Goal: Task Accomplishment & Management: Manage account settings

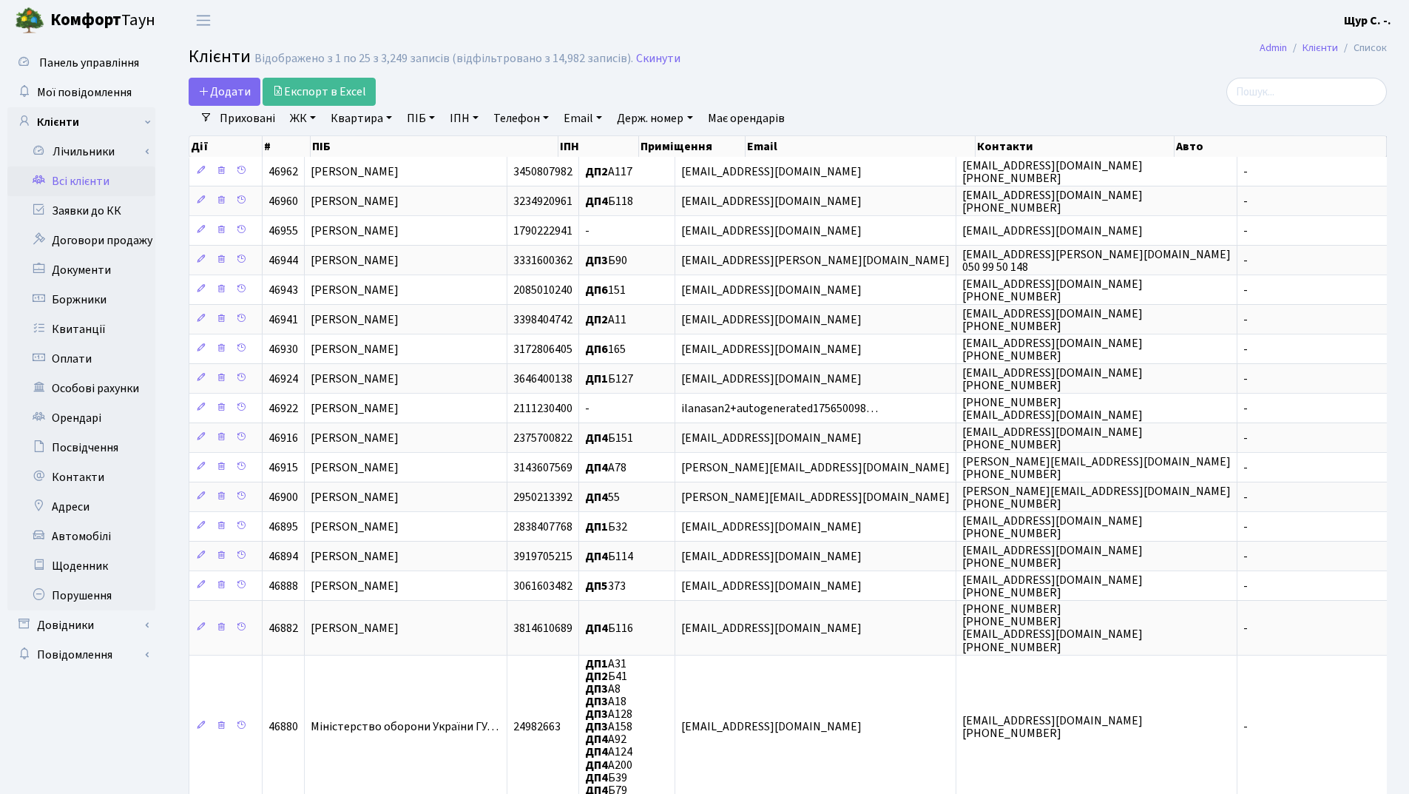
select select "25"
click at [351, 124] on link "Квартира" at bounding box center [361, 118] width 73 height 25
type input "а195"
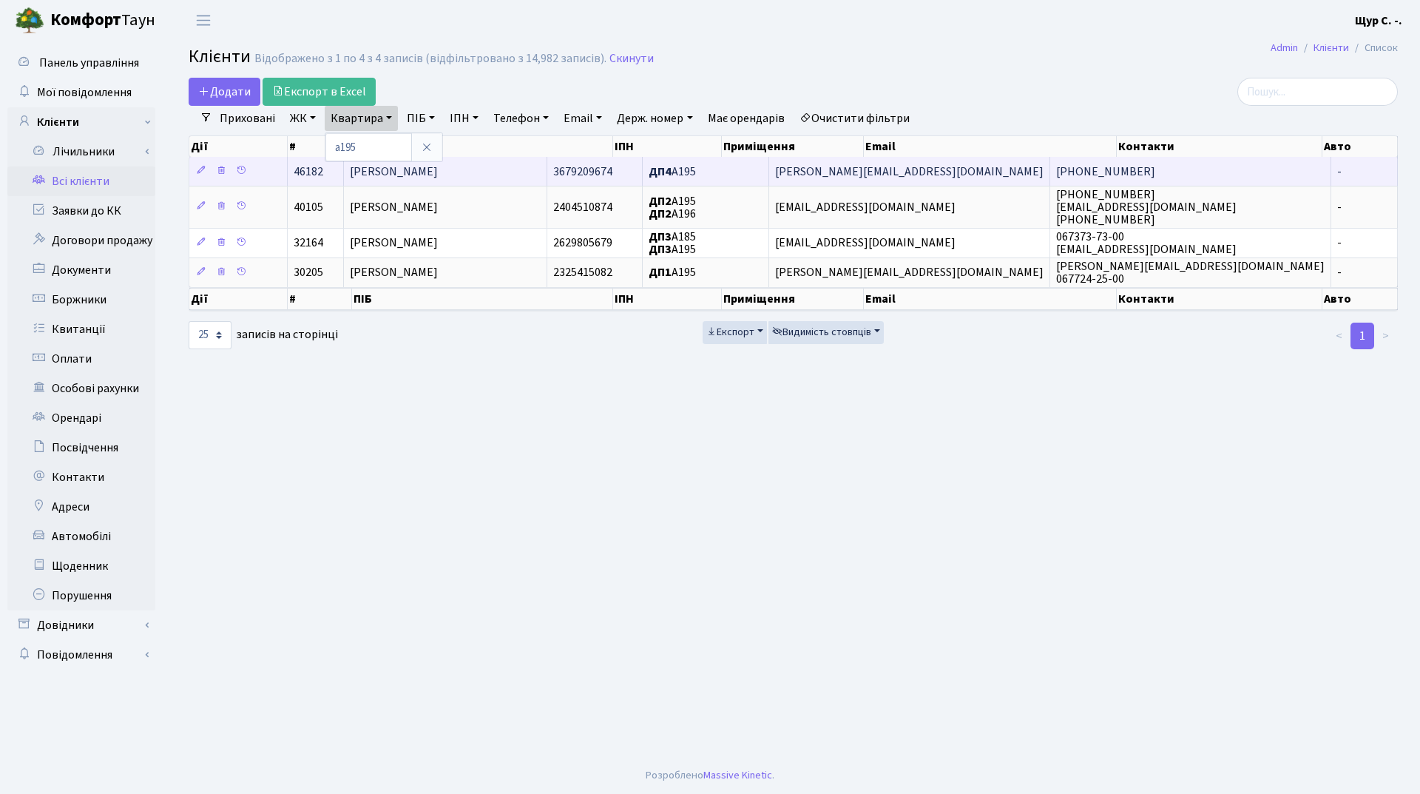
click at [438, 168] on span "[PERSON_NAME]" at bounding box center [394, 171] width 88 height 16
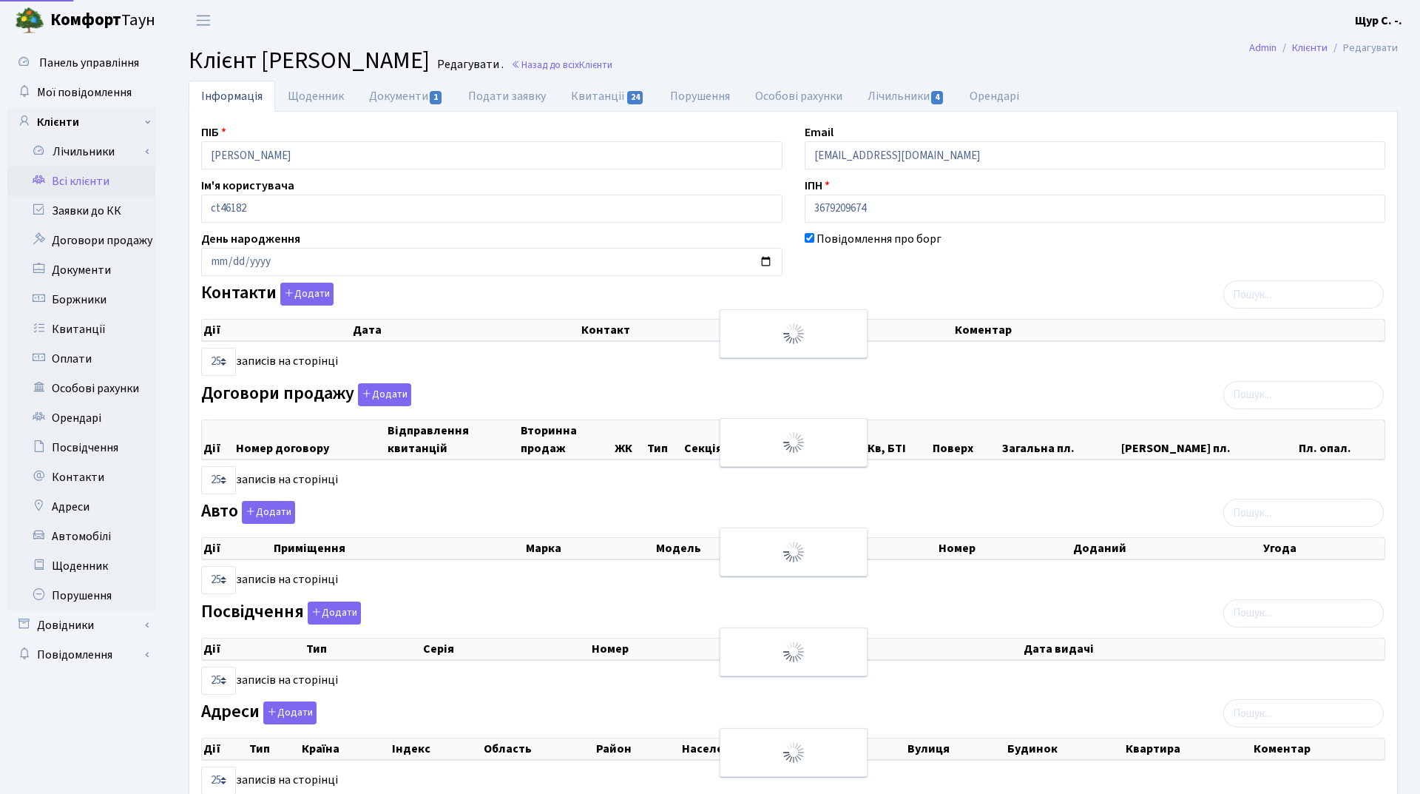
select select "25"
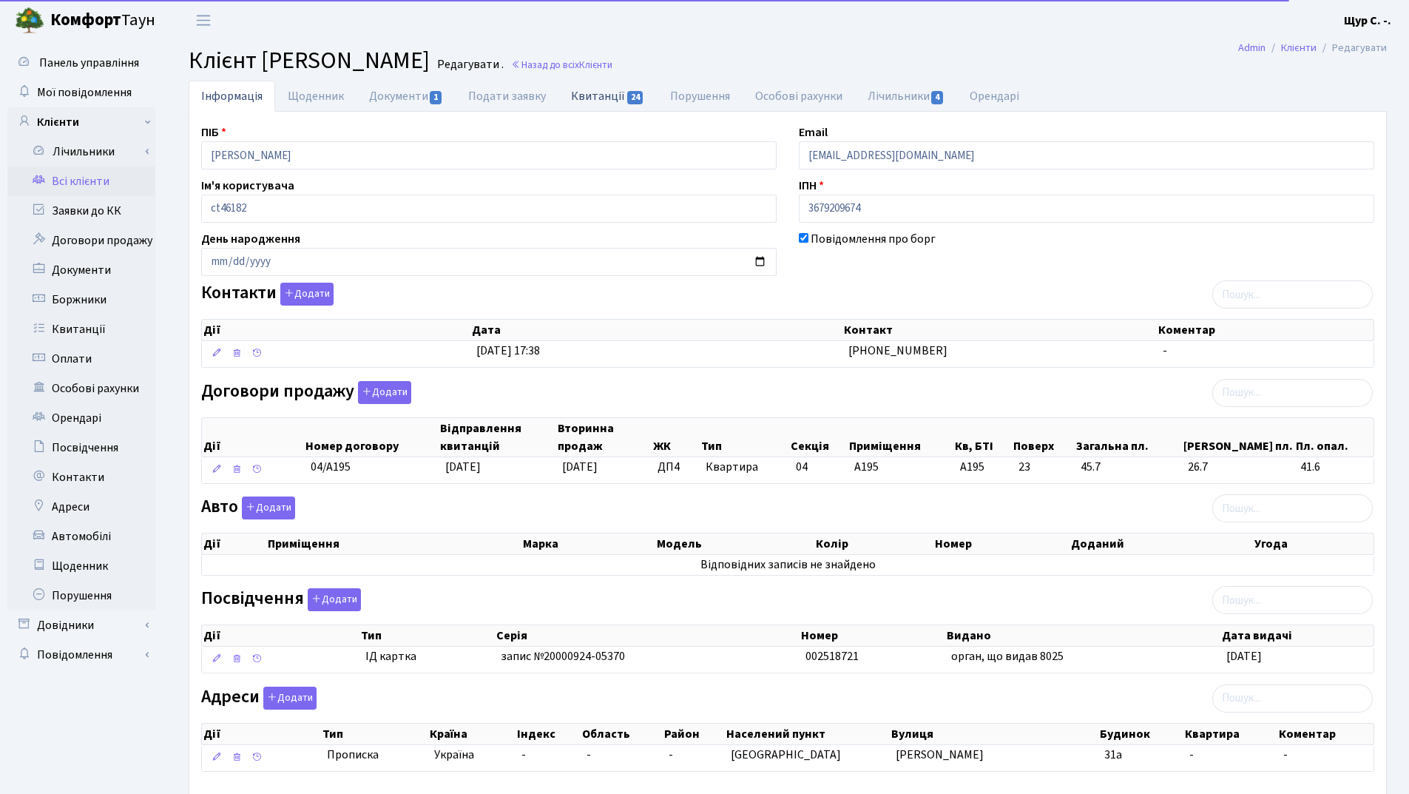
click at [592, 98] on link "Квитанції 24" at bounding box center [607, 96] width 98 height 30
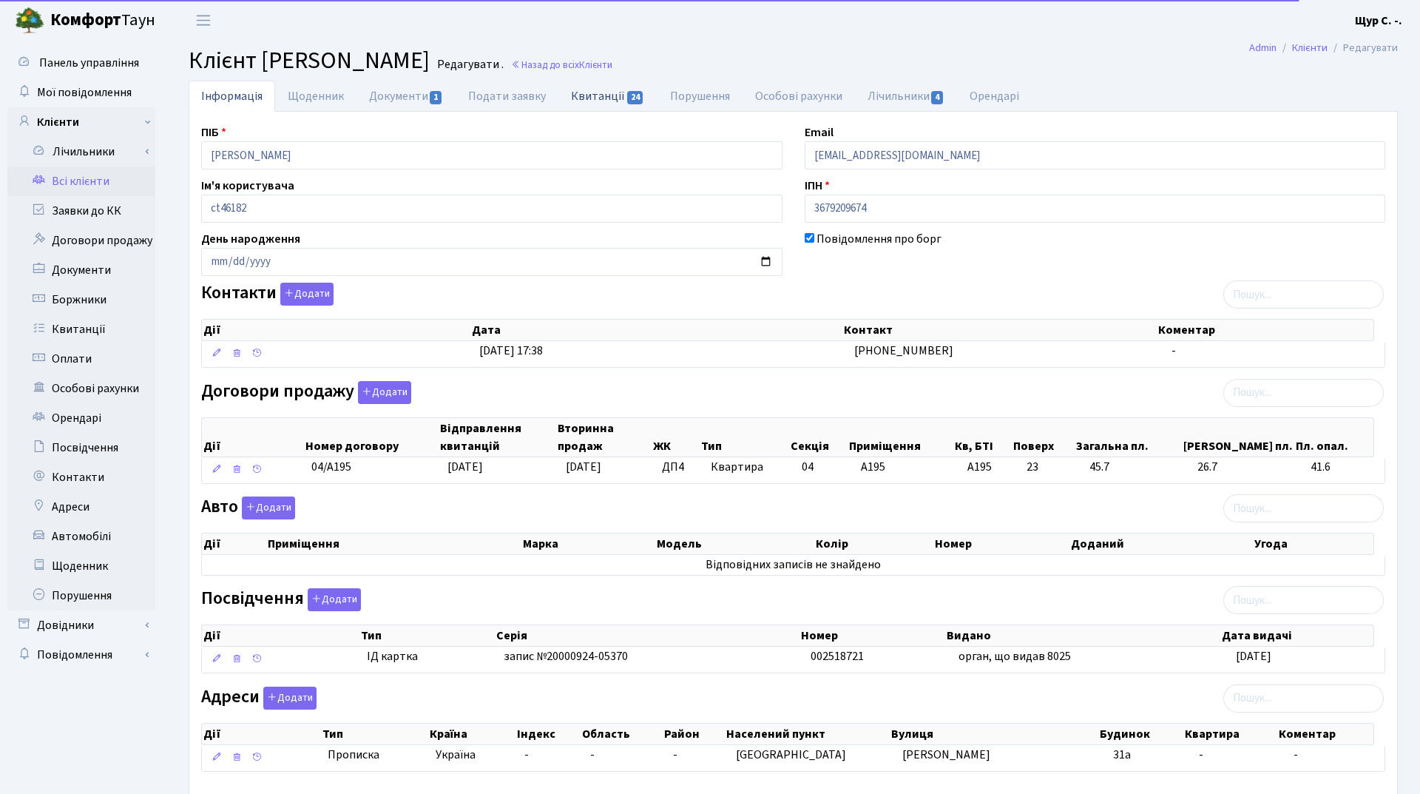
select select "25"
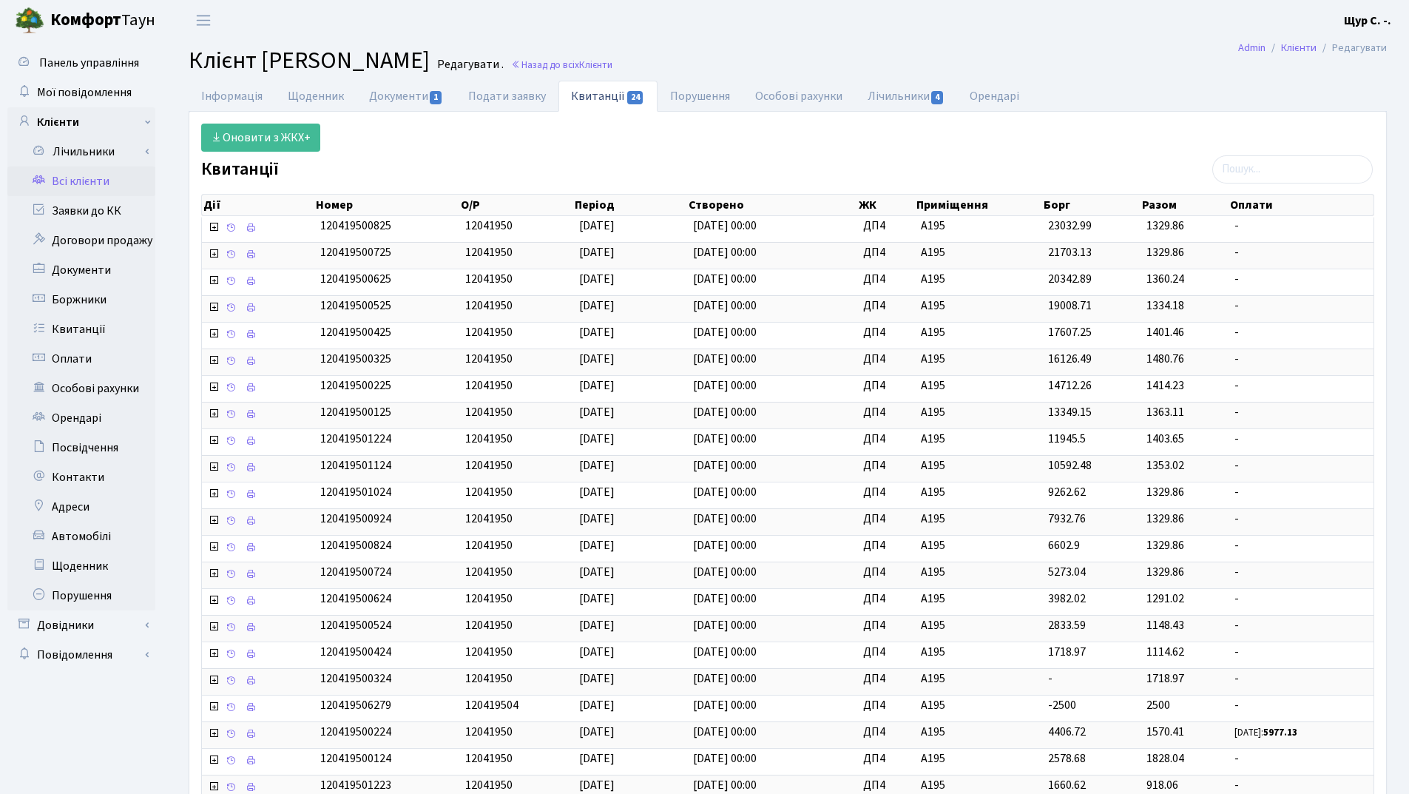
click at [96, 178] on link "Всі клієнти" at bounding box center [81, 181] width 148 height 30
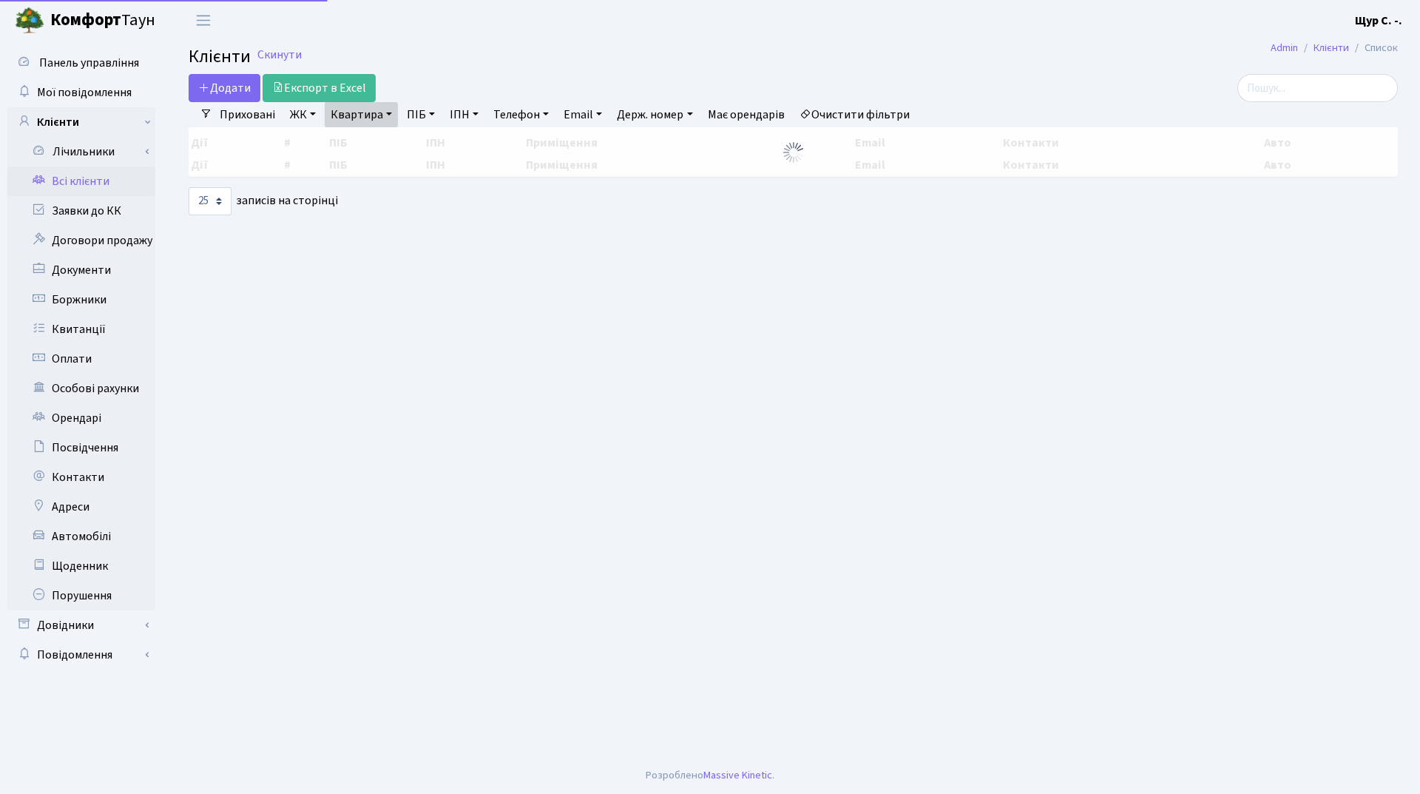
select select "25"
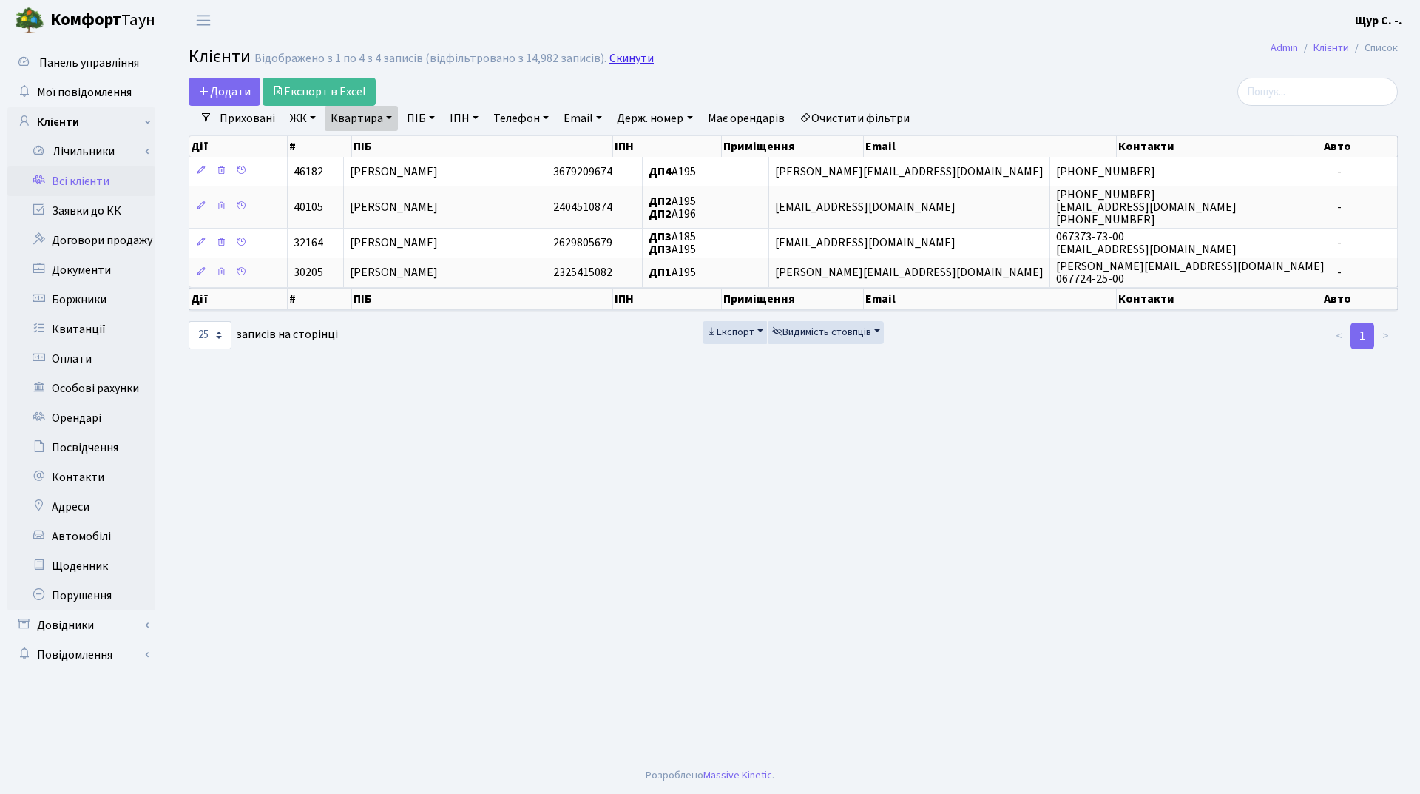
click at [615, 54] on link "Скинути" at bounding box center [631, 59] width 44 height 14
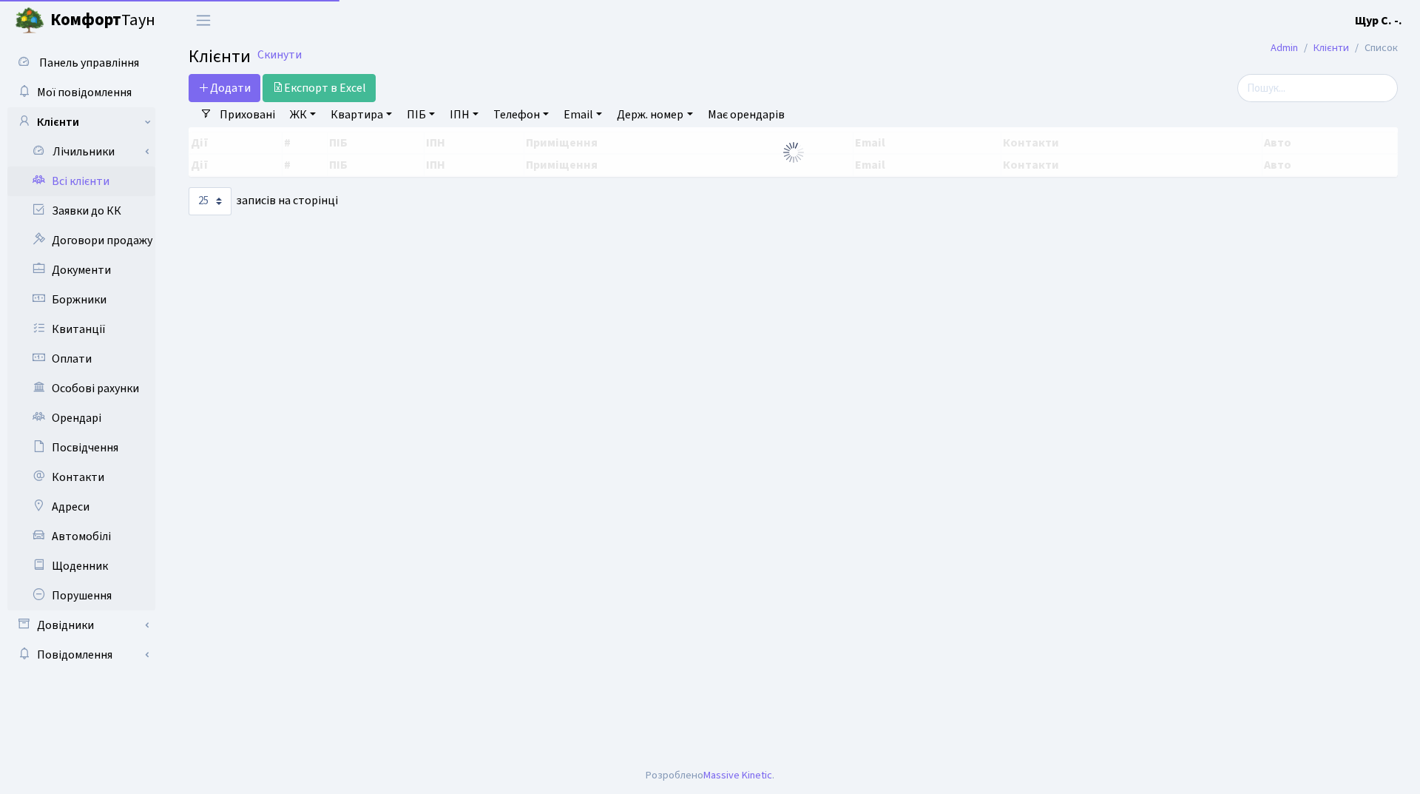
select select "25"
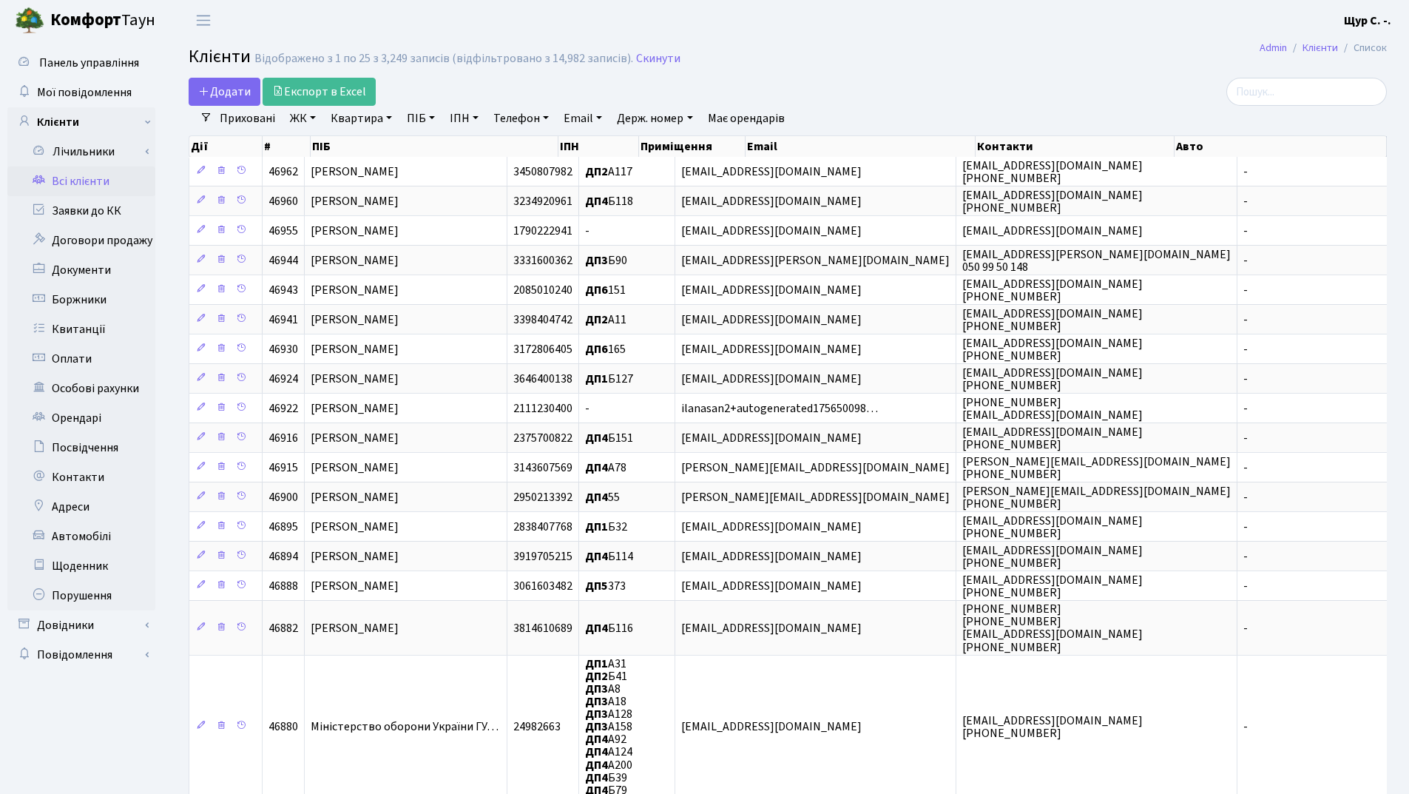
click at [363, 124] on link "Квартира" at bounding box center [361, 118] width 73 height 25
type input "11"
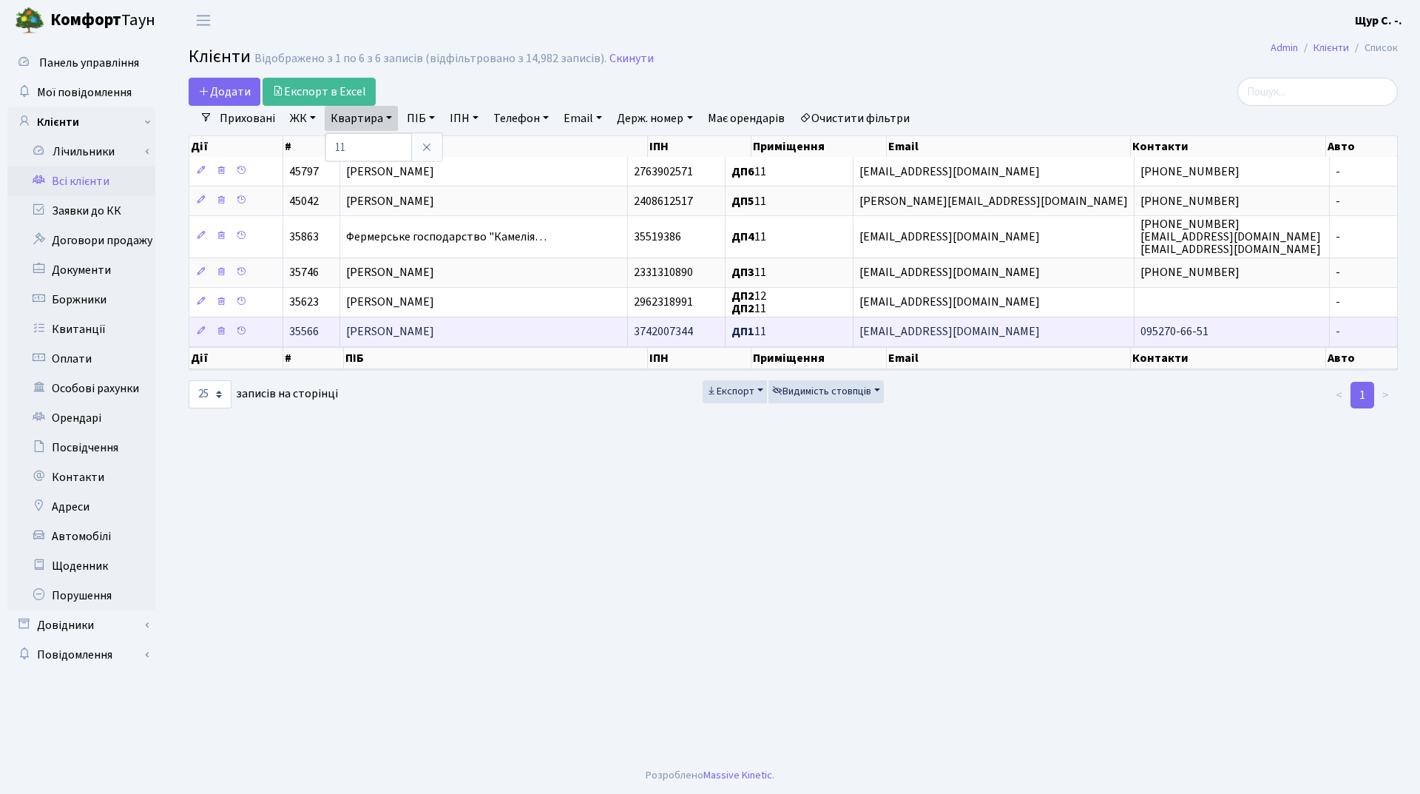
click at [425, 325] on span "Гросс Поліна Олегівна" at bounding box center [390, 332] width 88 height 16
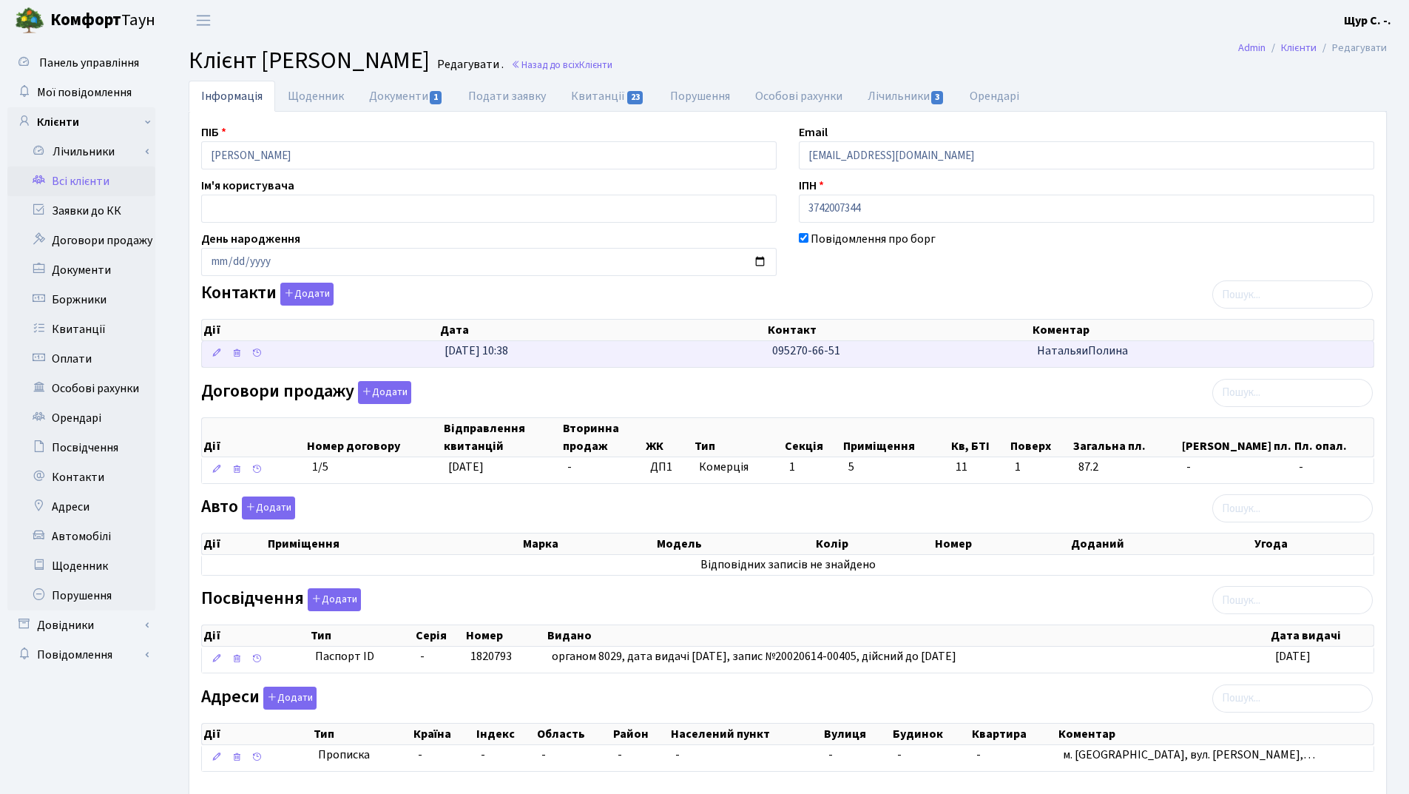
click at [940, 359] on td "095270-66-51" at bounding box center [898, 354] width 265 height 26
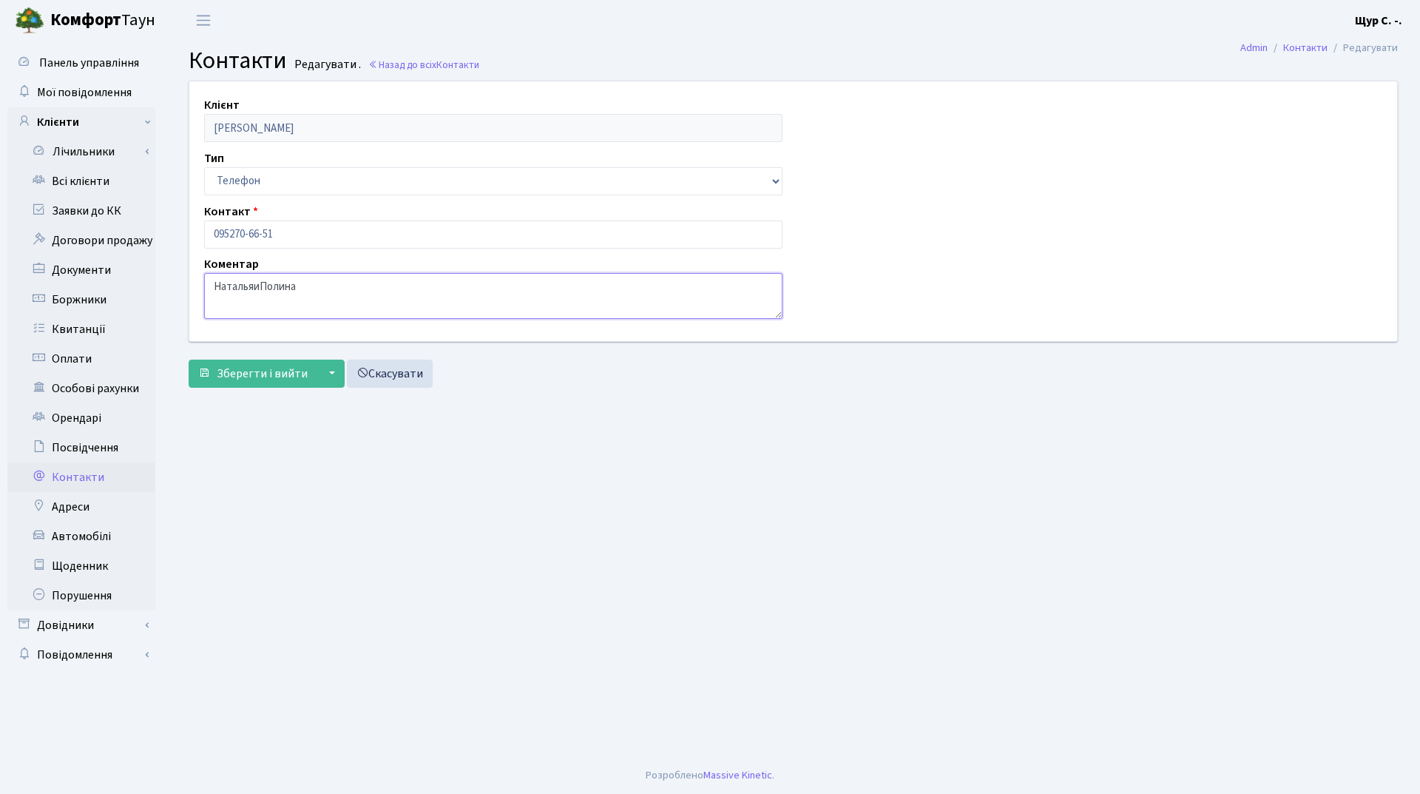
click at [260, 286] on textarea "НатальяиПолина" at bounding box center [493, 296] width 578 height 46
click at [283, 286] on textarea "НатальяиПолина" at bounding box center [493, 296] width 578 height 46
type textarea "[PERSON_NAME] і [PERSON_NAME]"
click at [266, 374] on span "Зберегти і вийти" at bounding box center [262, 373] width 91 height 16
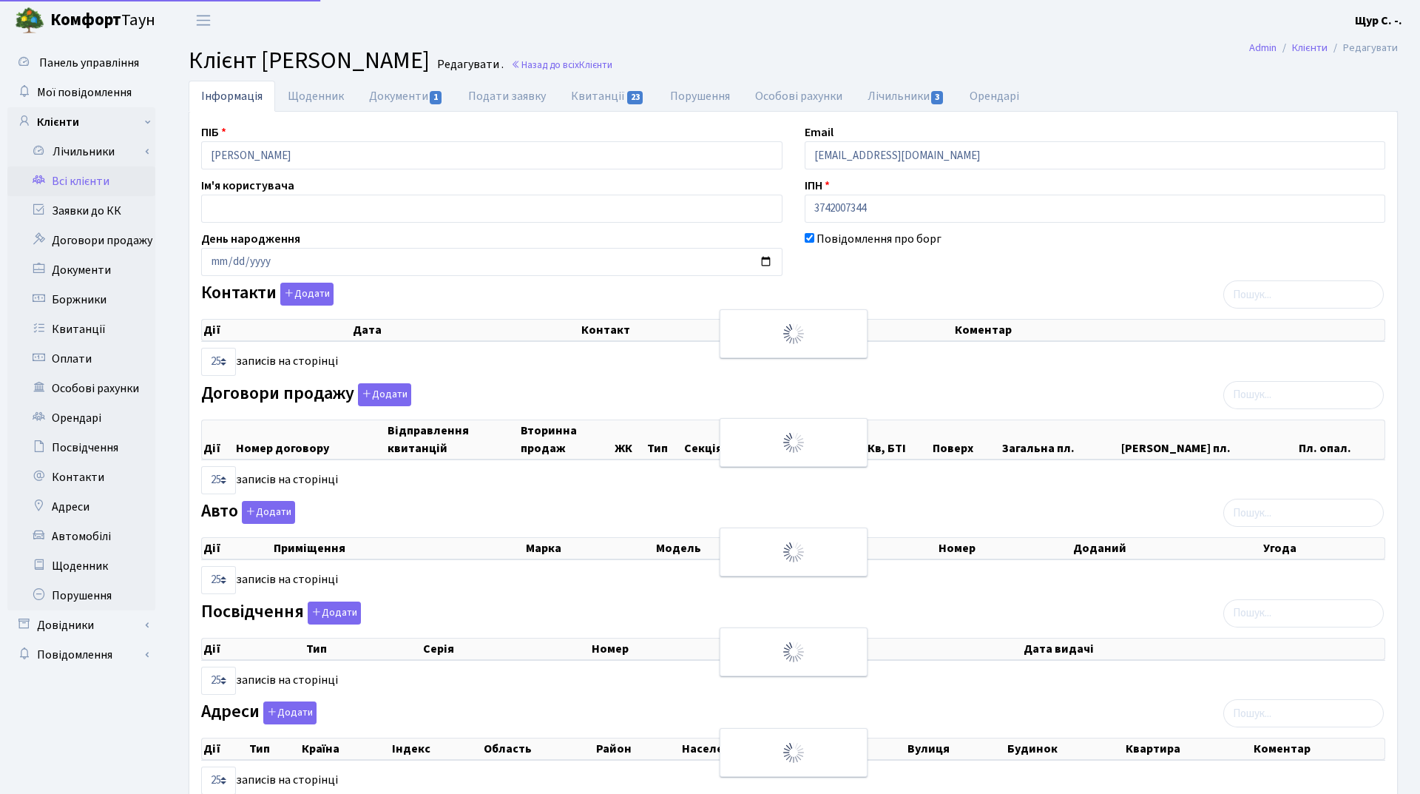
select select "25"
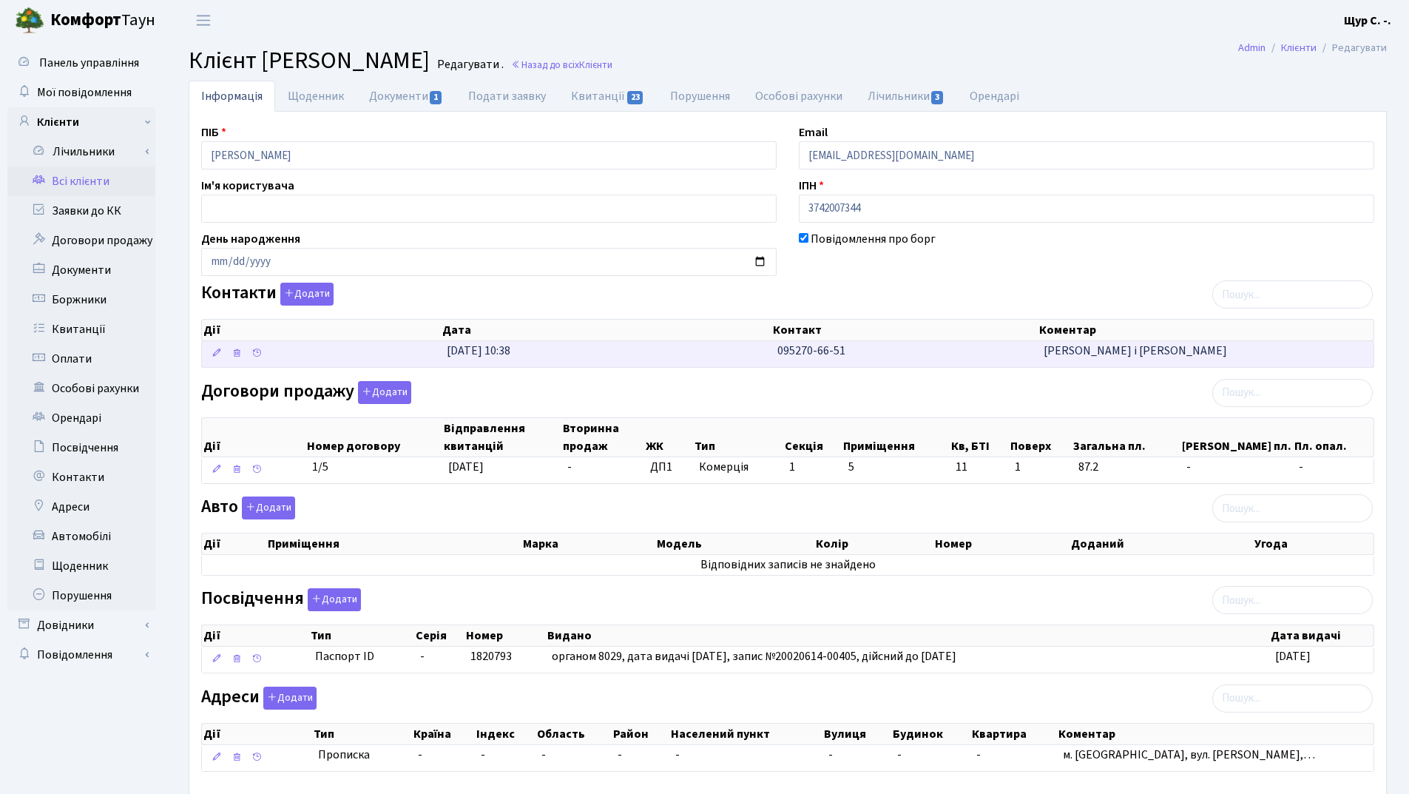
click at [769, 346] on td "[DATE] 10:38" at bounding box center [606, 354] width 331 height 26
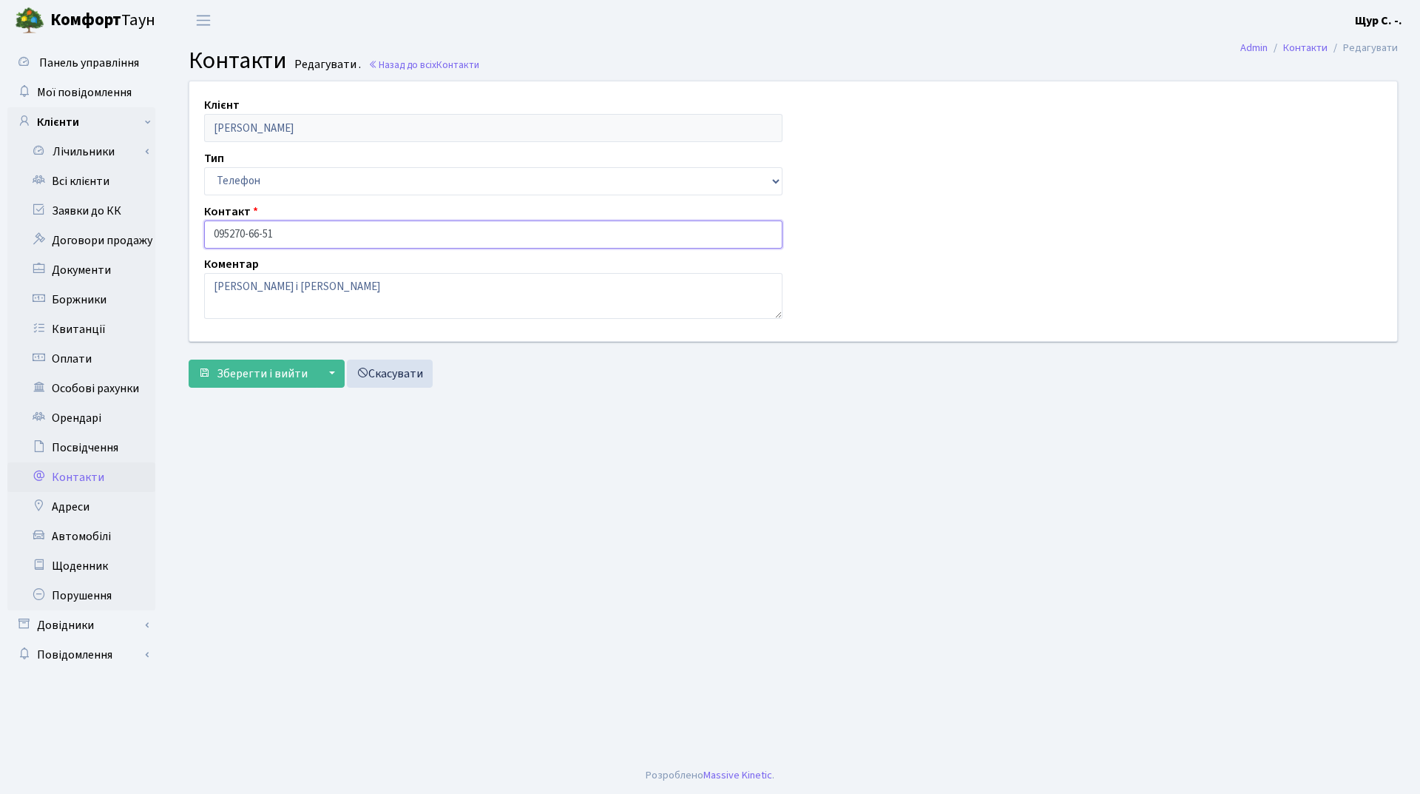
click at [229, 233] on input "095270-66-51" at bounding box center [493, 234] width 578 height 28
type input "095-270-66-51"
click at [254, 371] on span "Зберегти і вийти" at bounding box center [262, 373] width 91 height 16
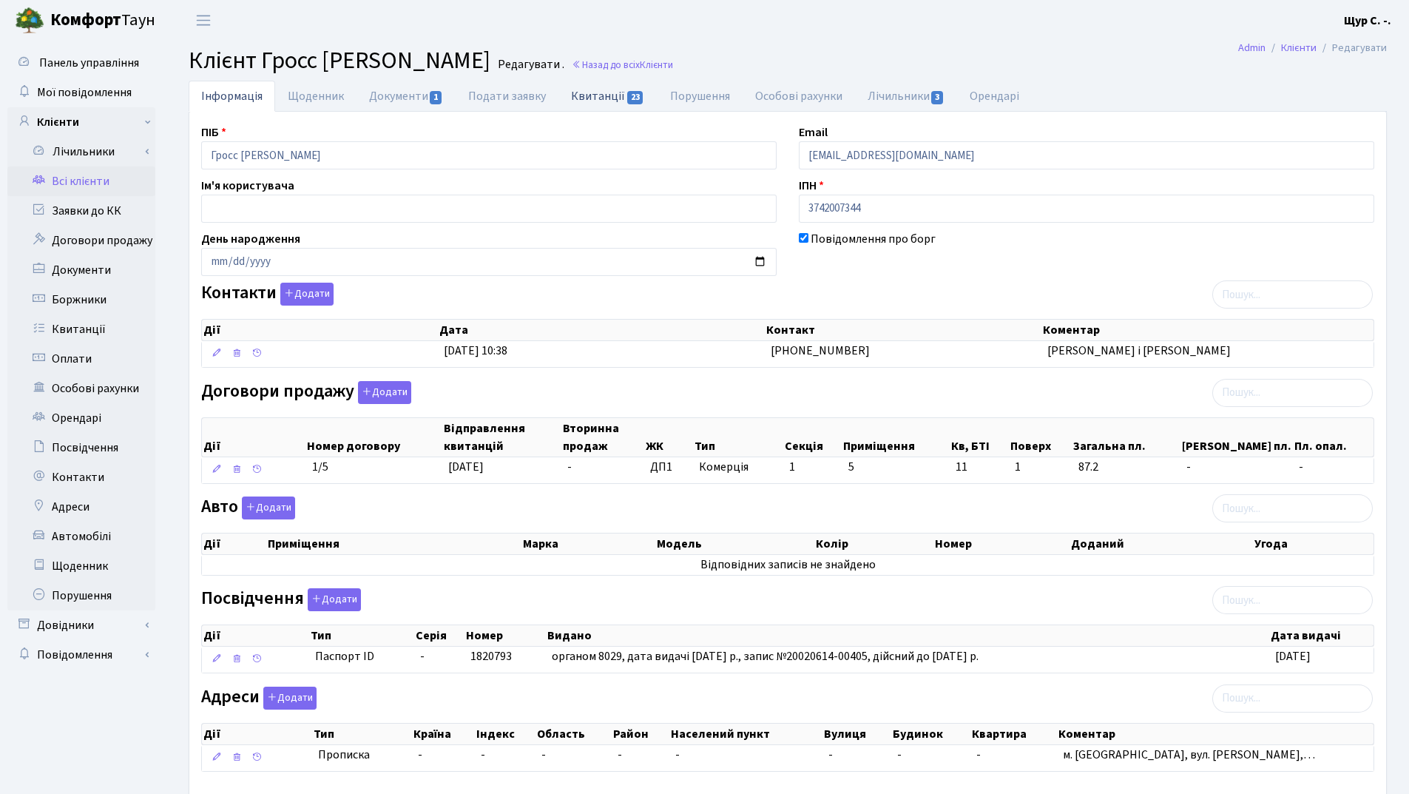
click at [607, 102] on link "Квитанції 23" at bounding box center [607, 96] width 98 height 30
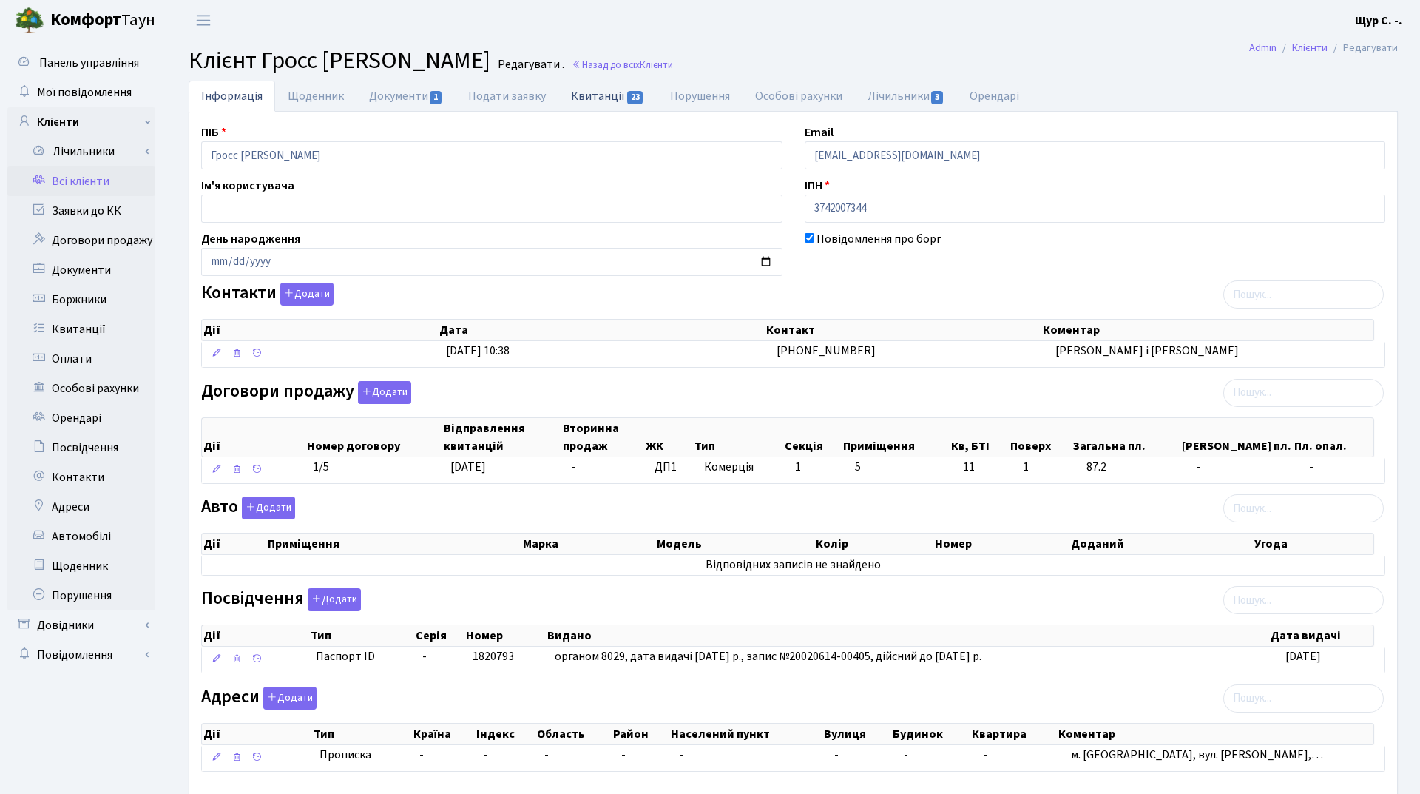
select select "25"
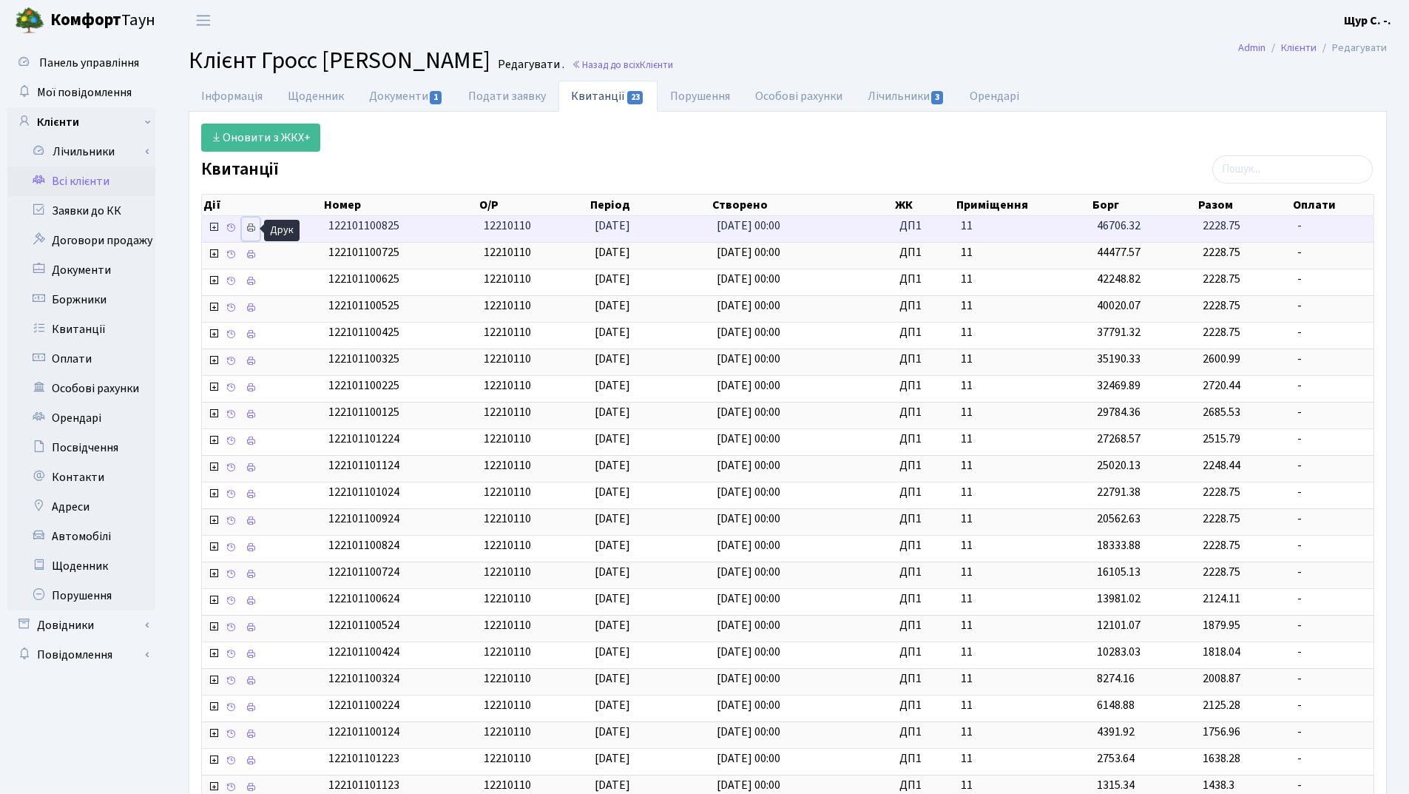
click at [248, 227] on icon at bounding box center [251, 228] width 10 height 10
click at [396, 92] on link "Документи 1" at bounding box center [406, 96] width 99 height 30
select select "25"
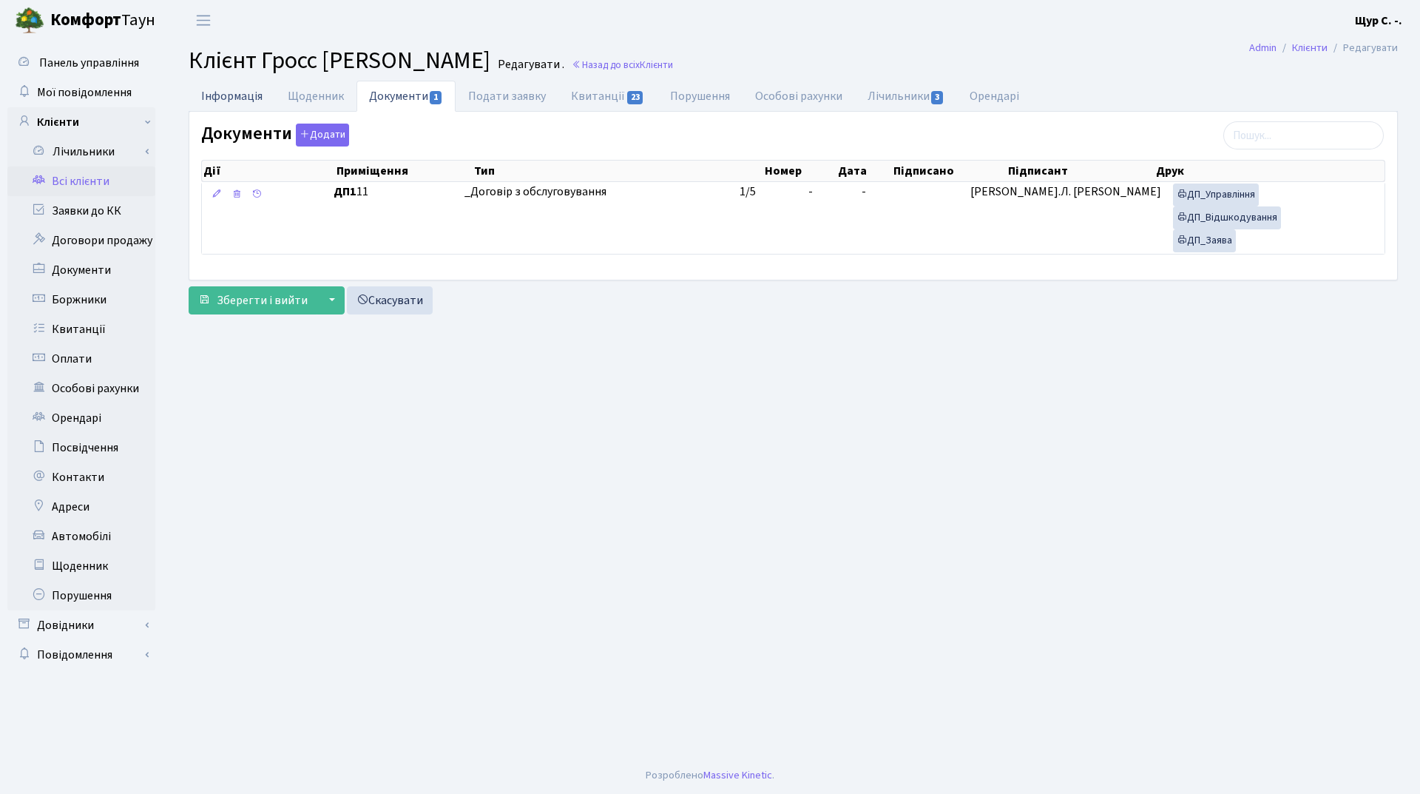
click at [226, 91] on link "Інформація" at bounding box center [232, 96] width 87 height 30
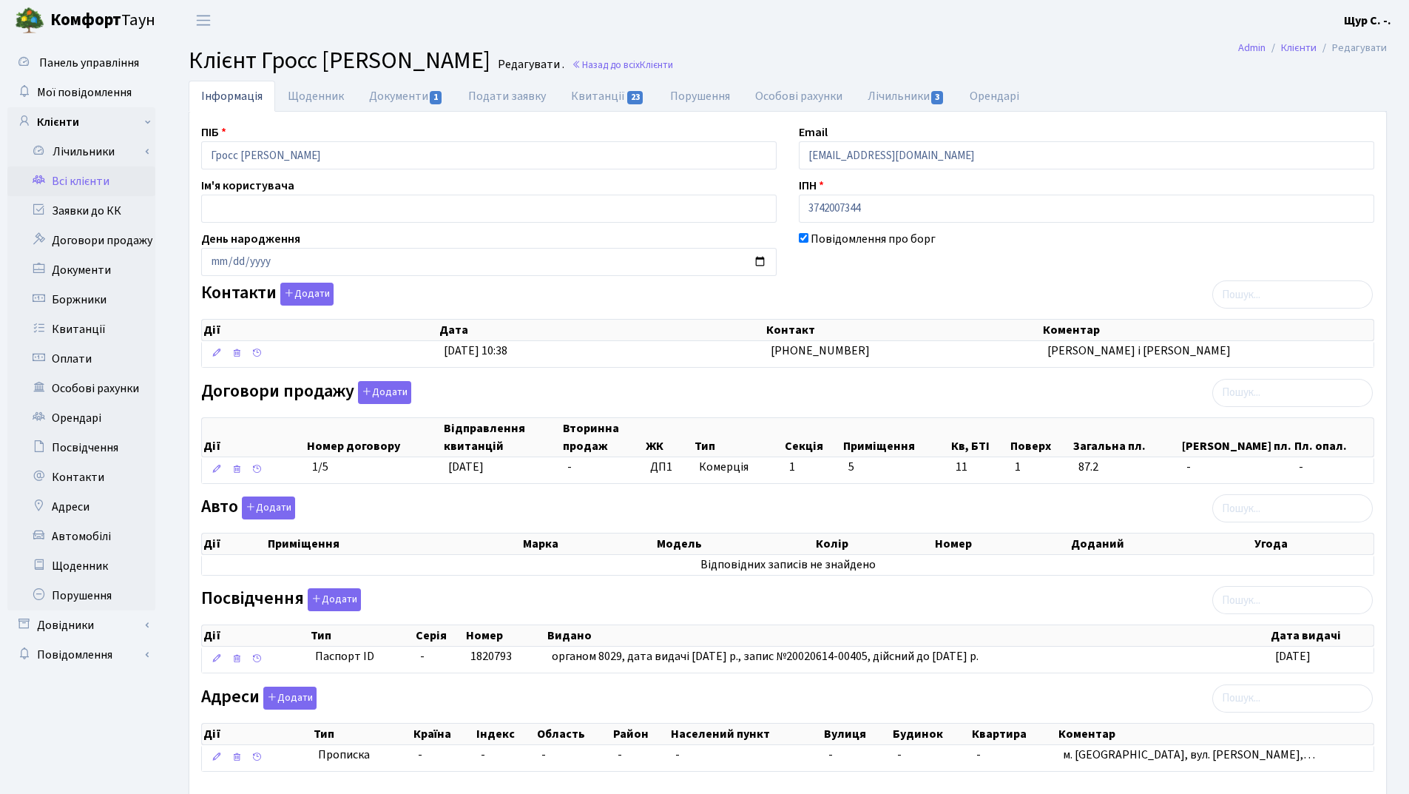
click at [106, 186] on link "Всі клієнти" at bounding box center [81, 181] width 148 height 30
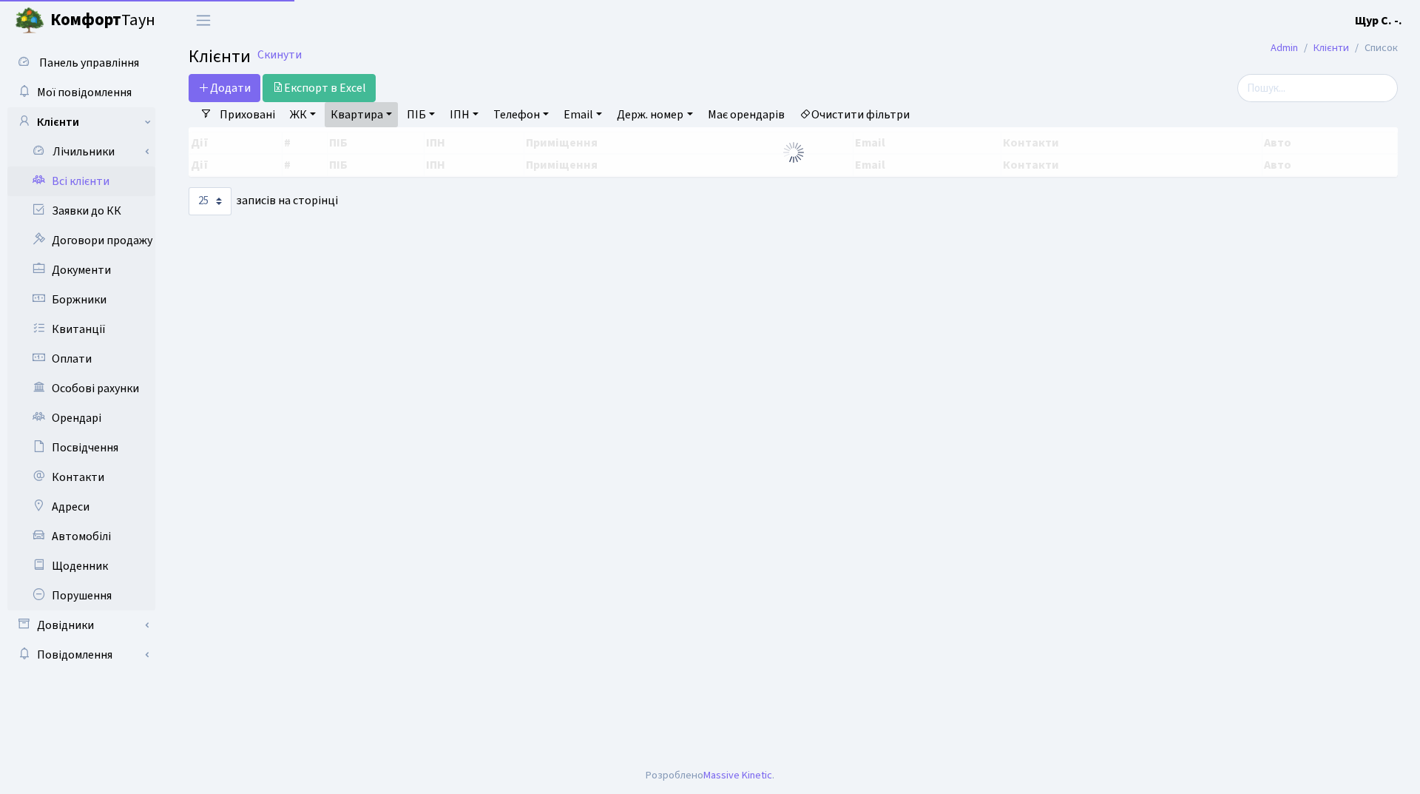
select select "25"
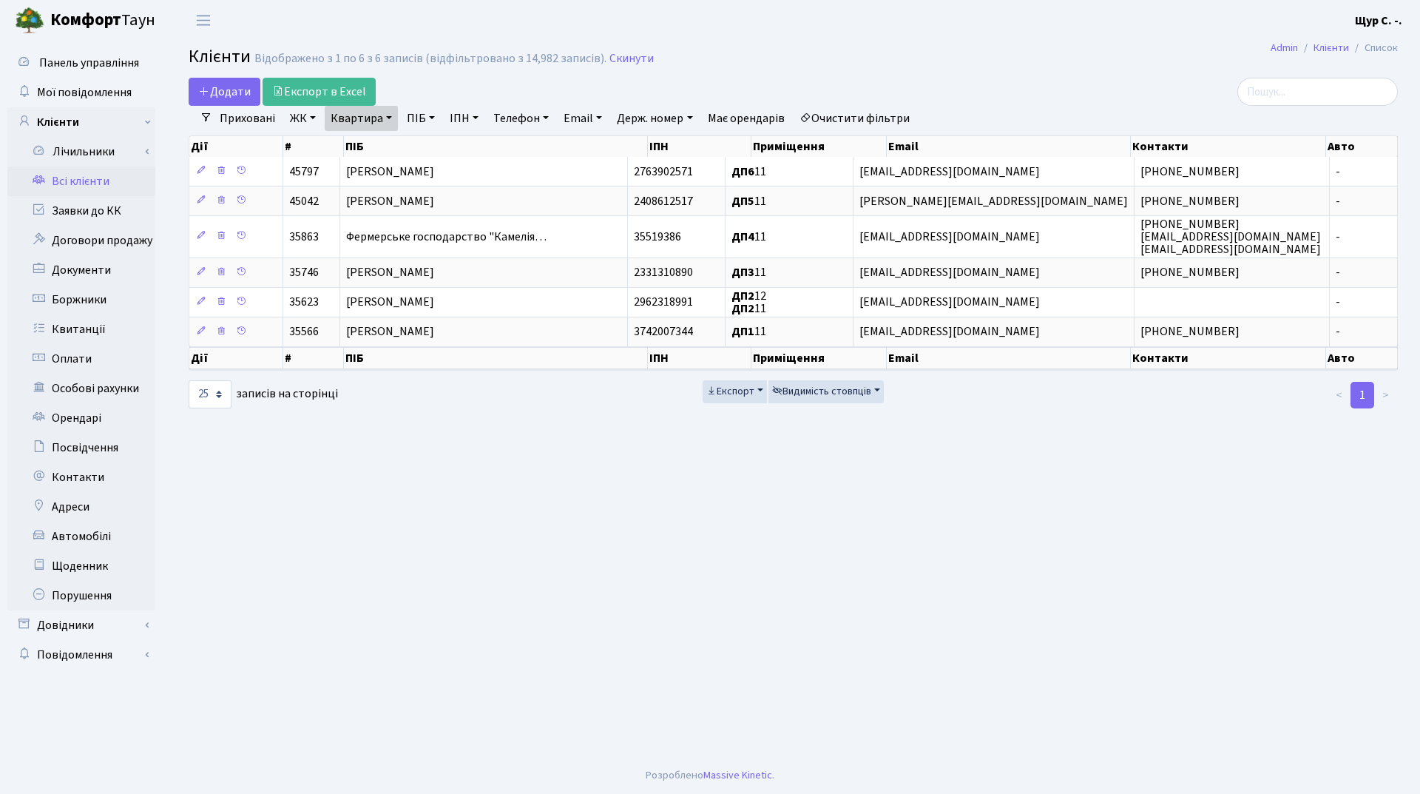
click at [627, 50] on h2 "Клієнти Відображено з 1 по 6 з 6 записів (відфільтровано з 14,982 записів). Ски…" at bounding box center [793, 59] width 1209 height 25
click at [628, 55] on link "Скинути" at bounding box center [631, 59] width 44 height 14
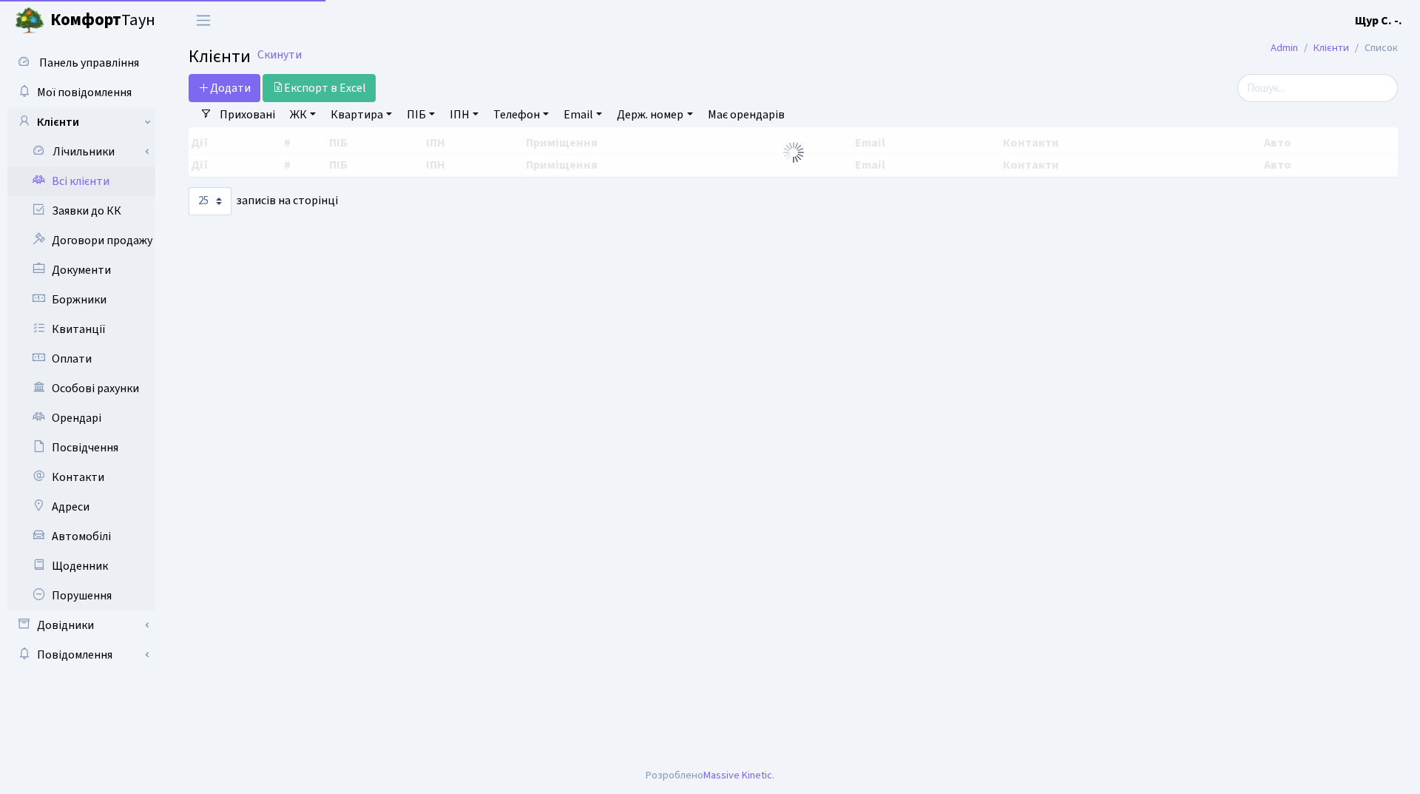
select select "25"
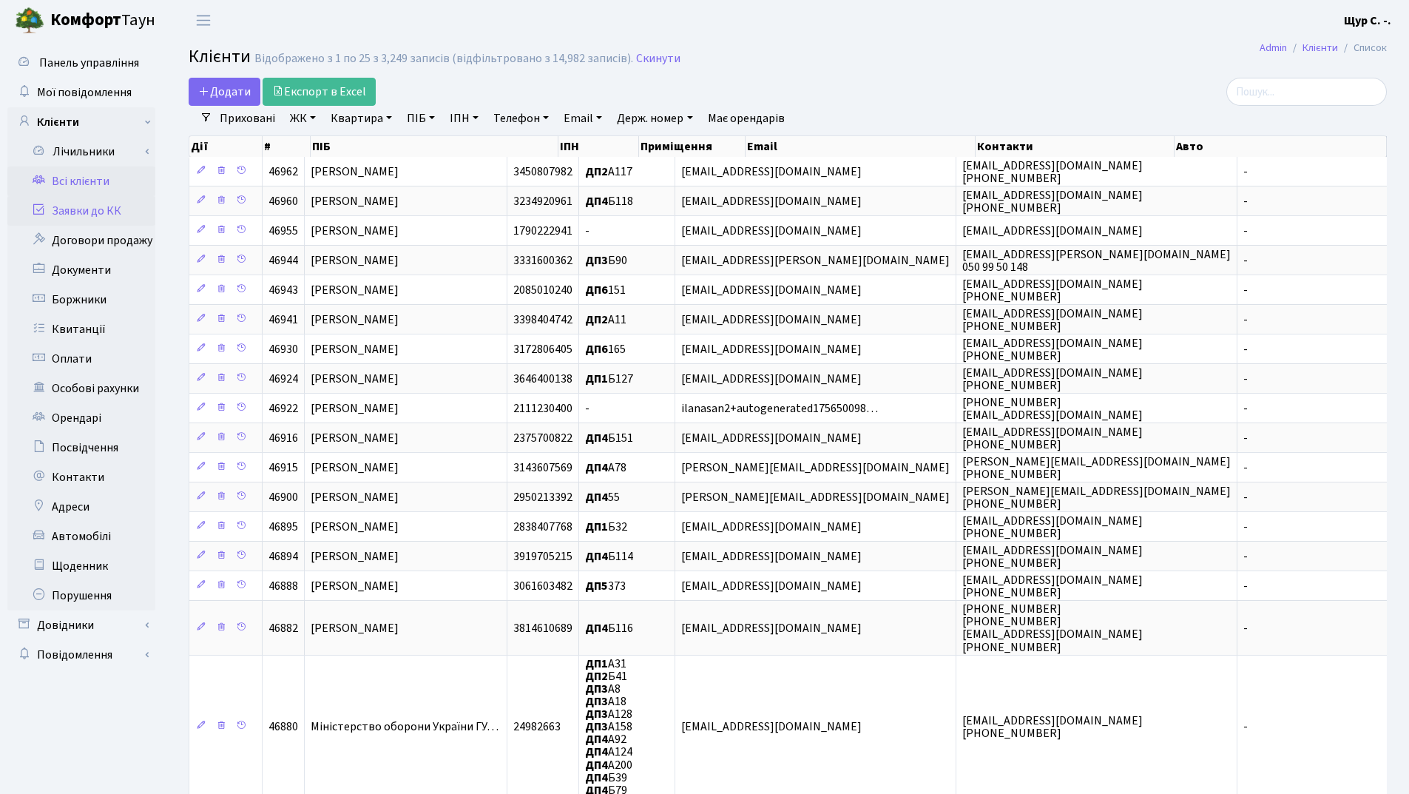
click at [94, 208] on link "Заявки до КК" at bounding box center [81, 211] width 148 height 30
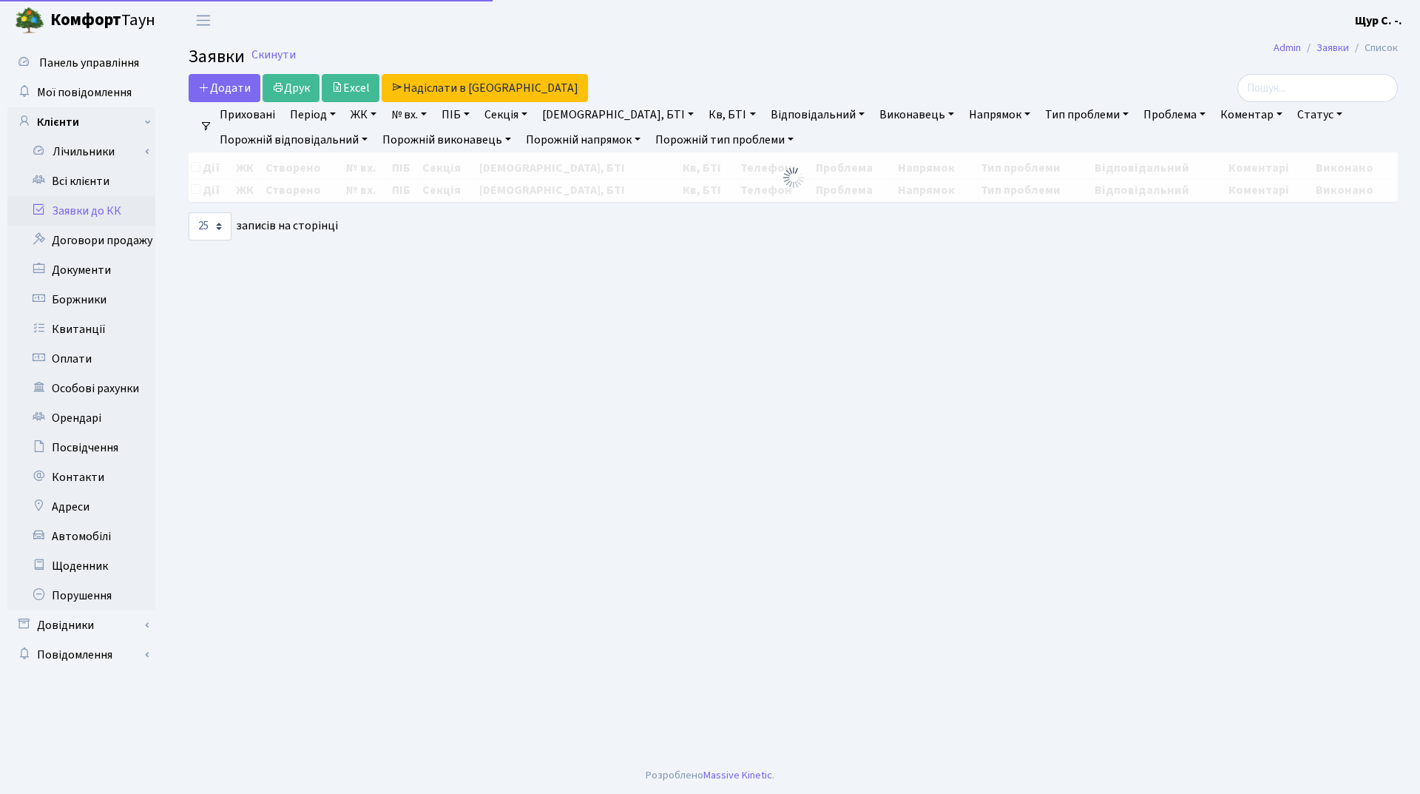
select select "25"
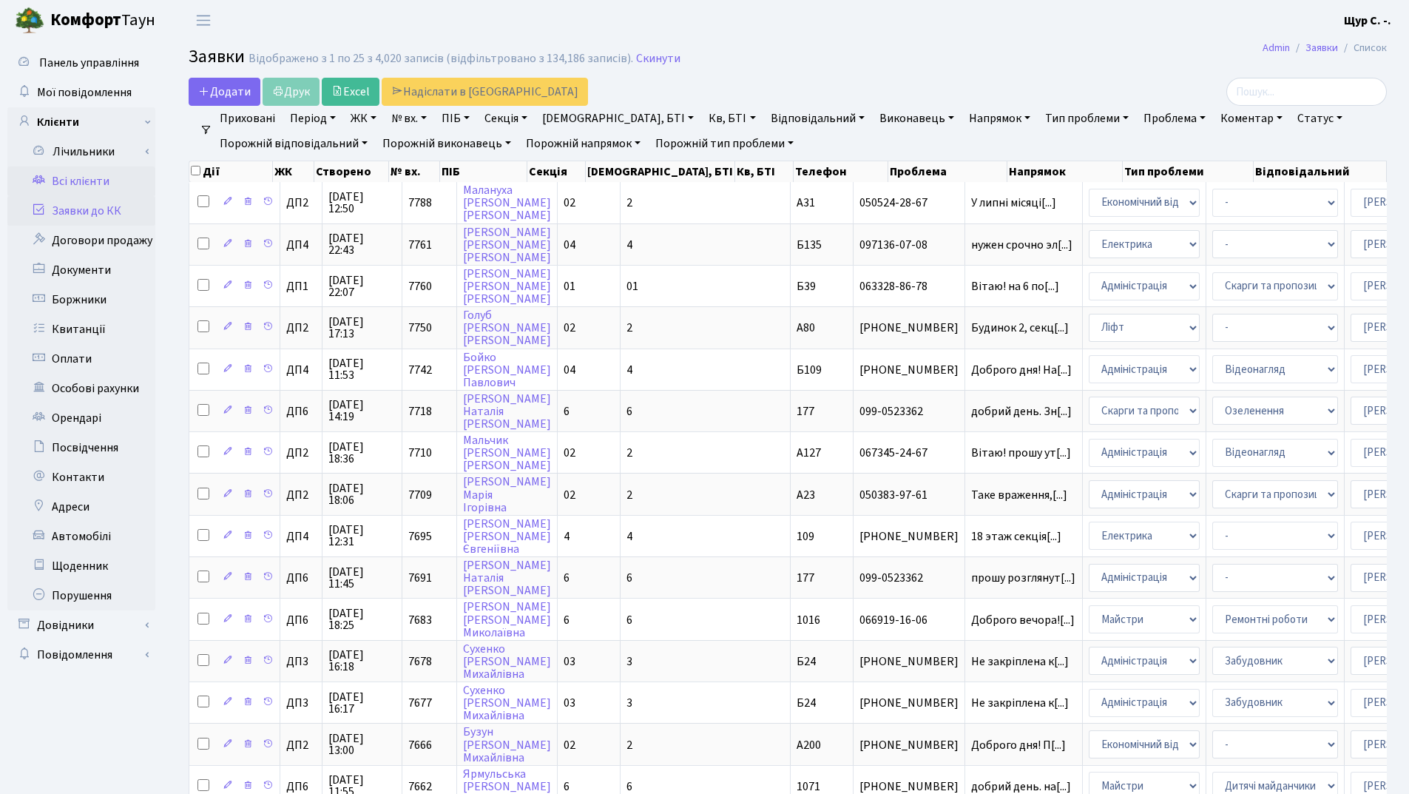
click at [112, 188] on link "Всі клієнти" at bounding box center [81, 181] width 148 height 30
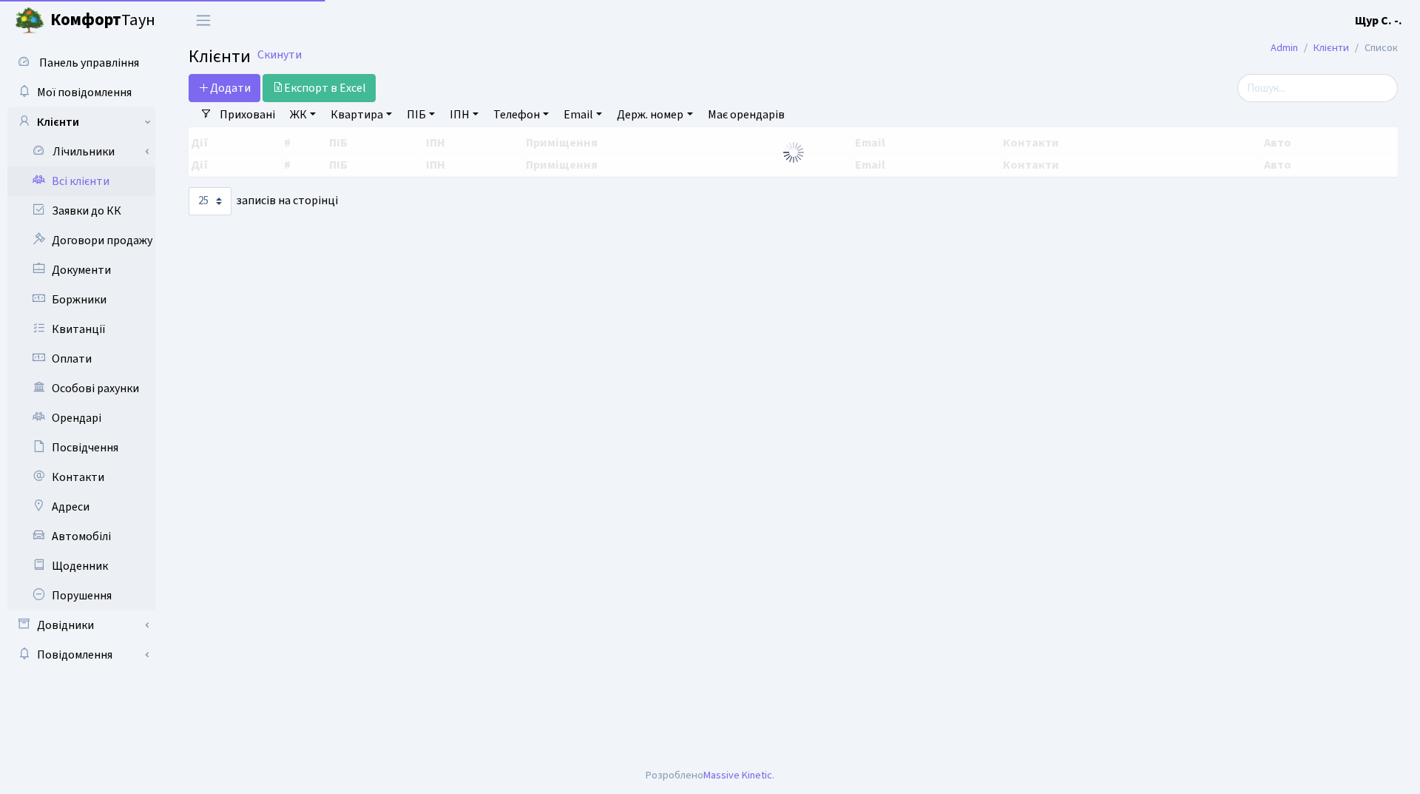
select select "25"
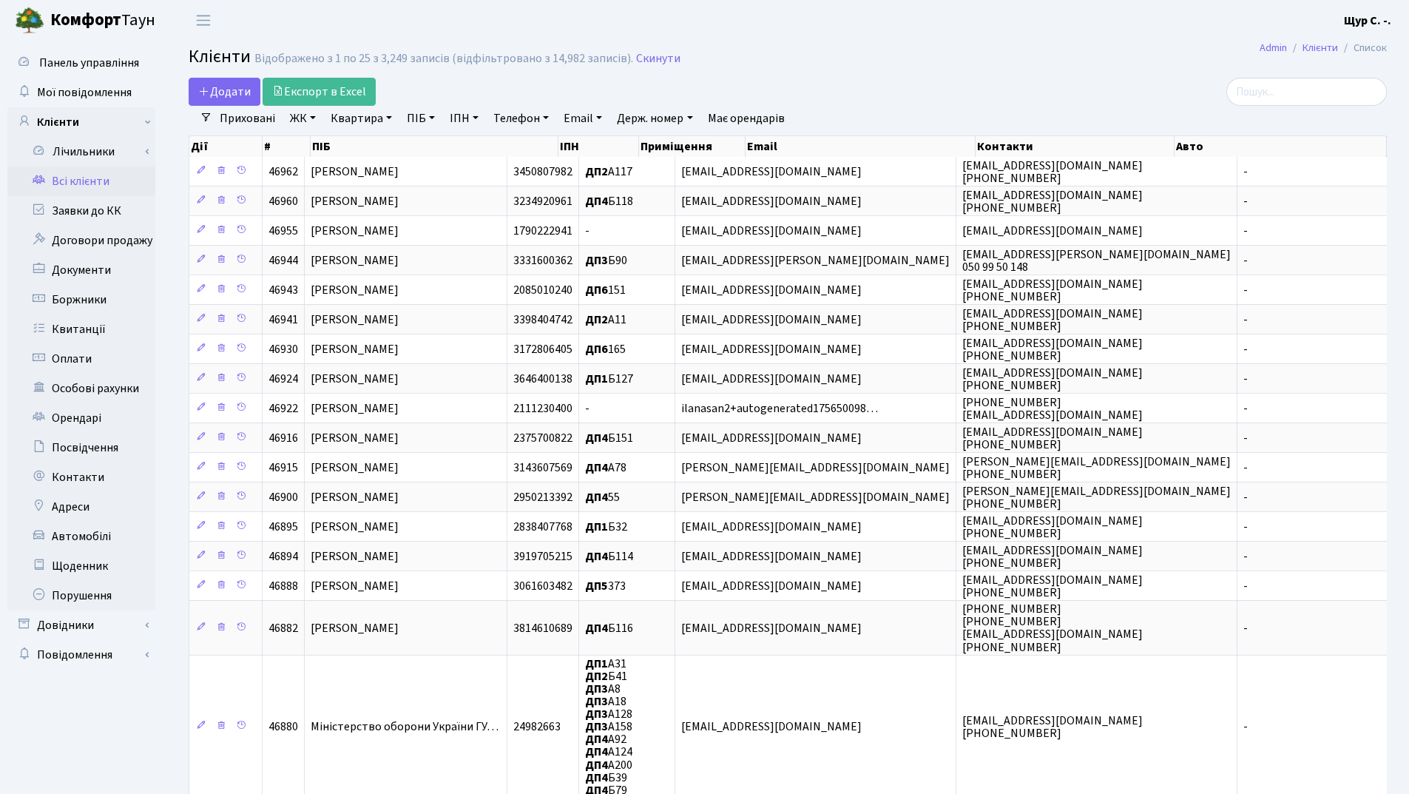
click at [345, 118] on link "Квартира" at bounding box center [361, 118] width 73 height 25
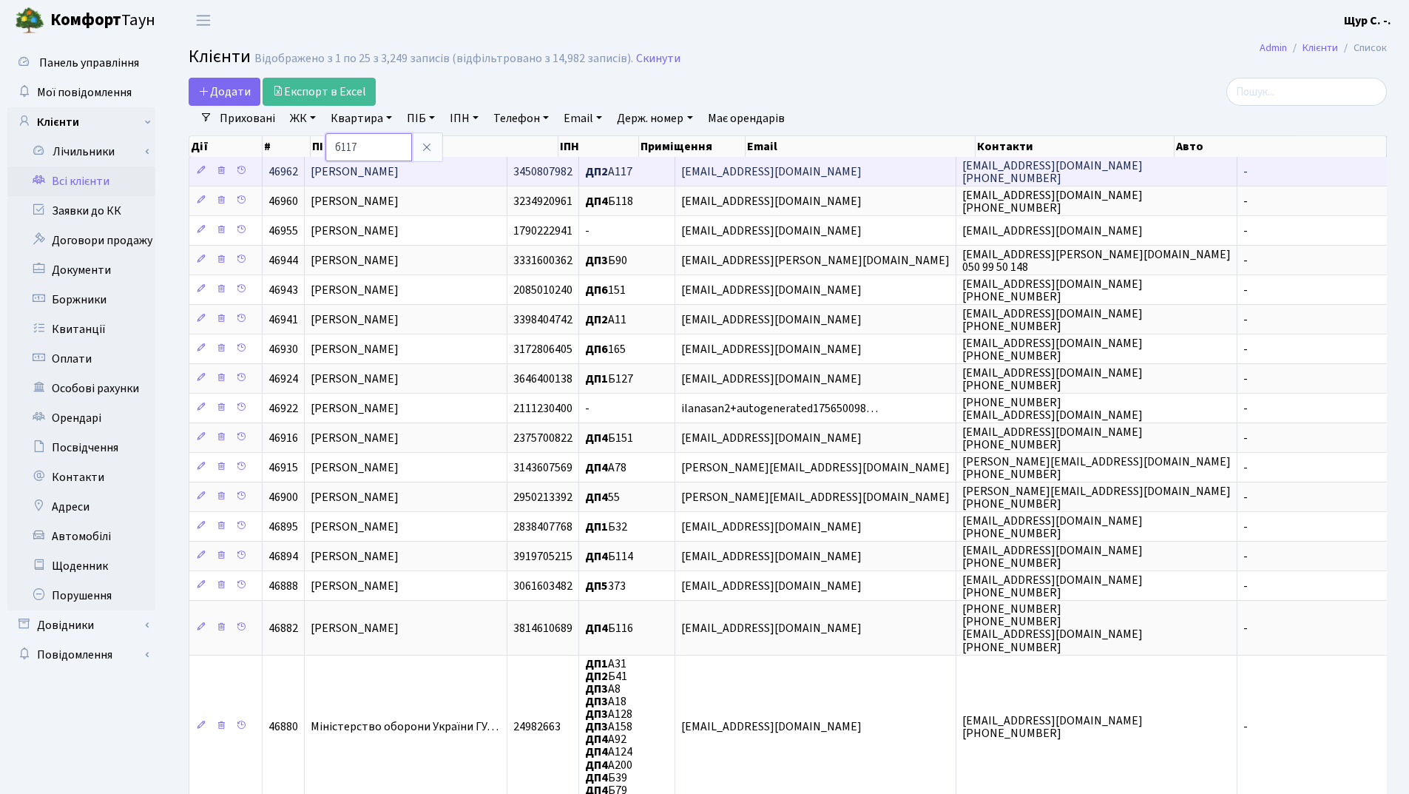
type input "б117"
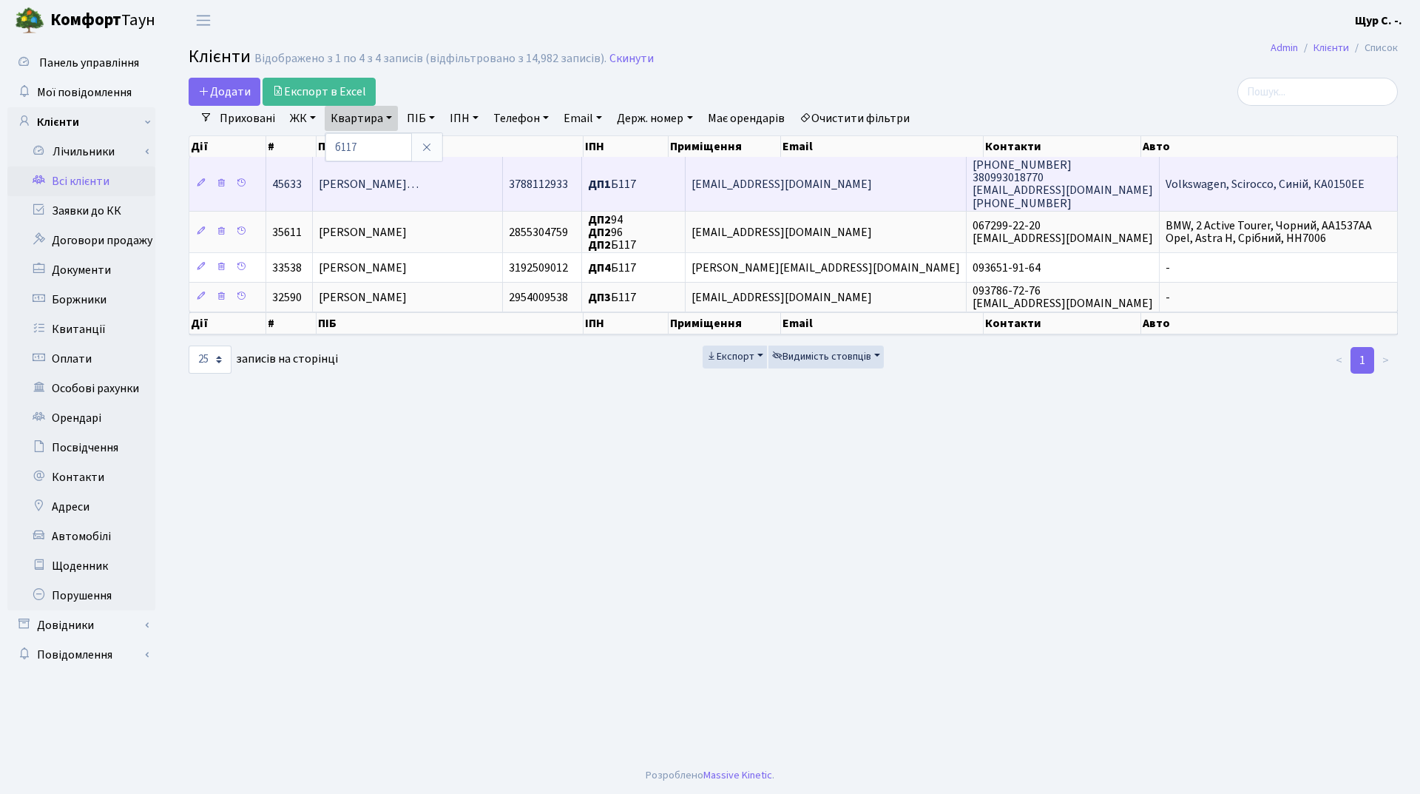
click at [380, 191] on span "[PERSON_NAME]…" at bounding box center [369, 184] width 100 height 16
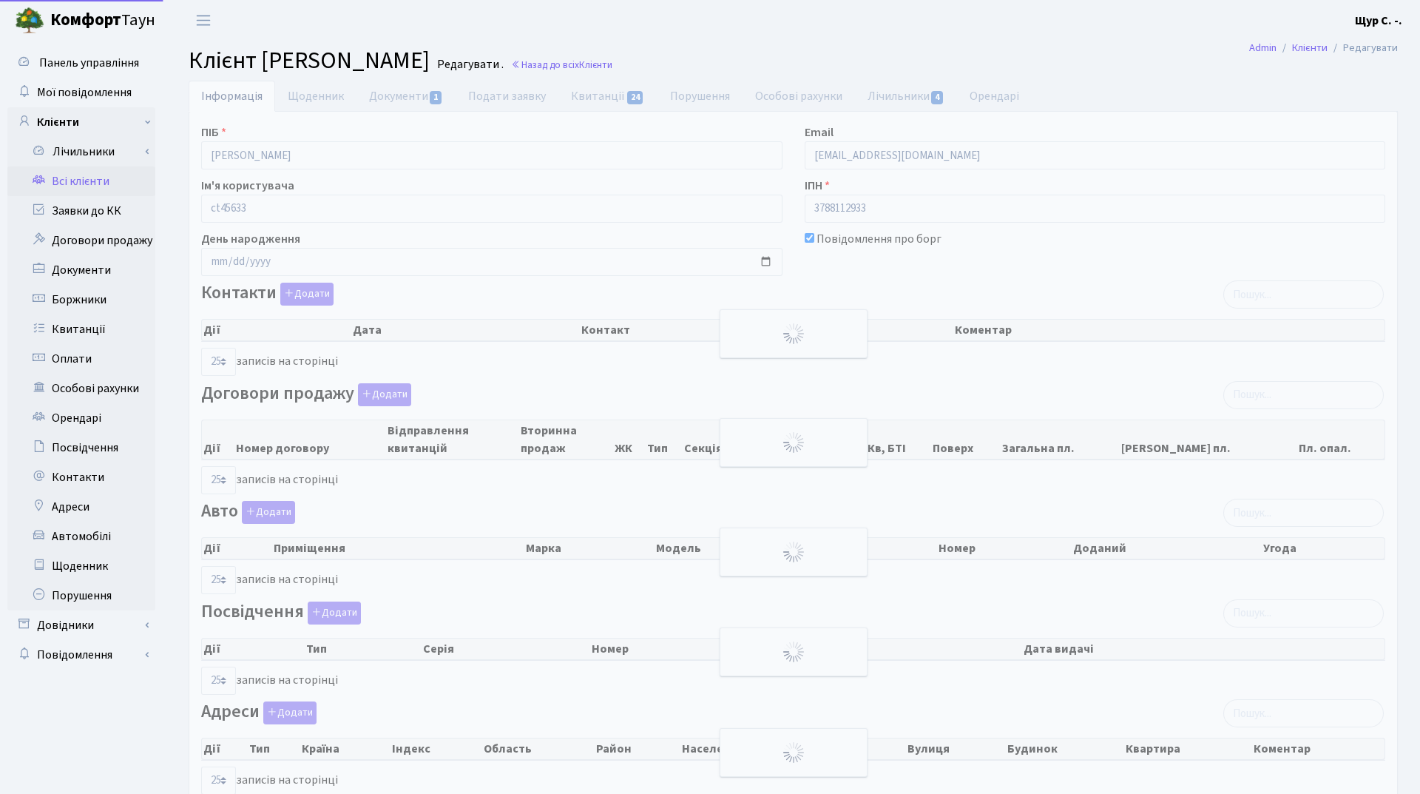
select select "25"
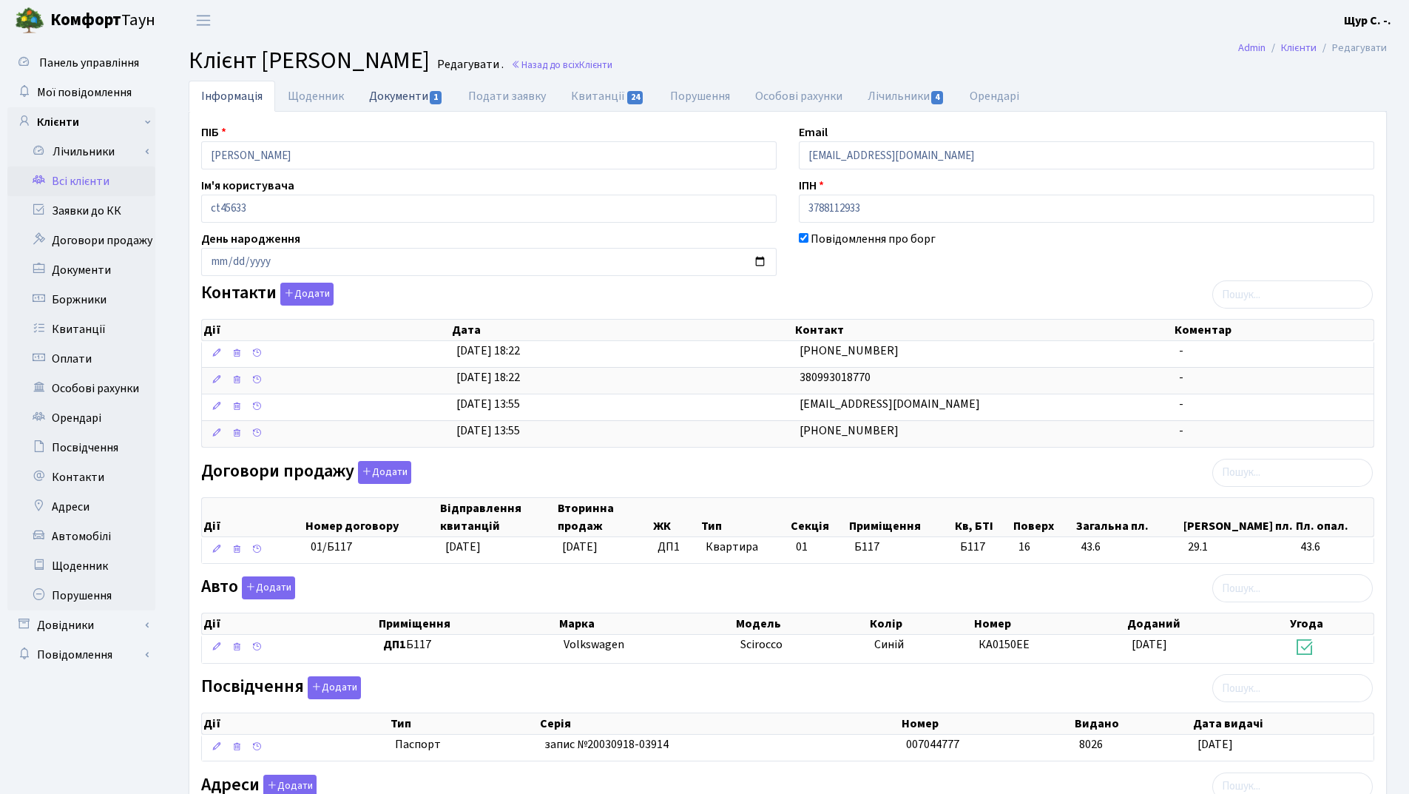
click at [405, 96] on link "Документи 1" at bounding box center [406, 96] width 99 height 30
select select "25"
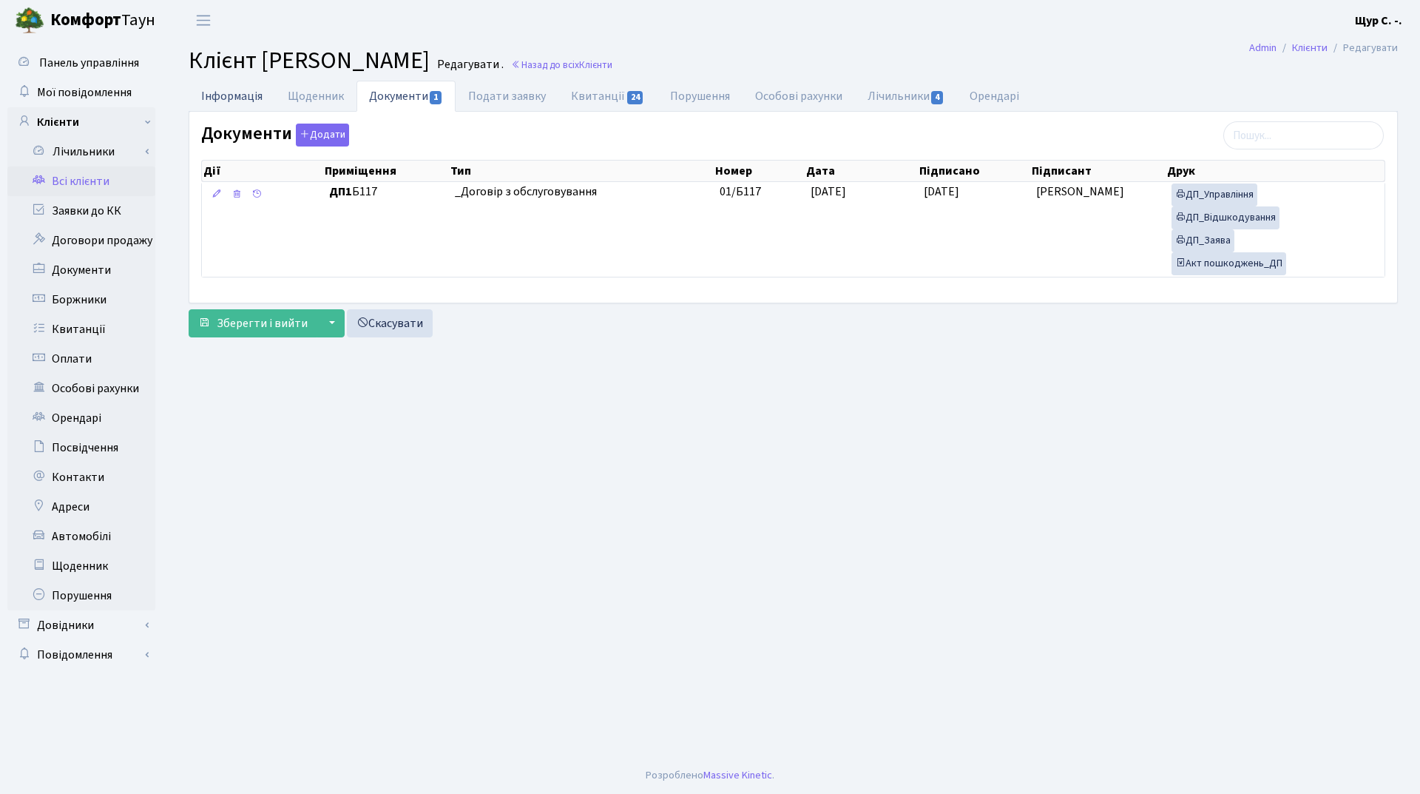
click at [226, 97] on link "Інформація" at bounding box center [232, 96] width 87 height 30
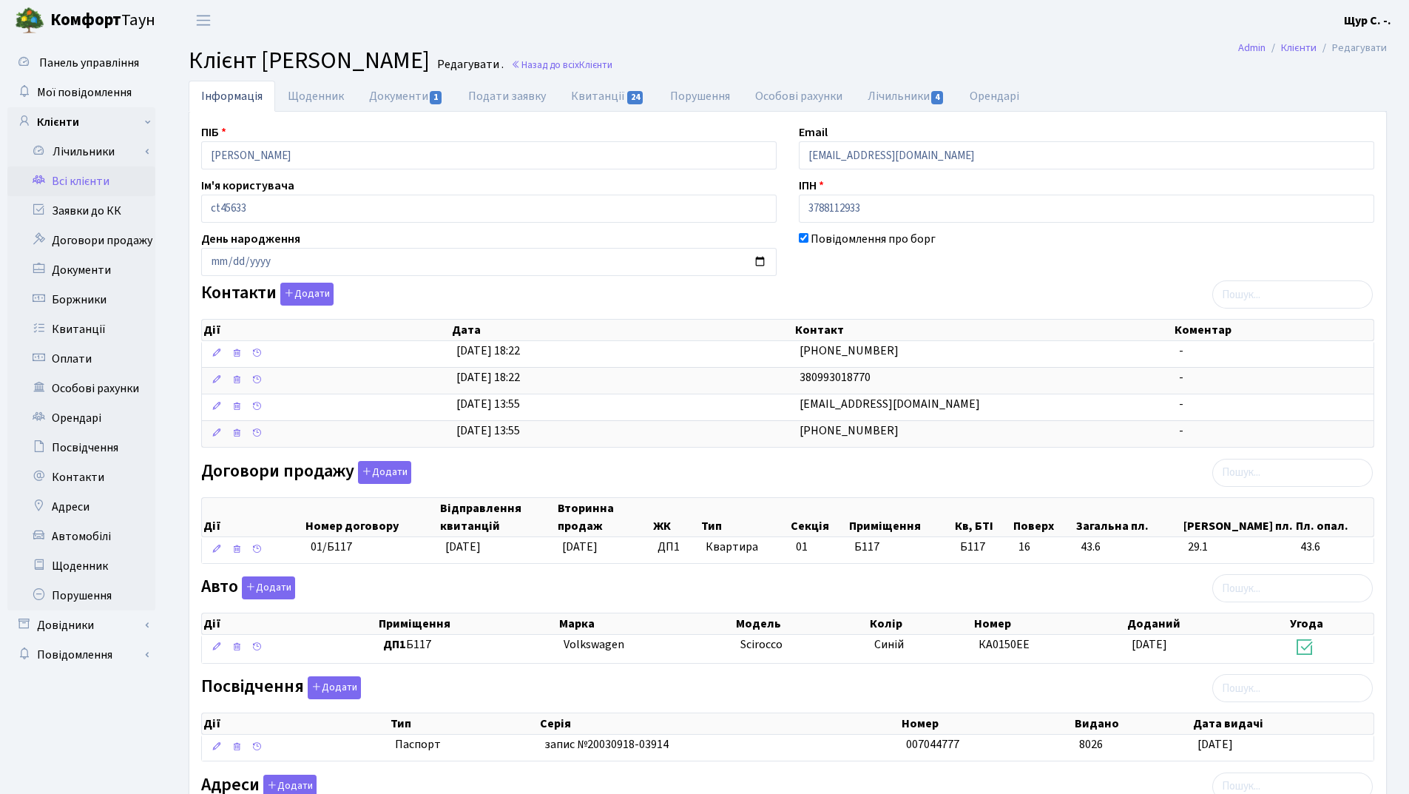
click at [100, 180] on link "Всі клієнти" at bounding box center [81, 181] width 148 height 30
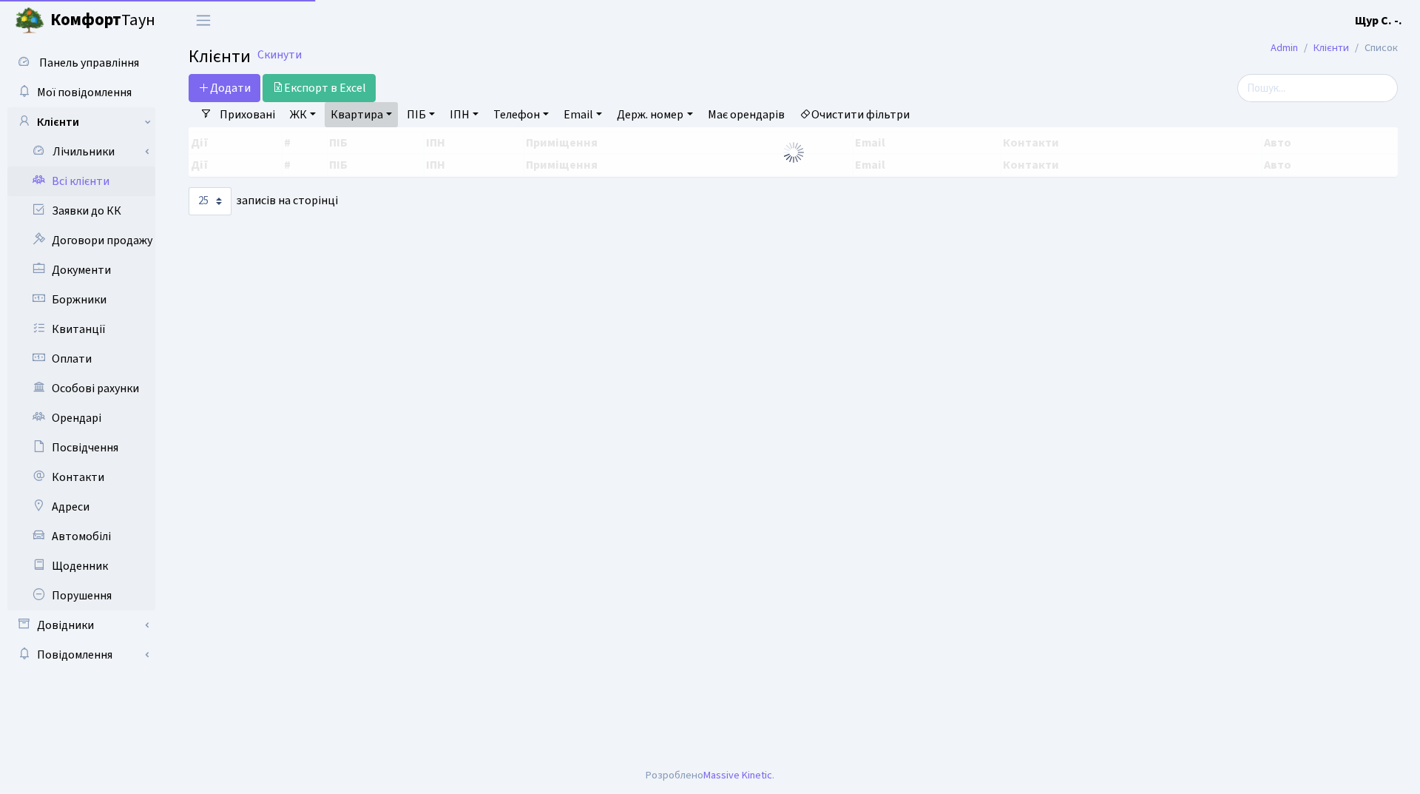
select select "25"
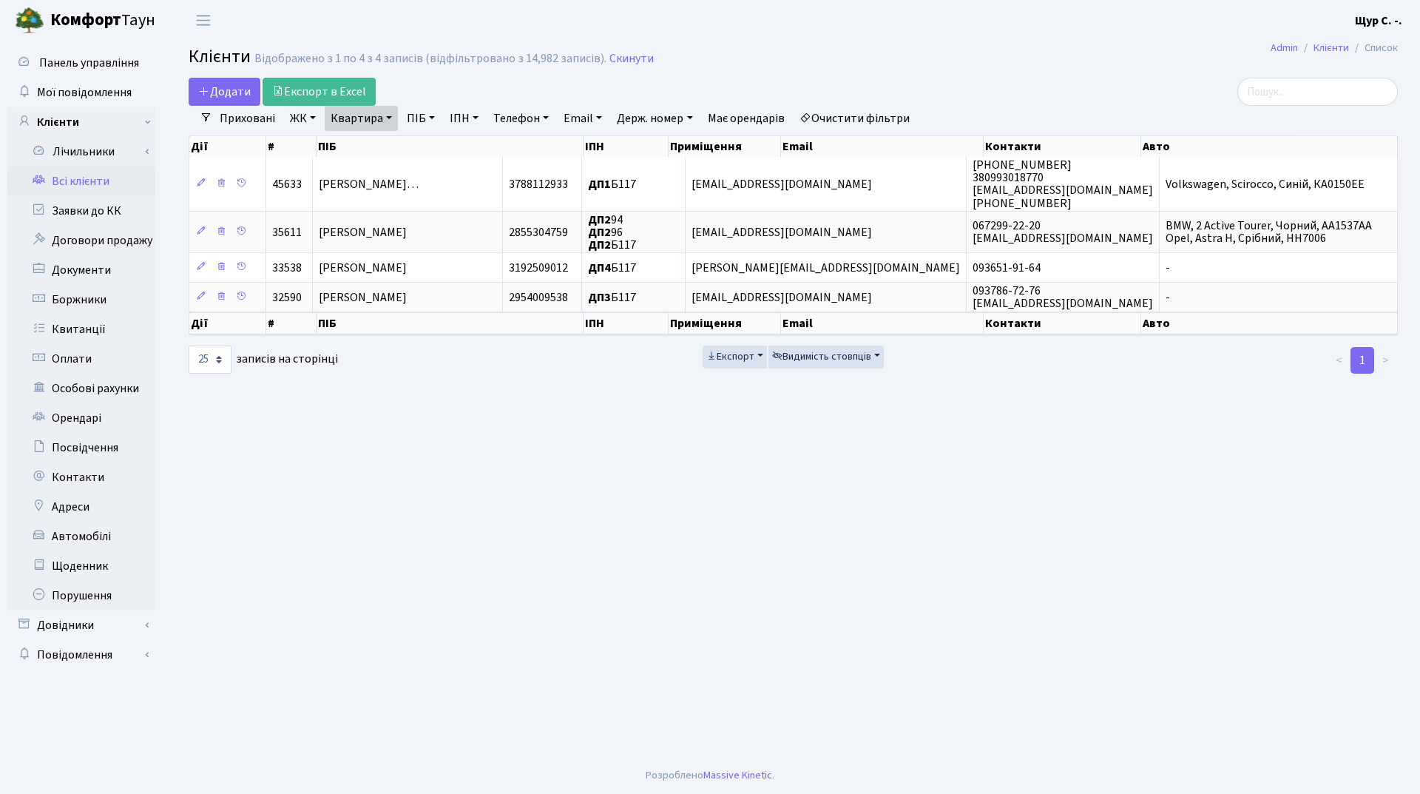
click at [388, 123] on link "Квартира" at bounding box center [361, 118] width 73 height 25
click at [388, 142] on input "б117" at bounding box center [368, 147] width 87 height 28
type input "б"
click at [429, 148] on icon at bounding box center [427, 147] width 12 height 12
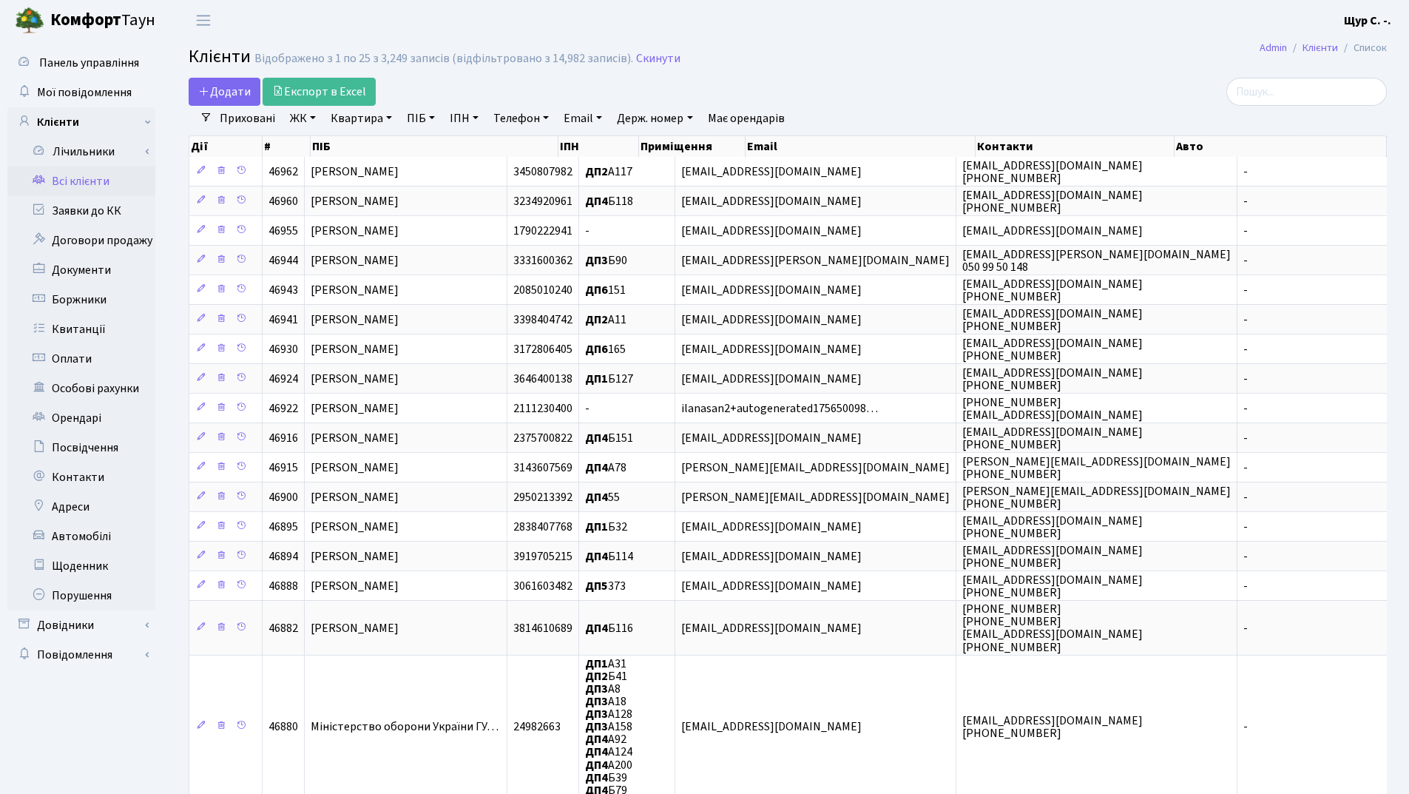
click at [506, 118] on link "Телефон" at bounding box center [520, 118] width 67 height 25
type input "0956378363"
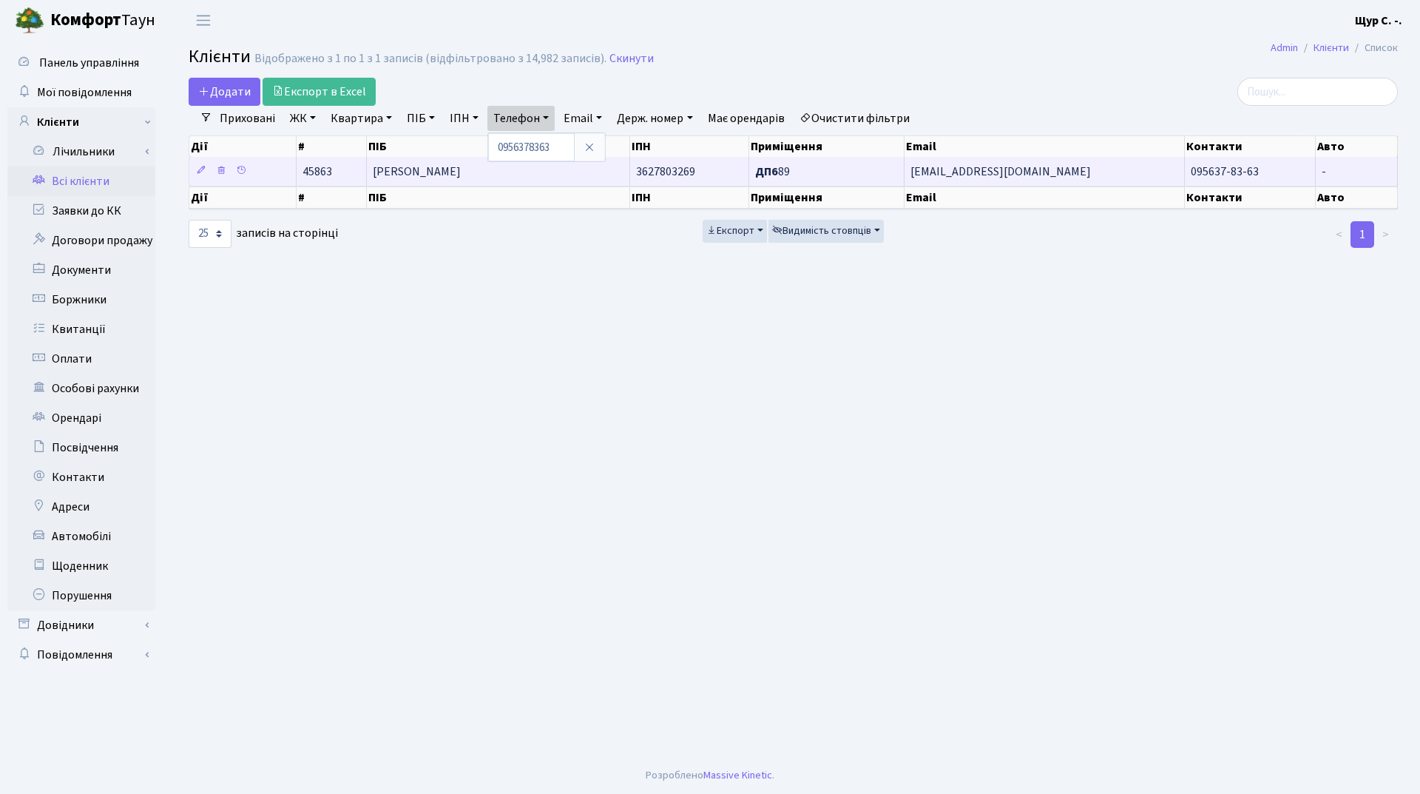
click at [461, 172] on span "Галань Катерина Валеріївна" at bounding box center [417, 171] width 88 height 16
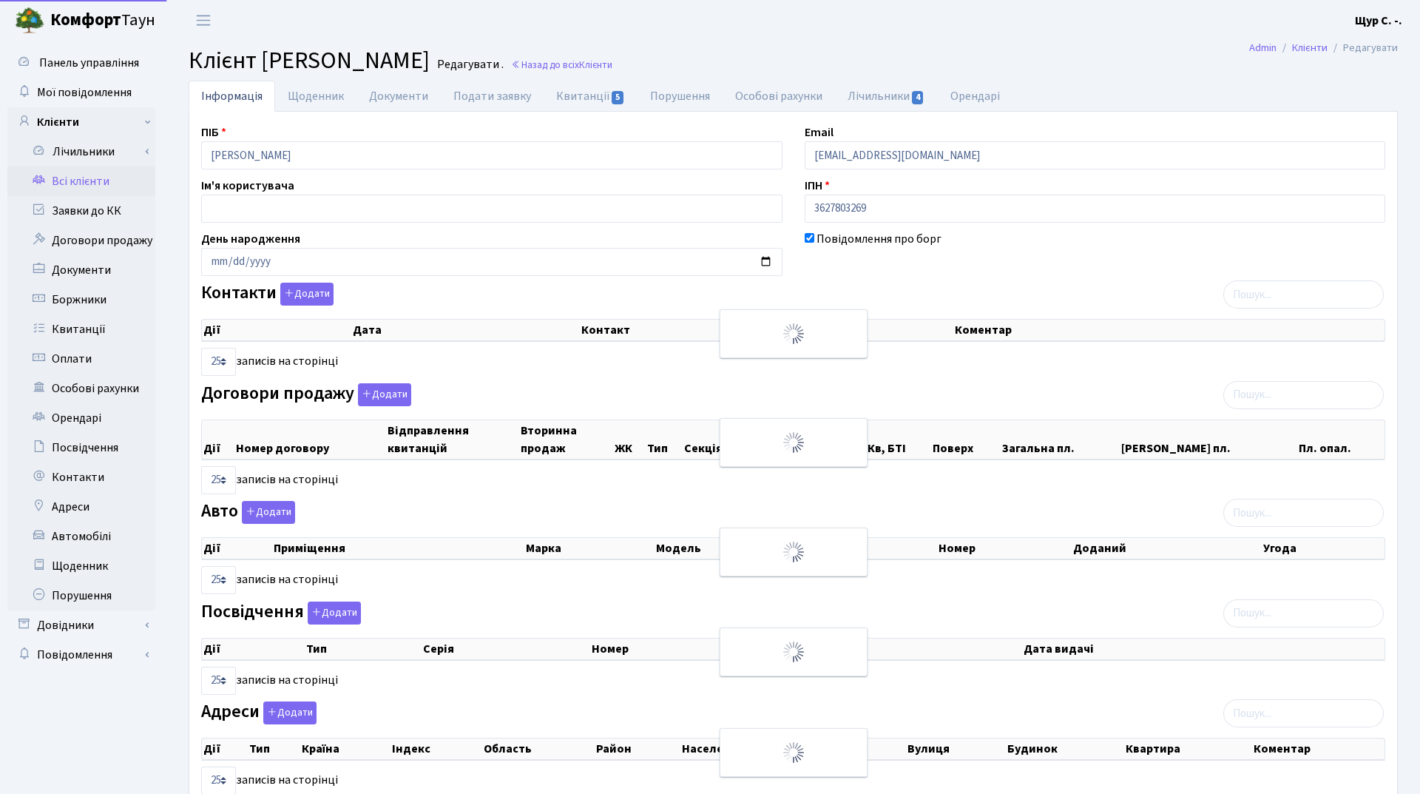
select select "25"
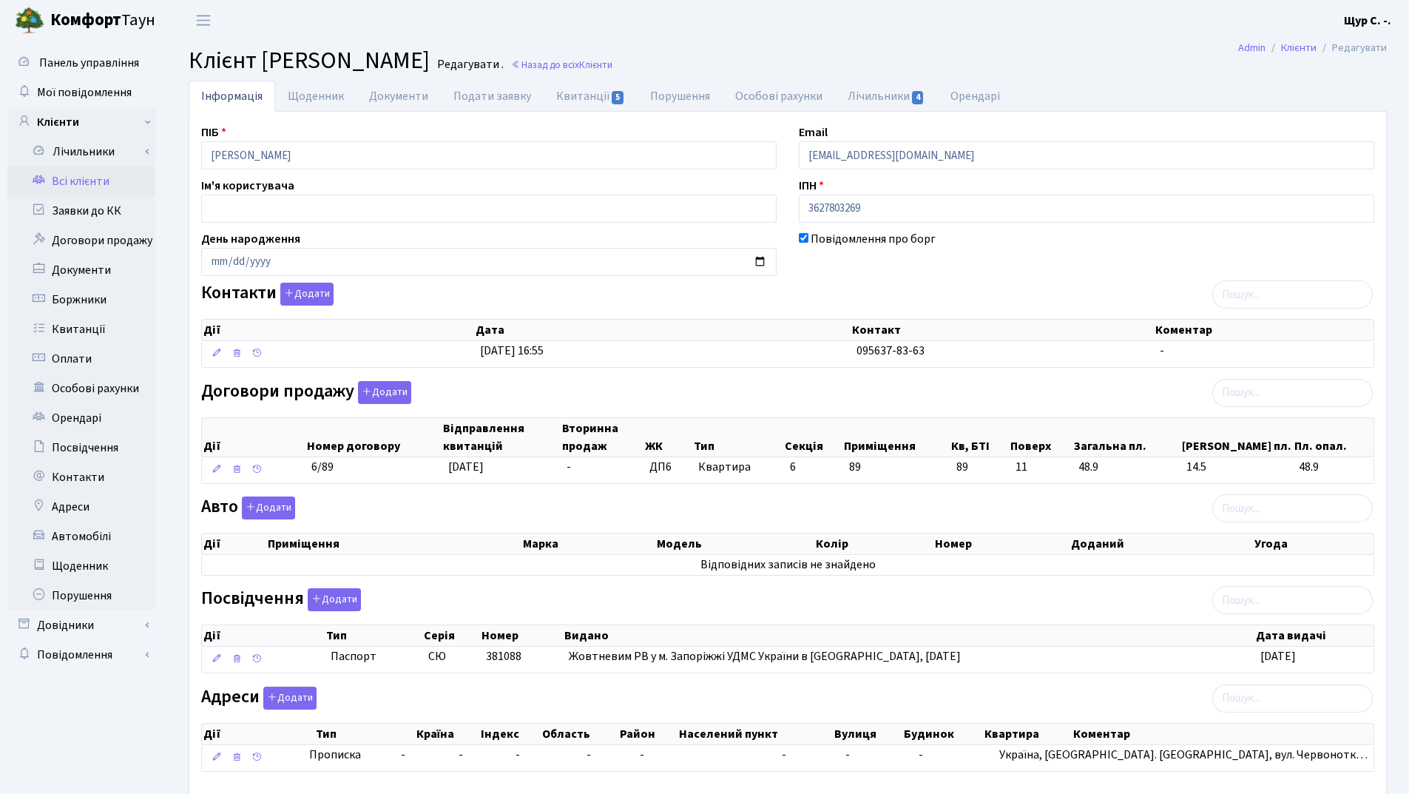
click at [92, 178] on link "Всі клієнти" at bounding box center [81, 181] width 148 height 30
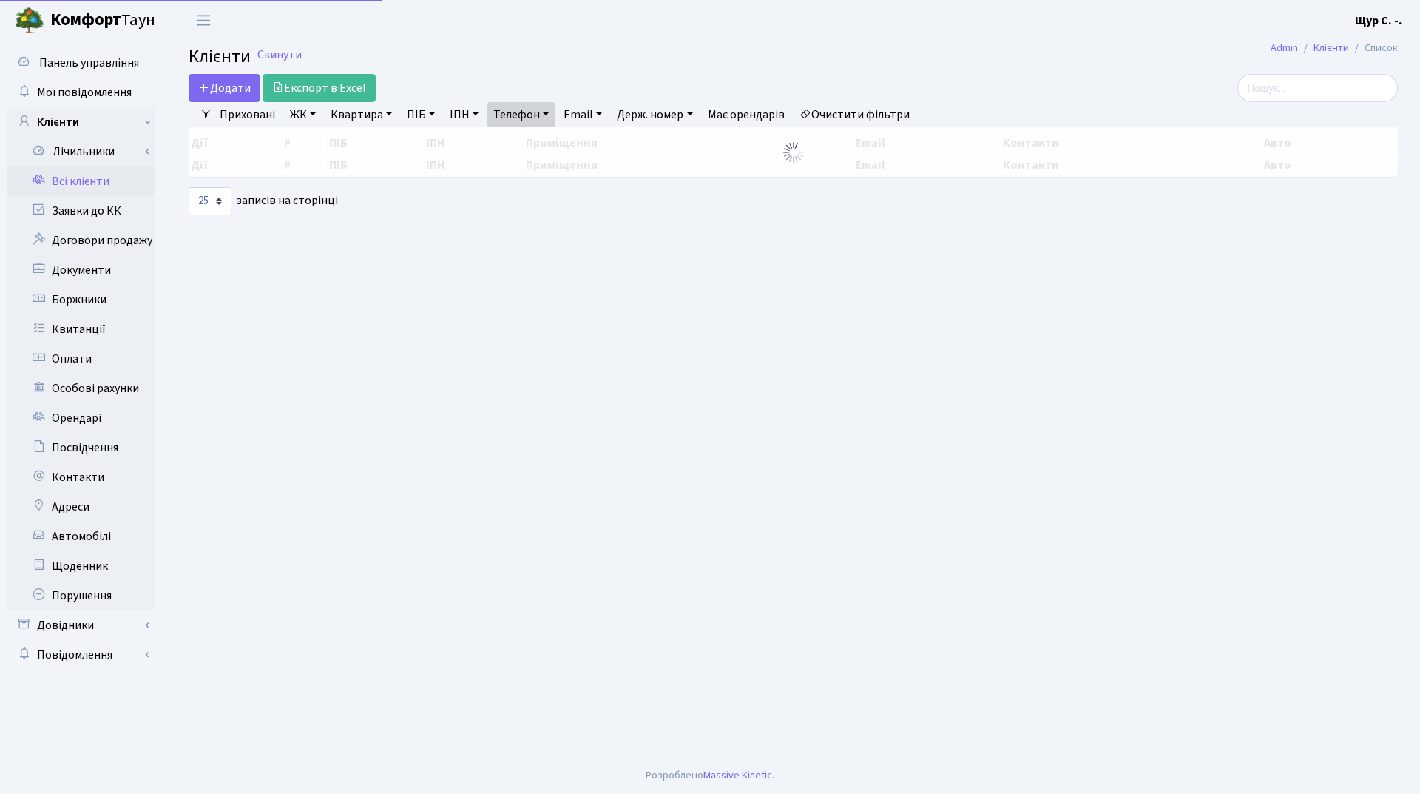
select select "25"
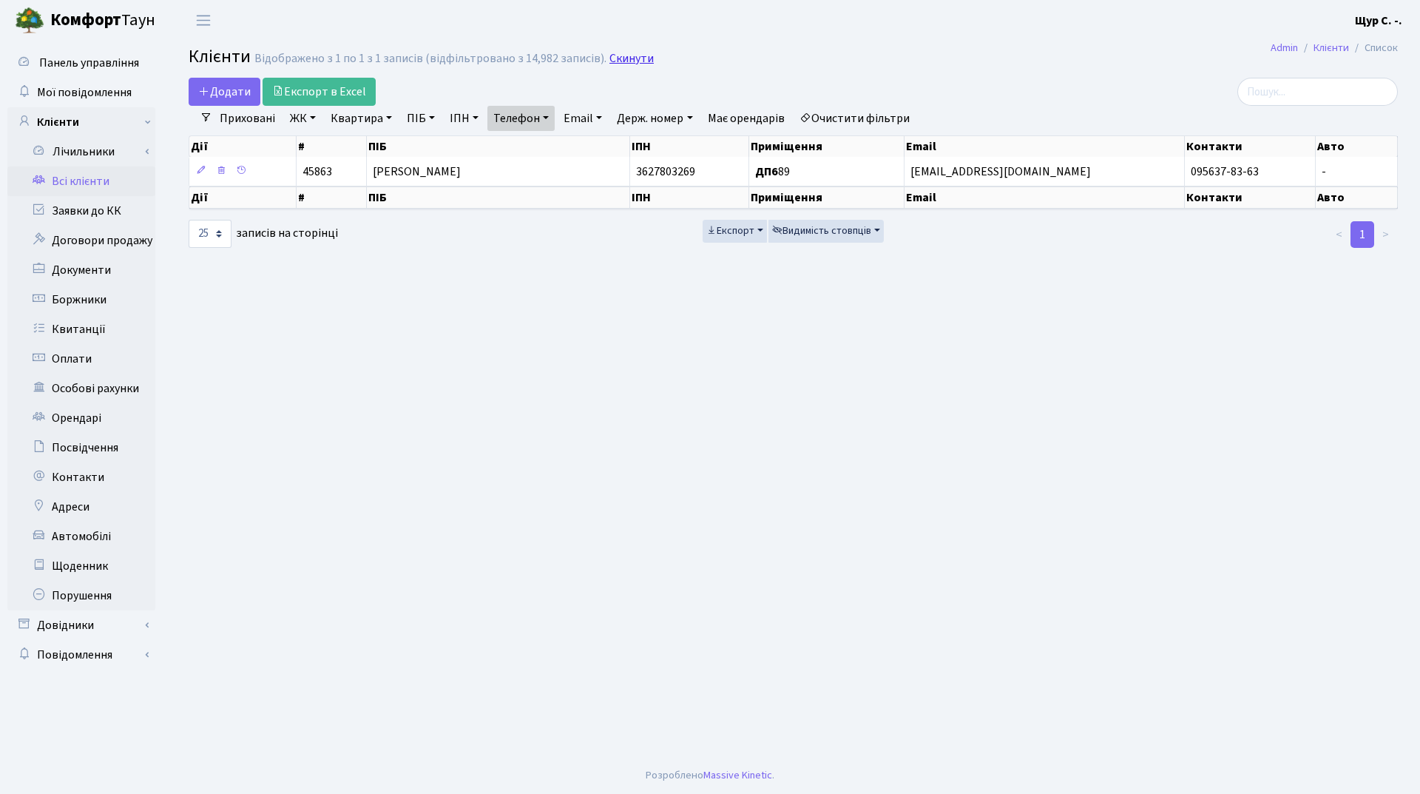
click at [631, 53] on link "Скинути" at bounding box center [631, 59] width 44 height 14
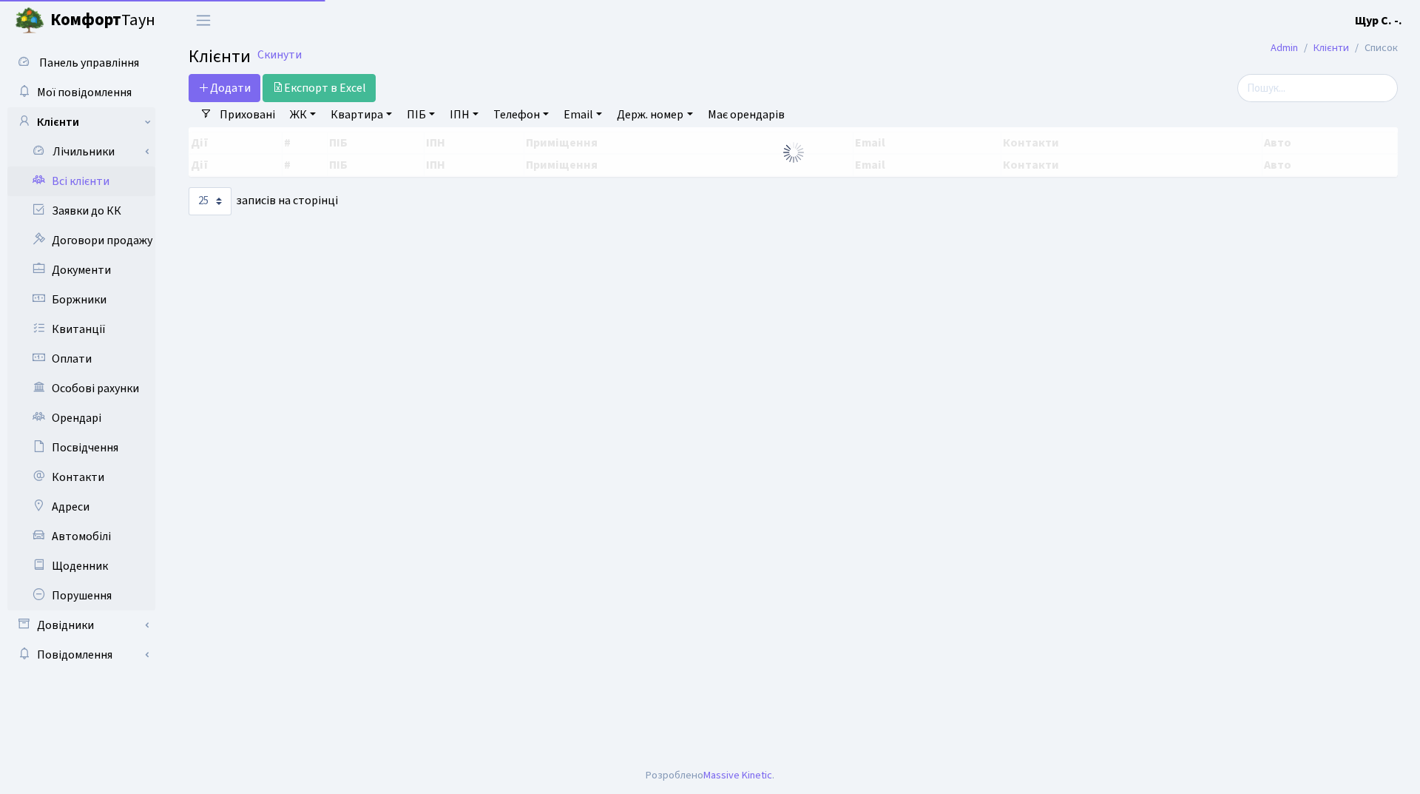
select select "25"
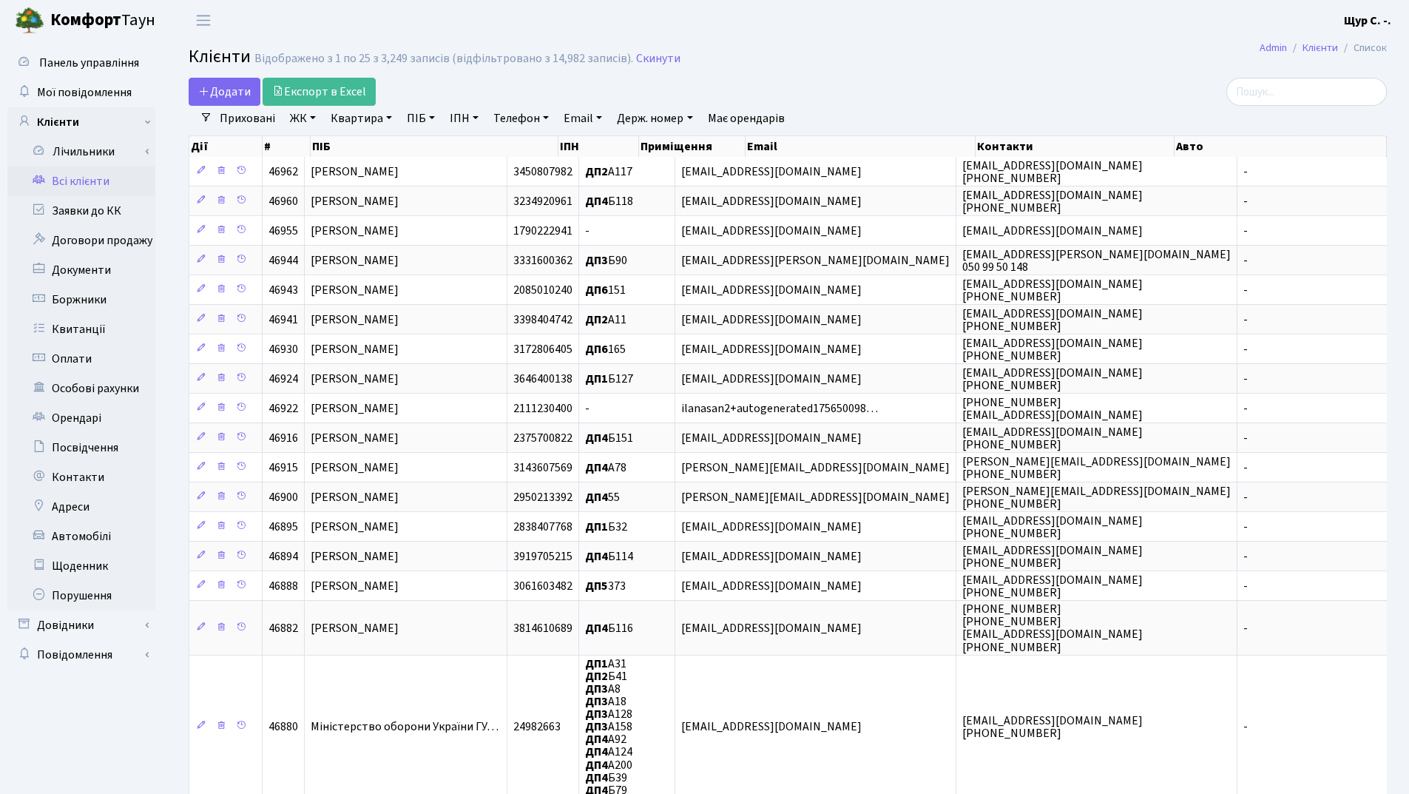
click at [342, 117] on link "Квартира" at bounding box center [361, 118] width 73 height 25
type input "24"
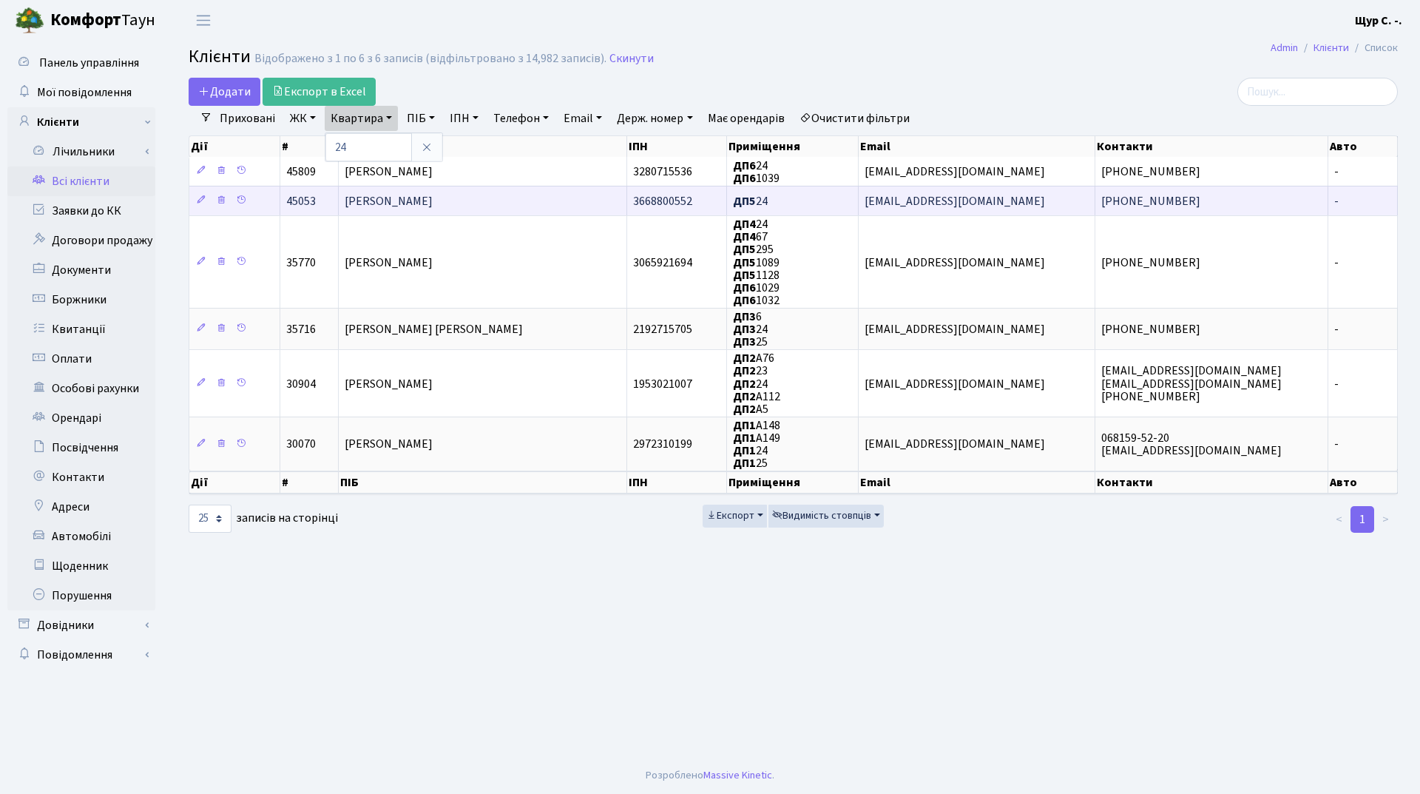
click at [524, 200] on td "[PERSON_NAME]" at bounding box center [483, 201] width 288 height 30
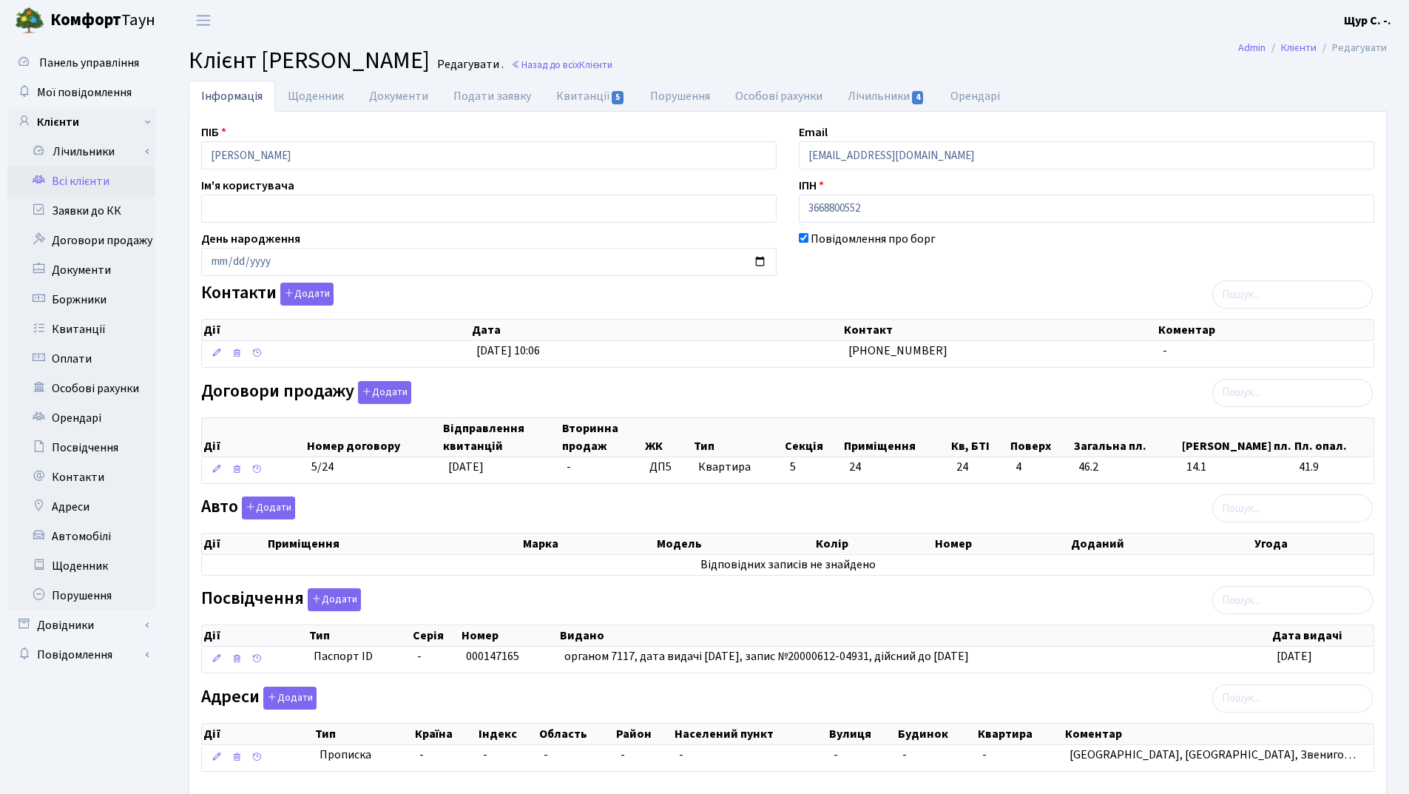
click at [67, 183] on link "Всі клієнти" at bounding box center [81, 181] width 148 height 30
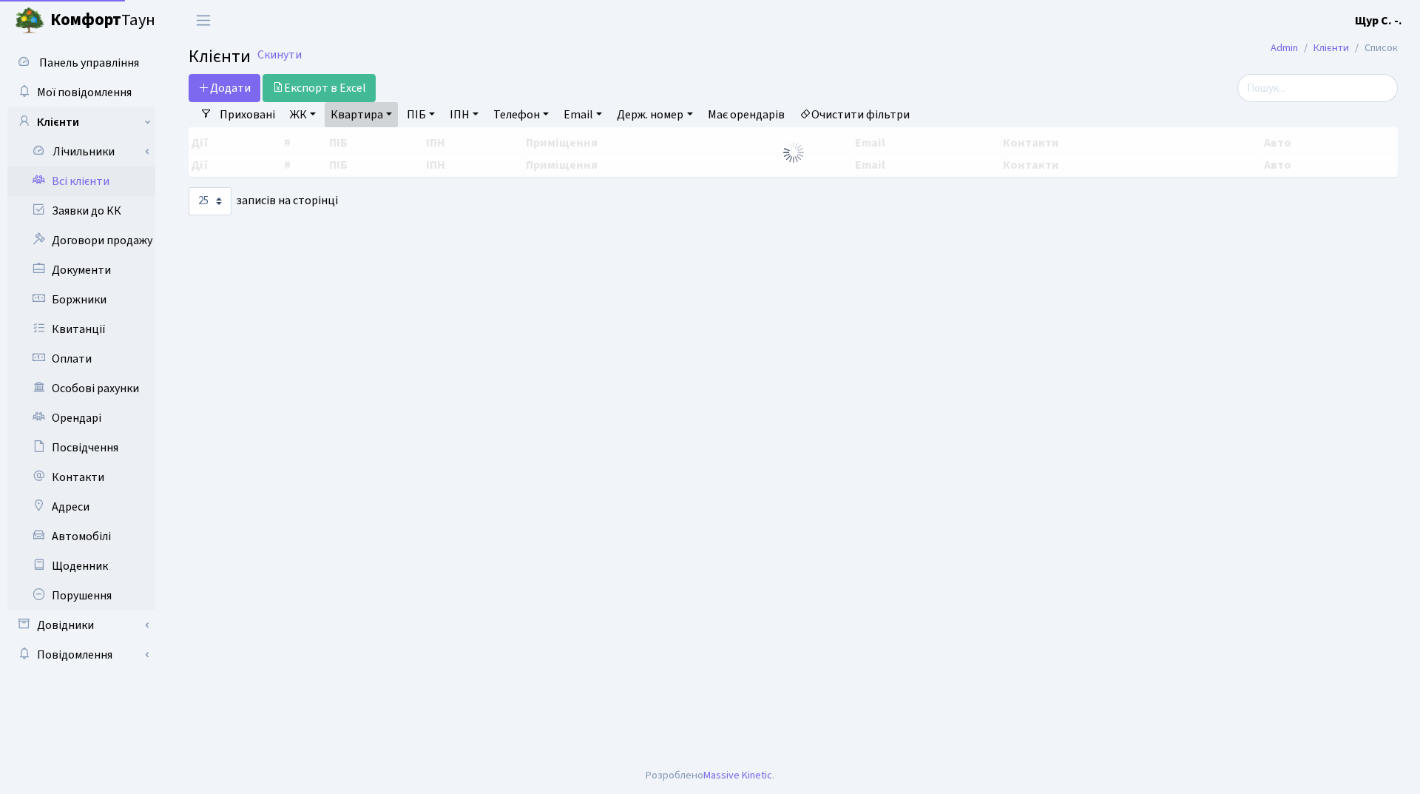
select select "25"
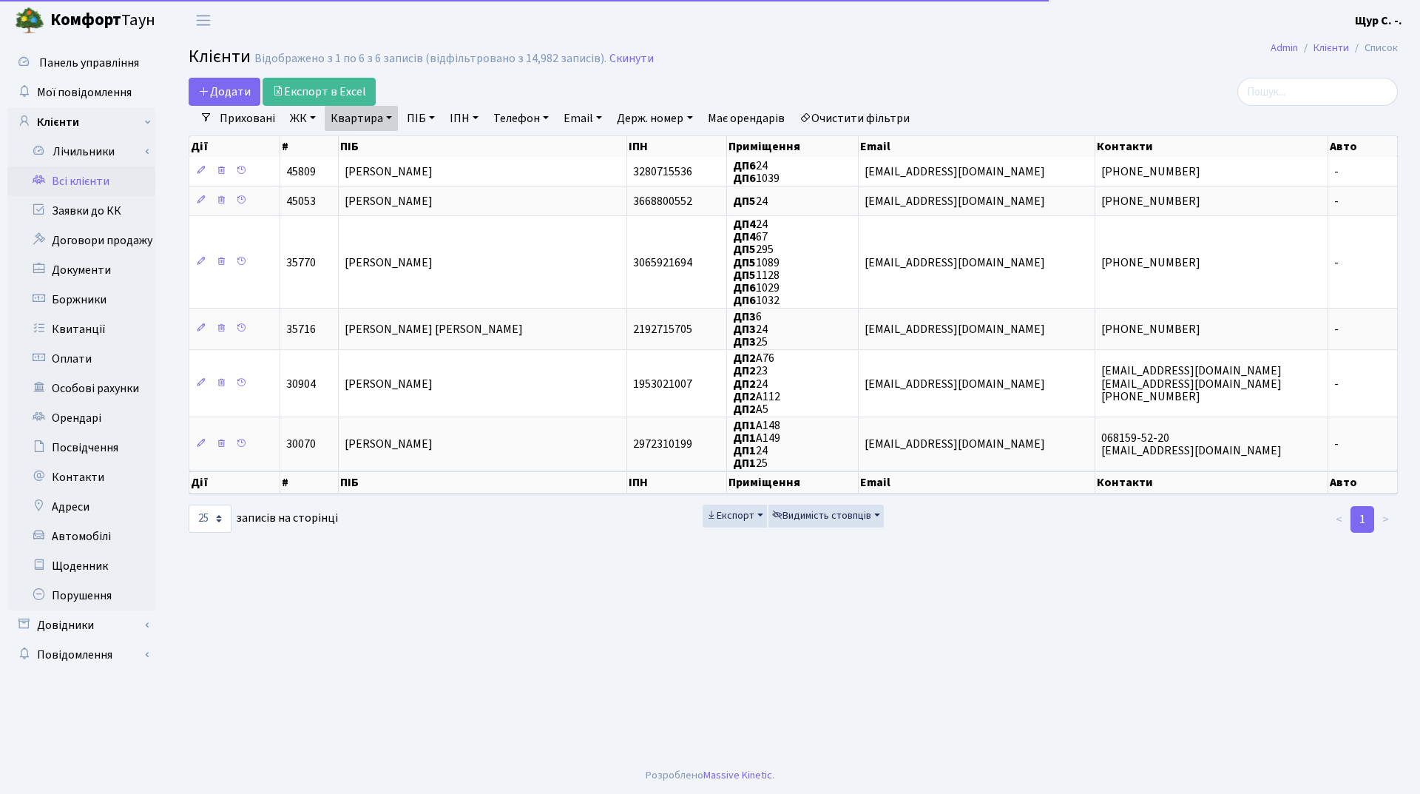
click at [394, 123] on link "Квартира" at bounding box center [361, 118] width 73 height 25
click at [374, 146] on input "24" at bounding box center [368, 147] width 87 height 28
type input "2"
type input "1020"
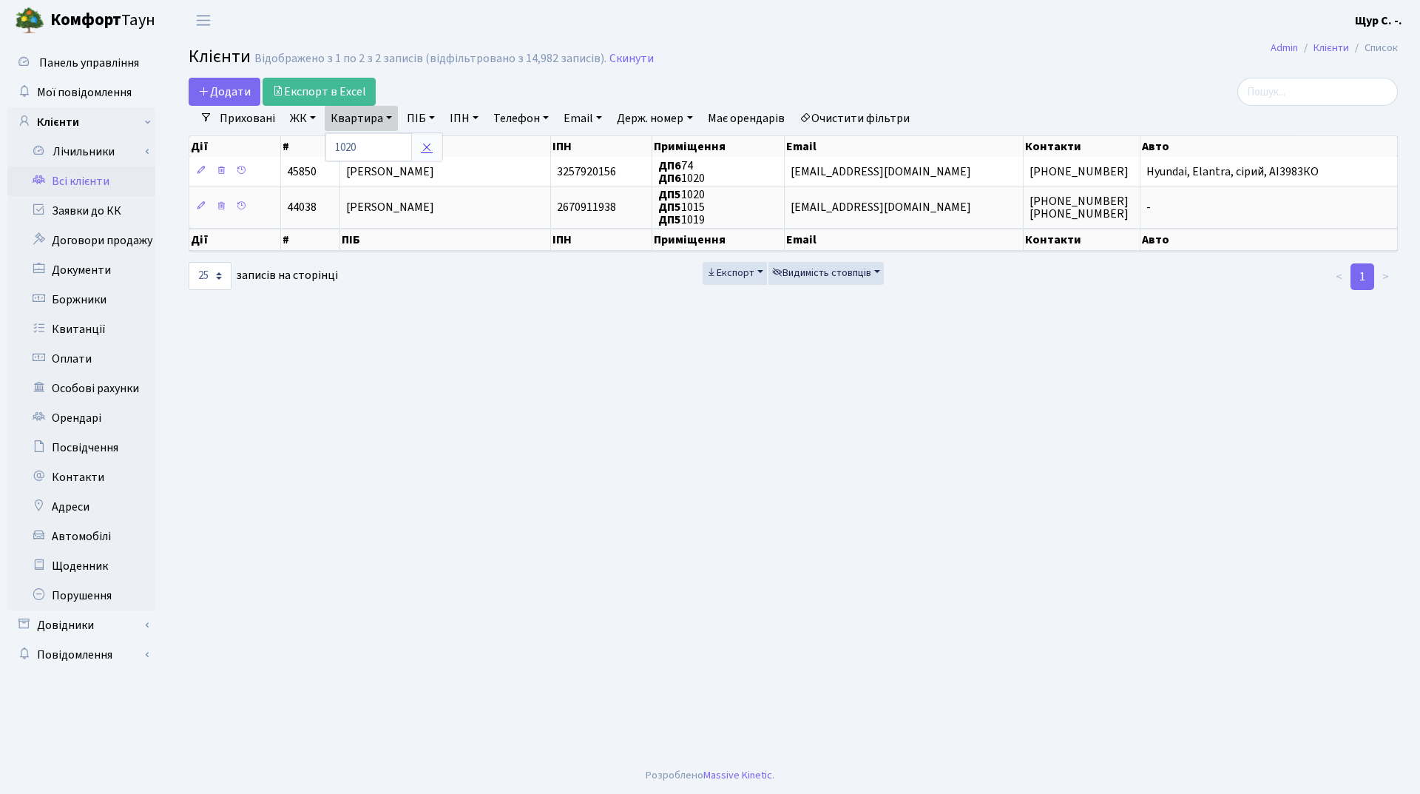
click at [430, 145] on icon at bounding box center [427, 147] width 12 height 12
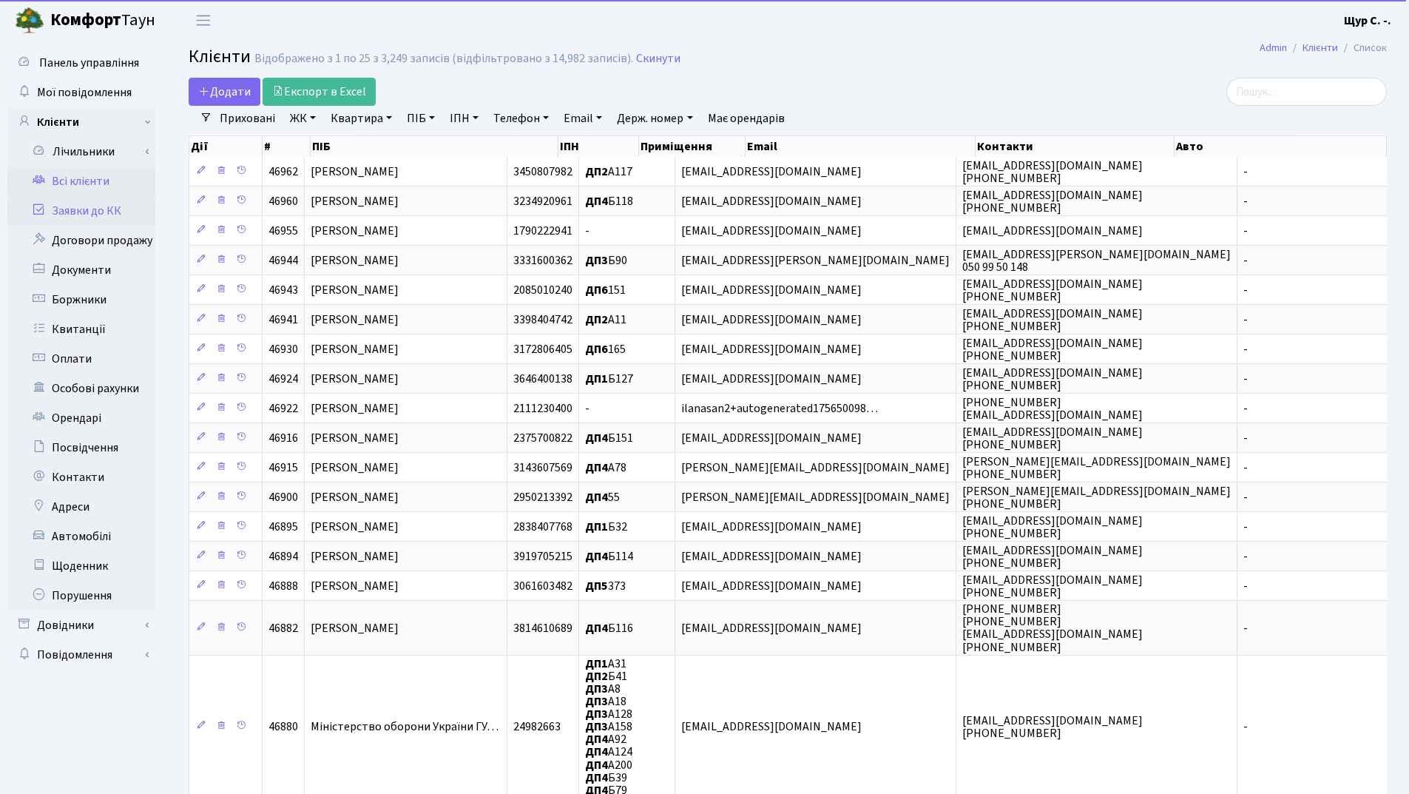
click at [96, 208] on link "Заявки до КК" at bounding box center [81, 211] width 148 height 30
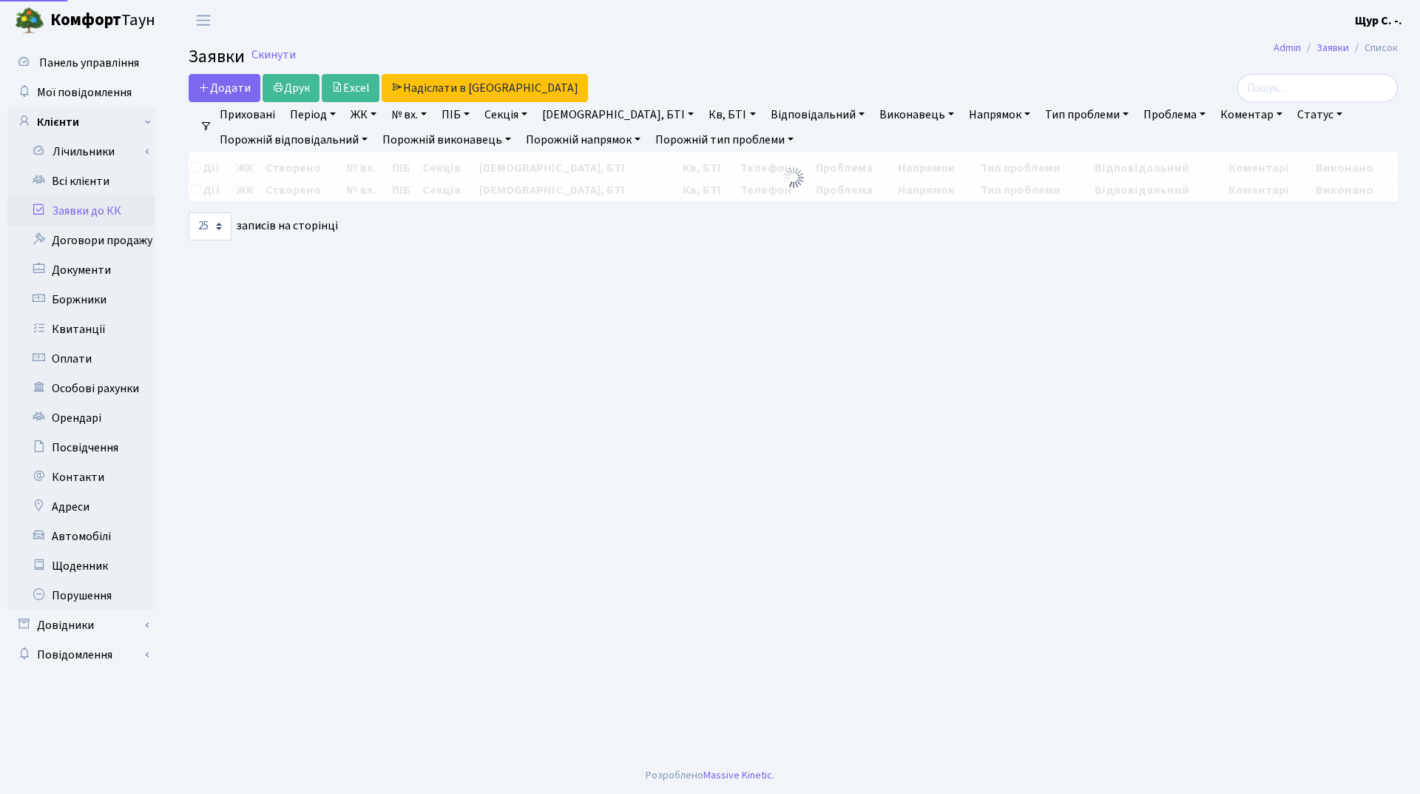
select select "25"
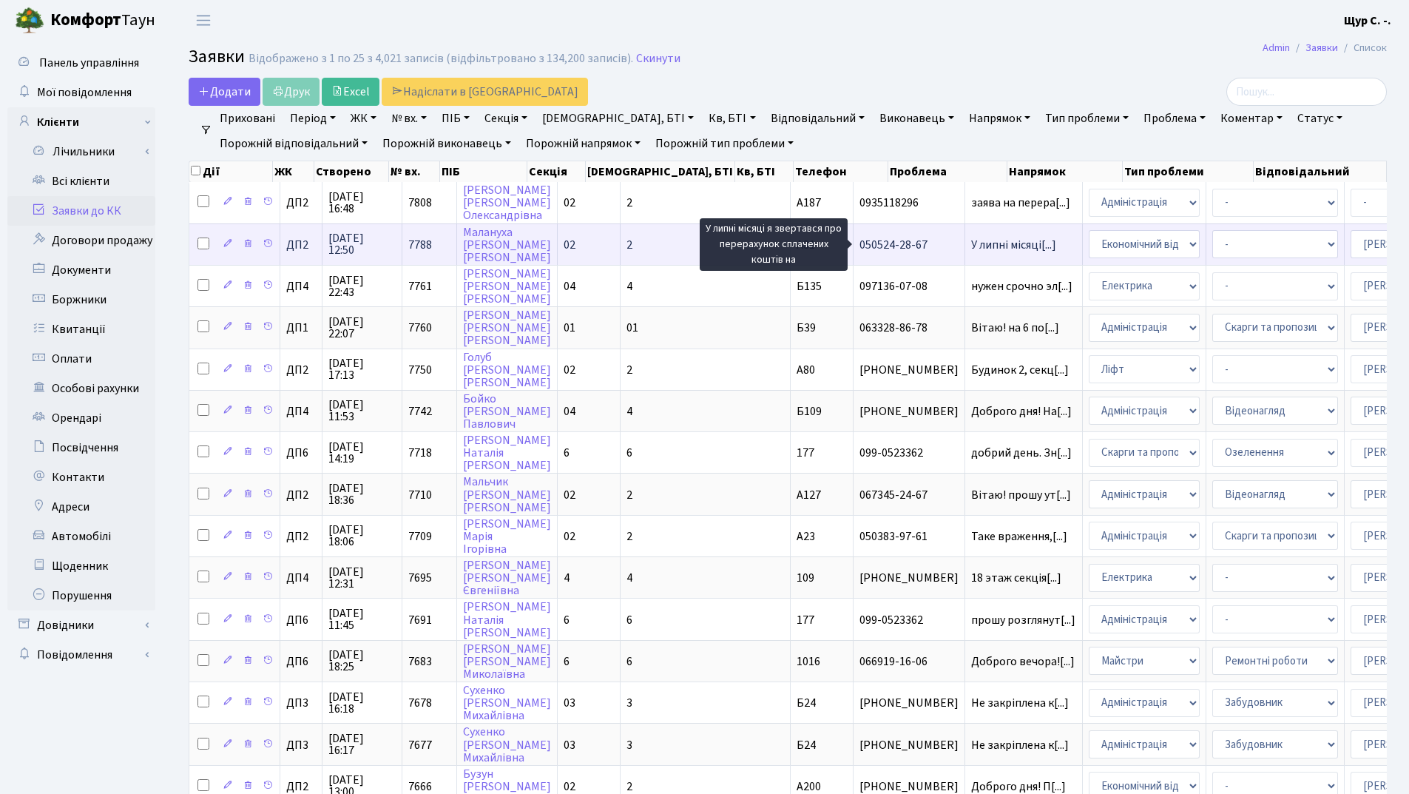
click at [971, 249] on span "У липні місяці[...]" at bounding box center [1013, 245] width 85 height 16
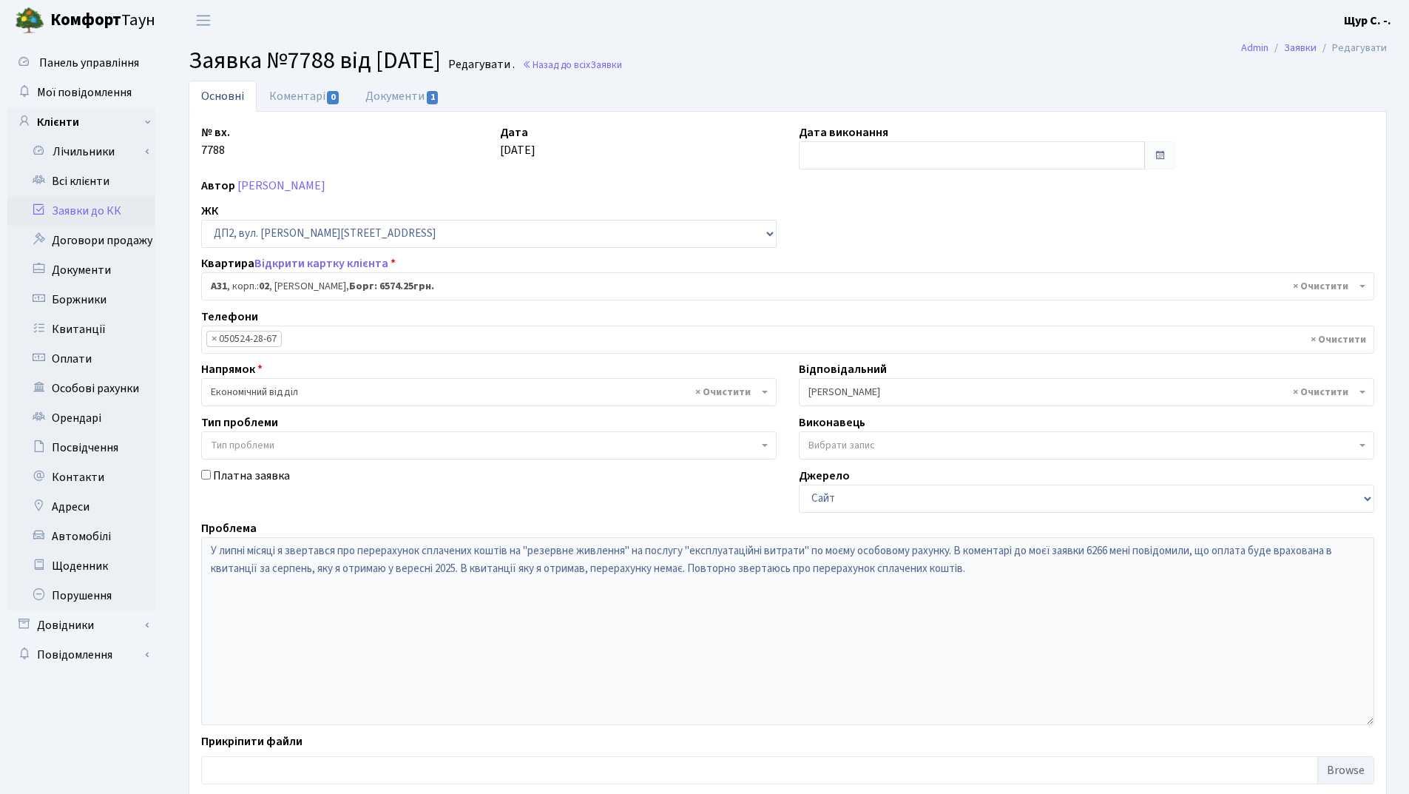
select select "30670"
click at [84, 190] on link "Всі клієнти" at bounding box center [81, 181] width 148 height 30
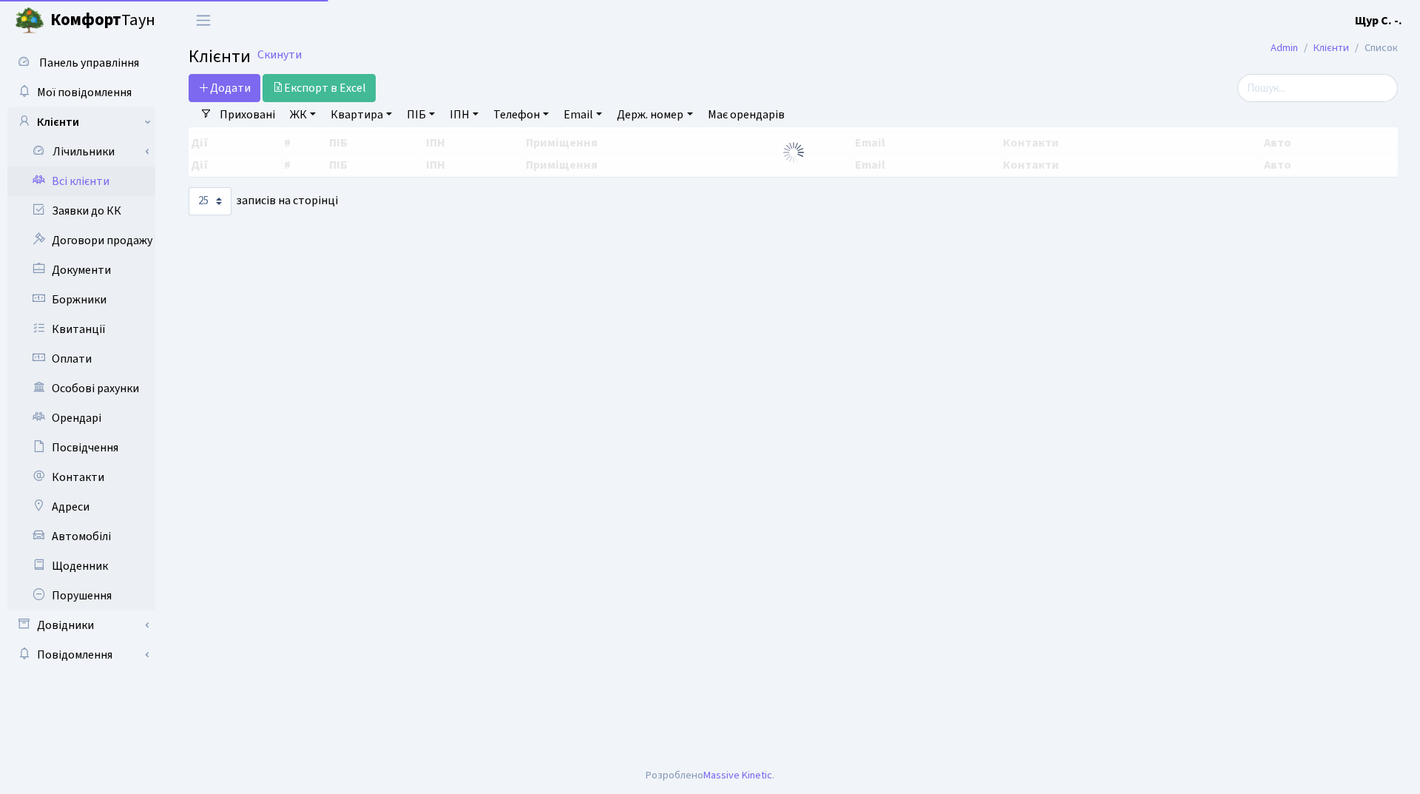
select select "25"
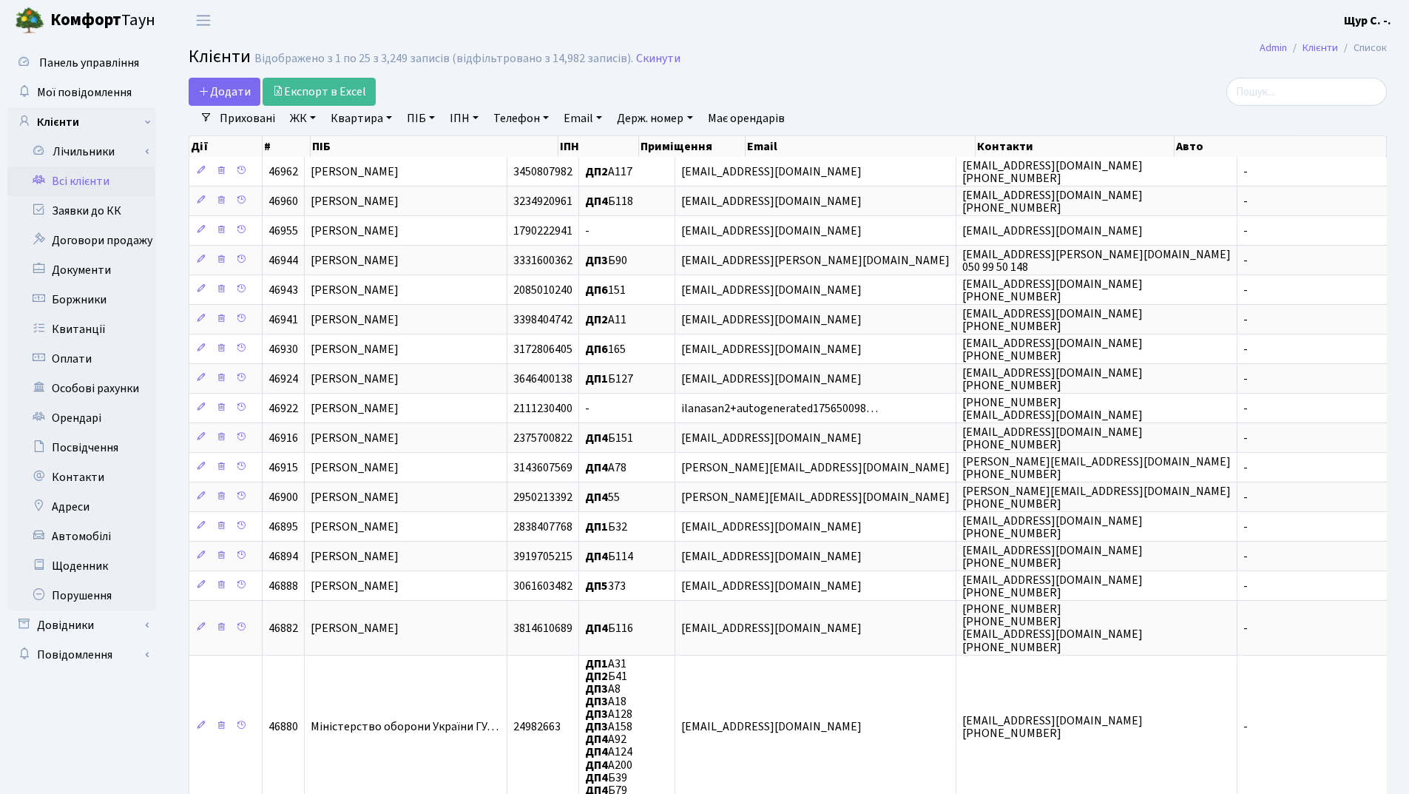
click at [359, 125] on link "Квартира" at bounding box center [361, 118] width 73 height 25
type input ","
type input "б127"
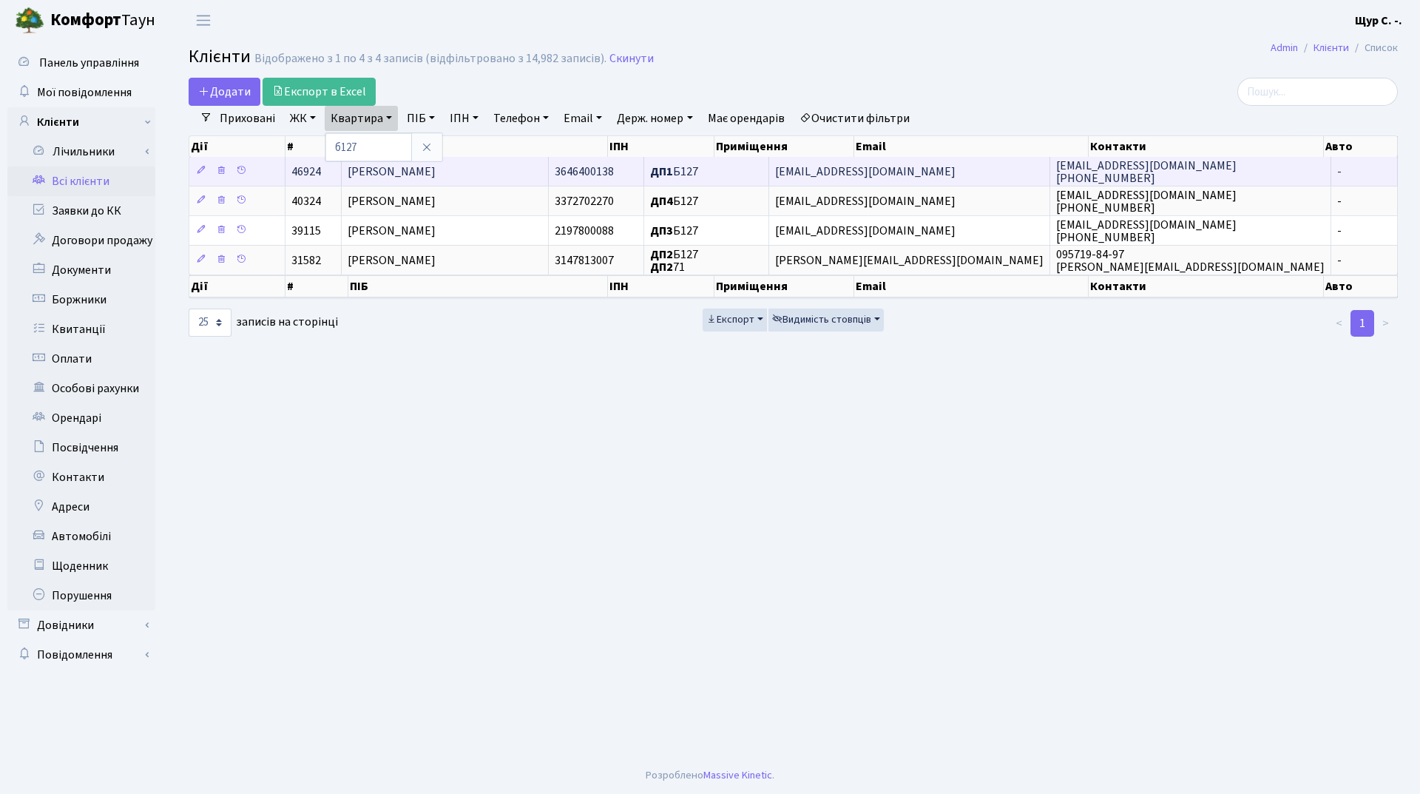
click at [436, 171] on span "[PERSON_NAME]" at bounding box center [392, 171] width 88 height 16
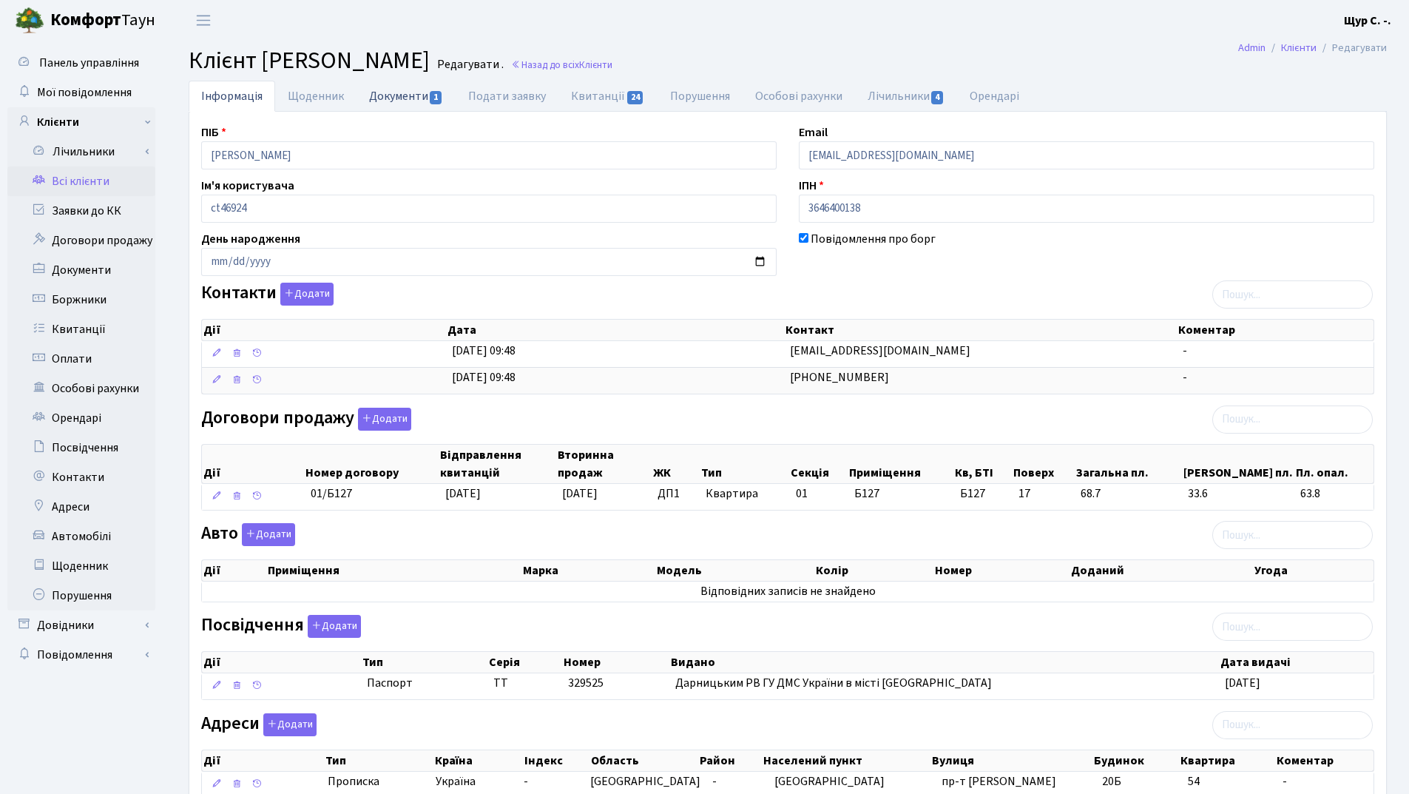
click at [411, 93] on link "Документи 1" at bounding box center [406, 96] width 99 height 30
select select "25"
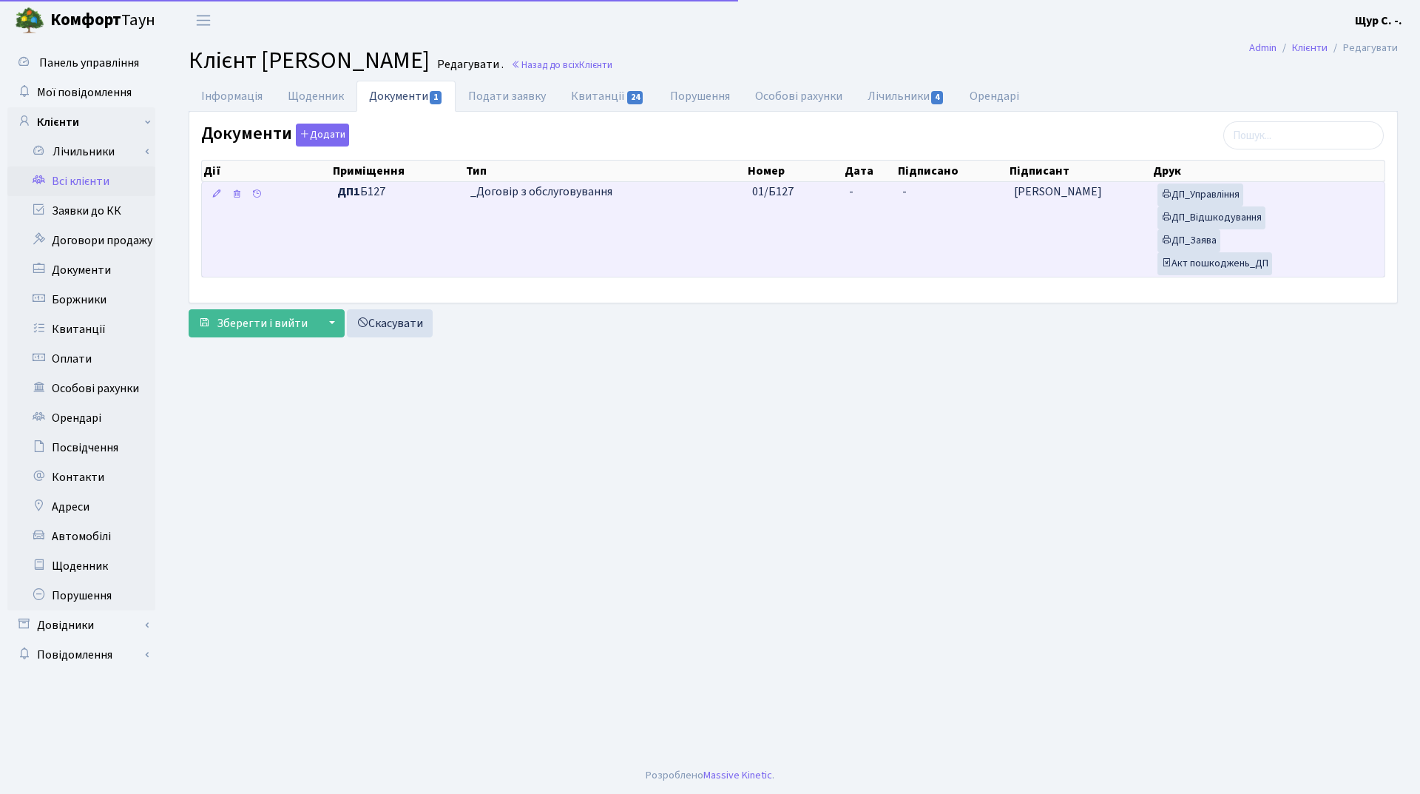
click at [604, 231] on td "_Договір з обслуговування" at bounding box center [606, 229] width 282 height 95
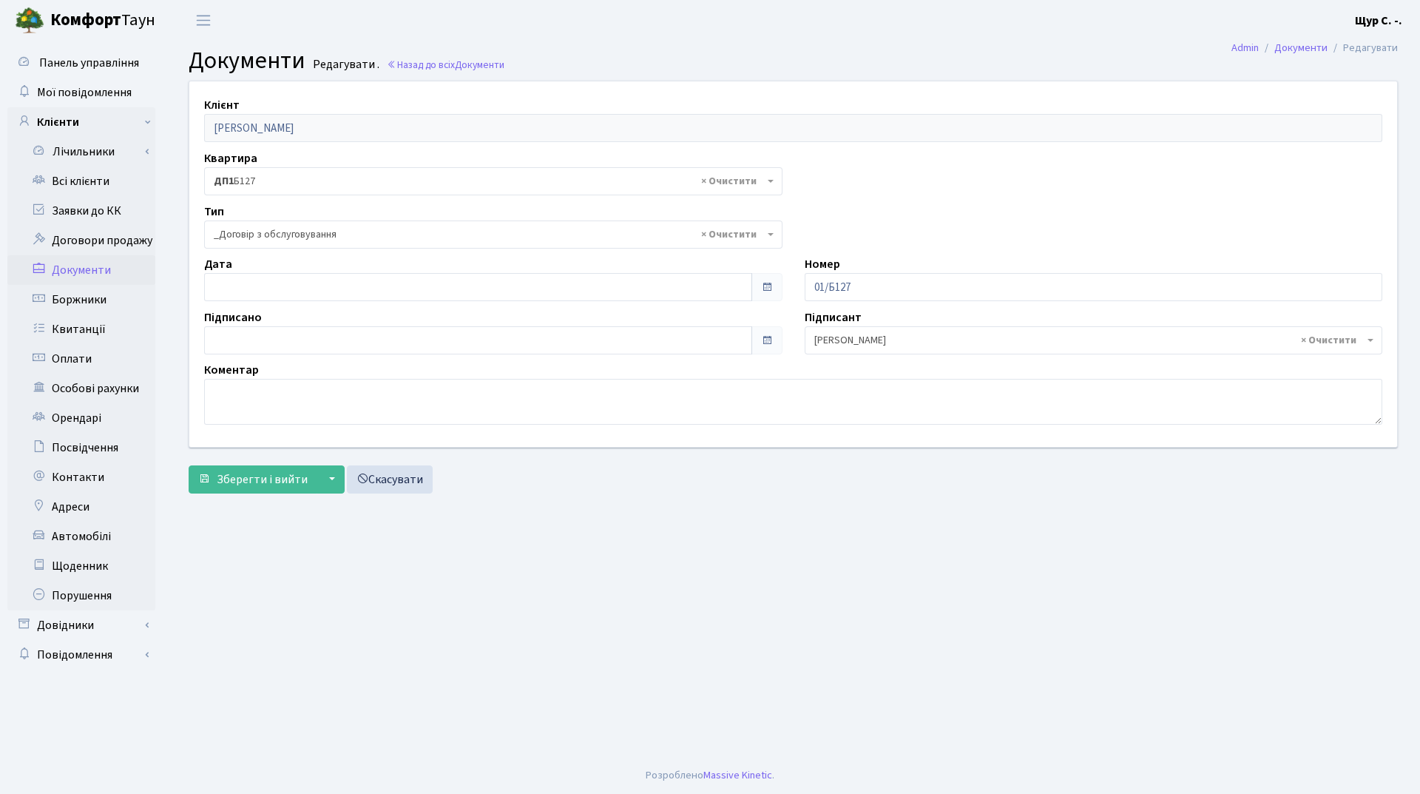
select select "289"
type input "08.09.2025"
click at [397, 294] on input "08.09.2025" at bounding box center [478, 287] width 548 height 28
click at [570, 558] on main "Admin Документи Редагувати Документи Редагувати . Назад до всіх Документи Клієн…" at bounding box center [793, 399] width 1254 height 716
type input "08.09.2025"
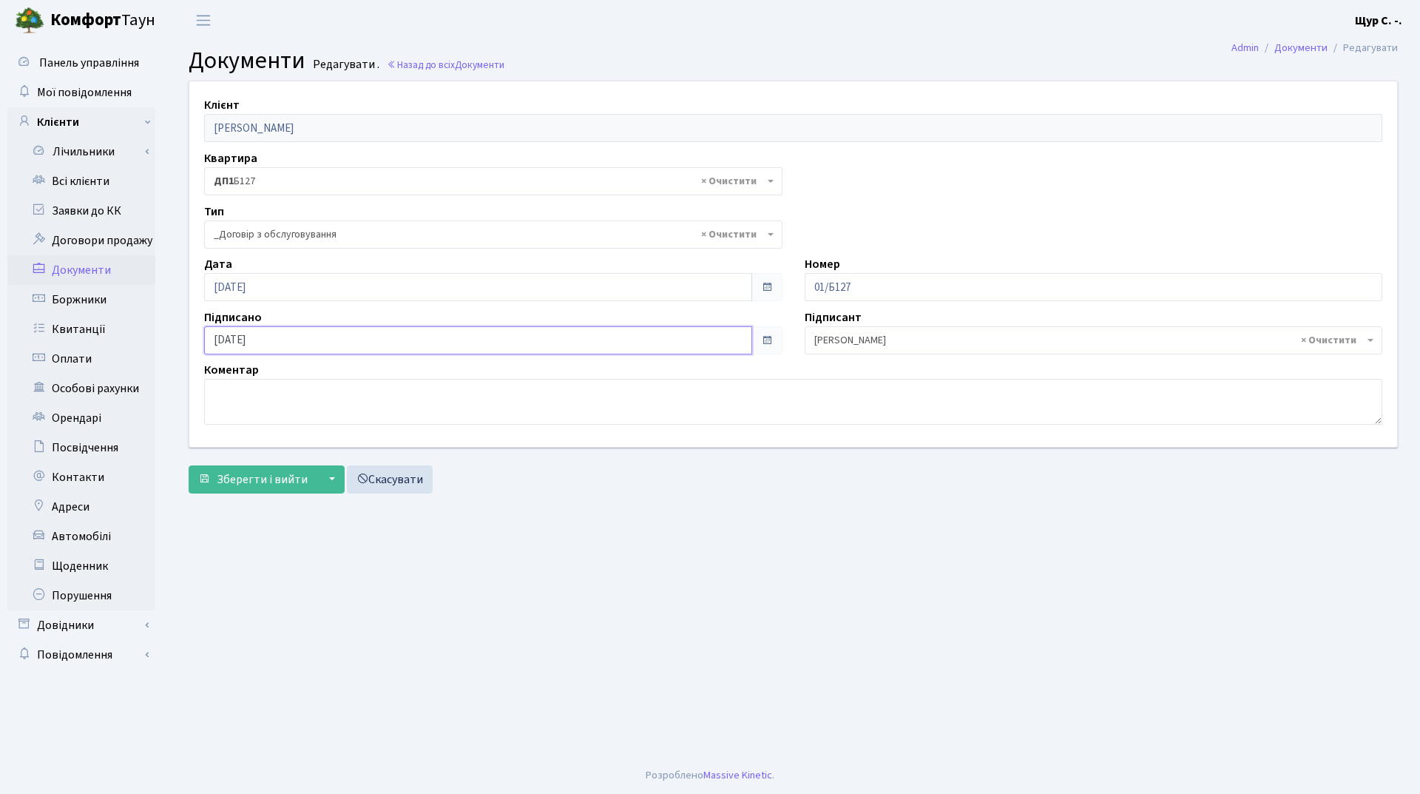
click at [422, 341] on input "08.09.2025" at bounding box center [478, 340] width 548 height 28
click at [550, 574] on main "Admin Документи Редагувати Документи Редагувати . Назад до всіх Документи Клієн…" at bounding box center [793, 399] width 1254 height 716
click at [266, 471] on span "Зберегти і вийти" at bounding box center [262, 479] width 91 height 16
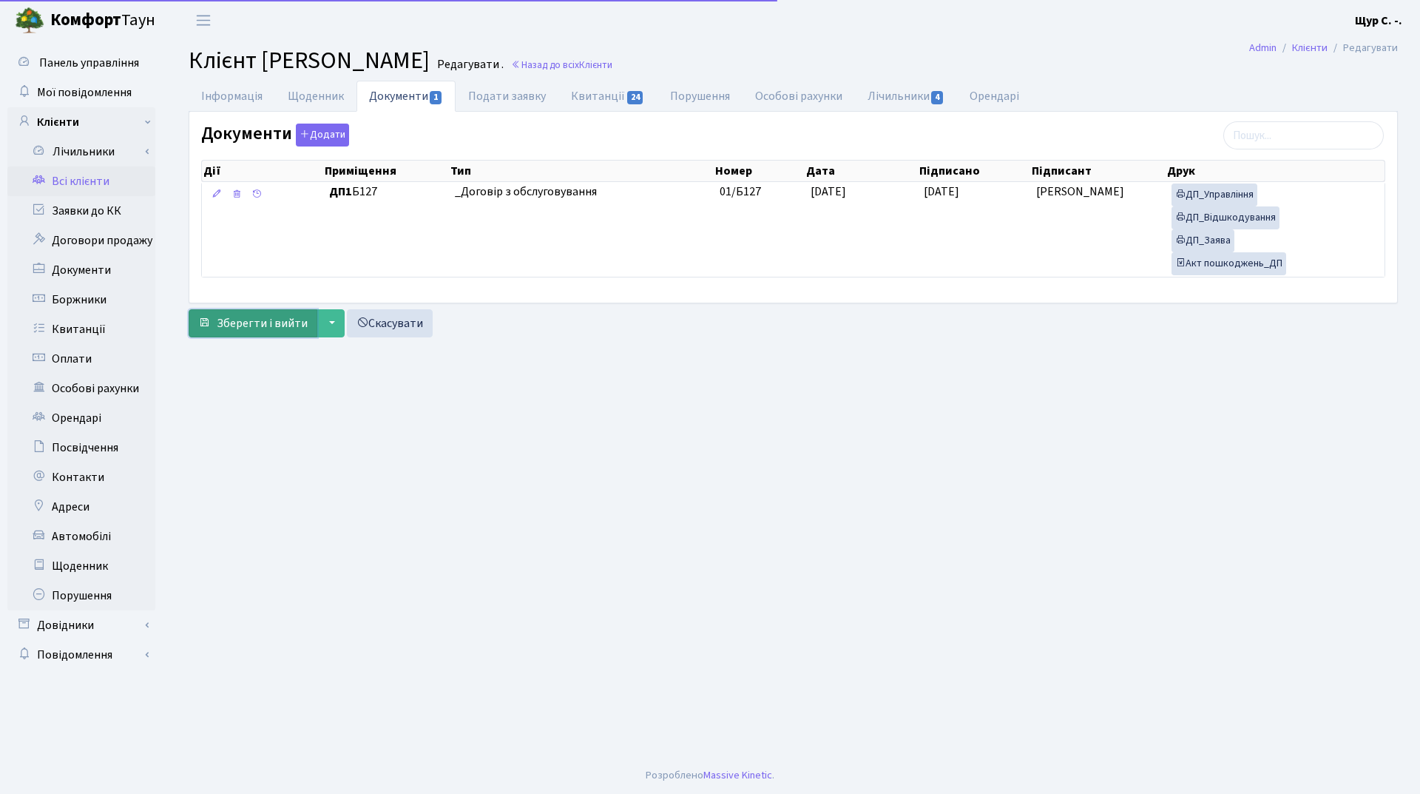
click at [260, 320] on span "Зберегти і вийти" at bounding box center [262, 323] width 91 height 16
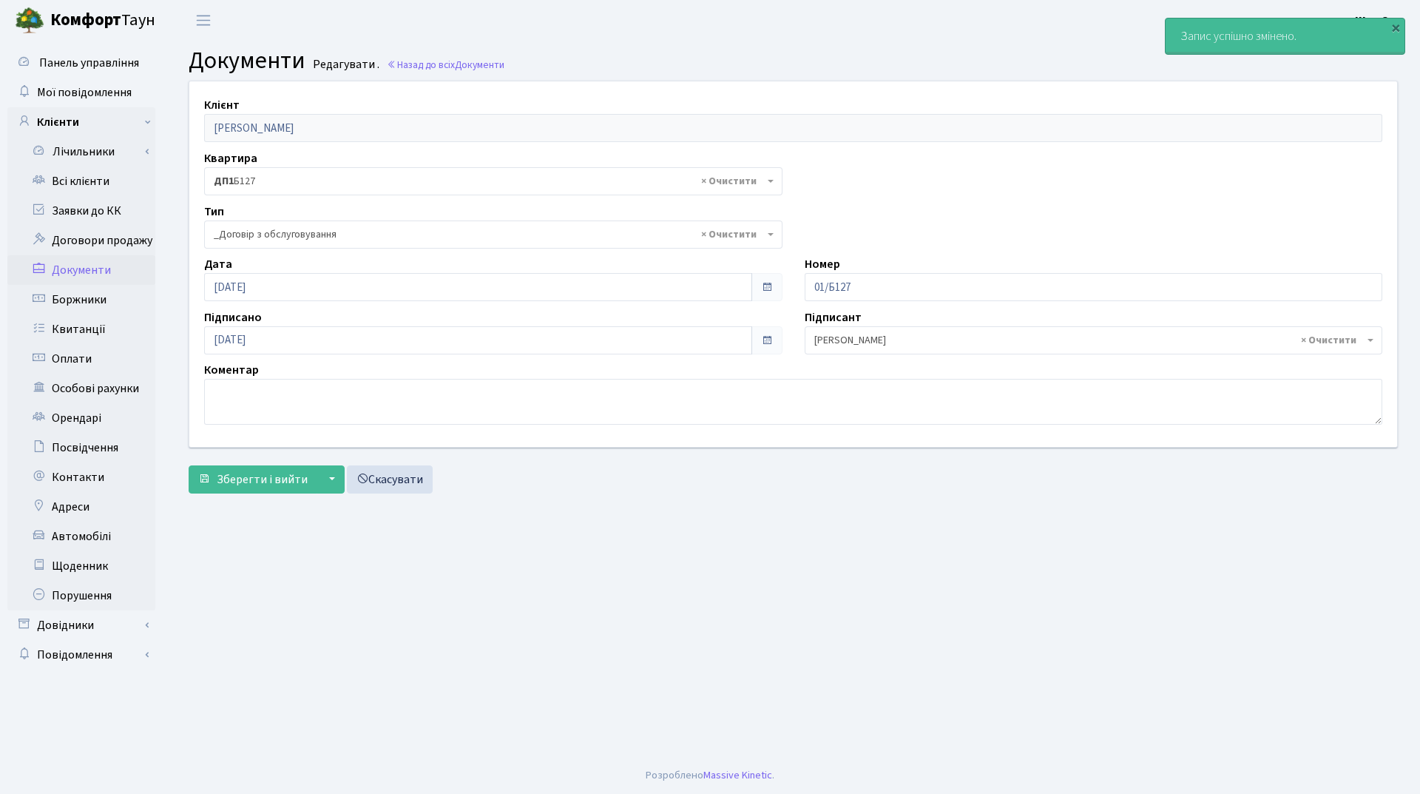
select select "289"
click at [104, 178] on link "Всі клієнти" at bounding box center [81, 181] width 148 height 30
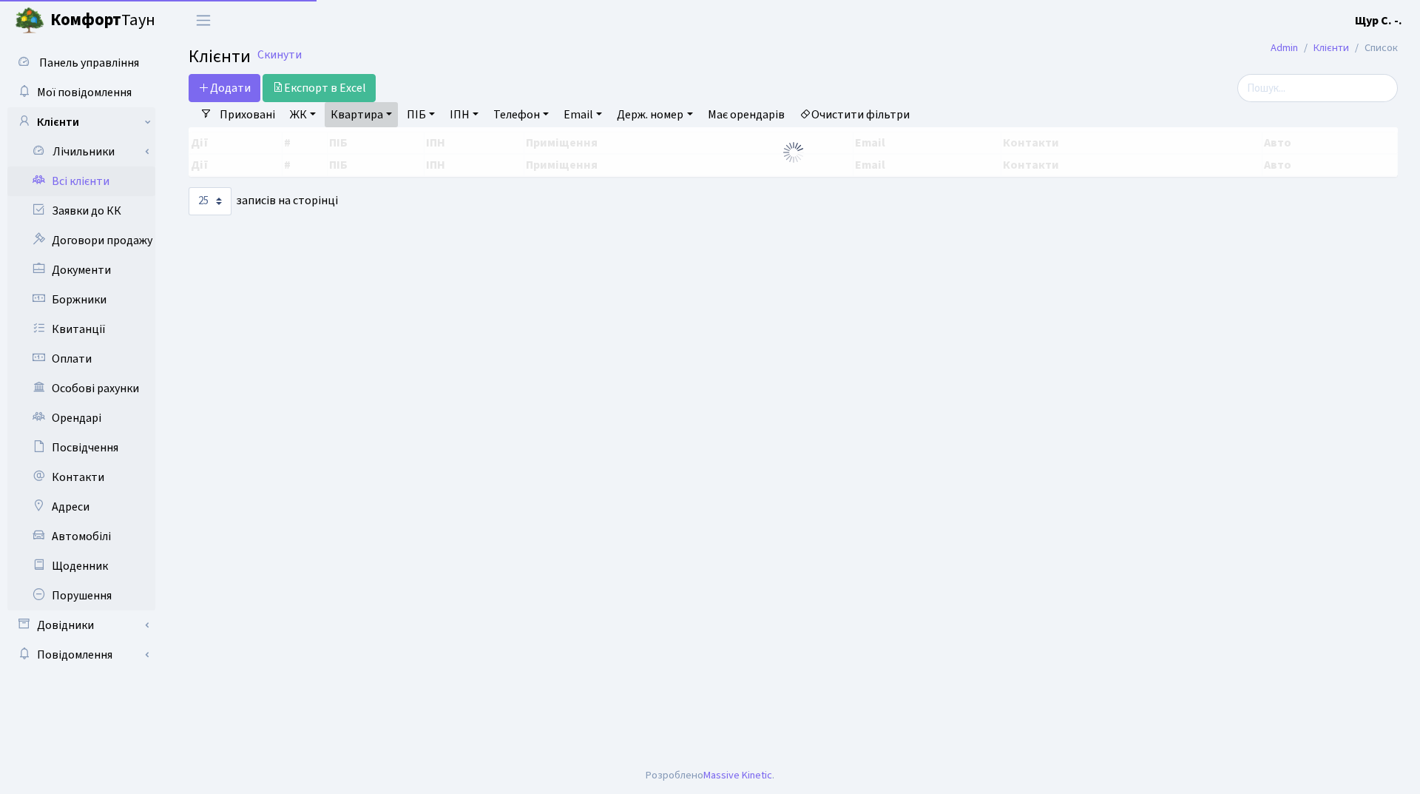
select select "25"
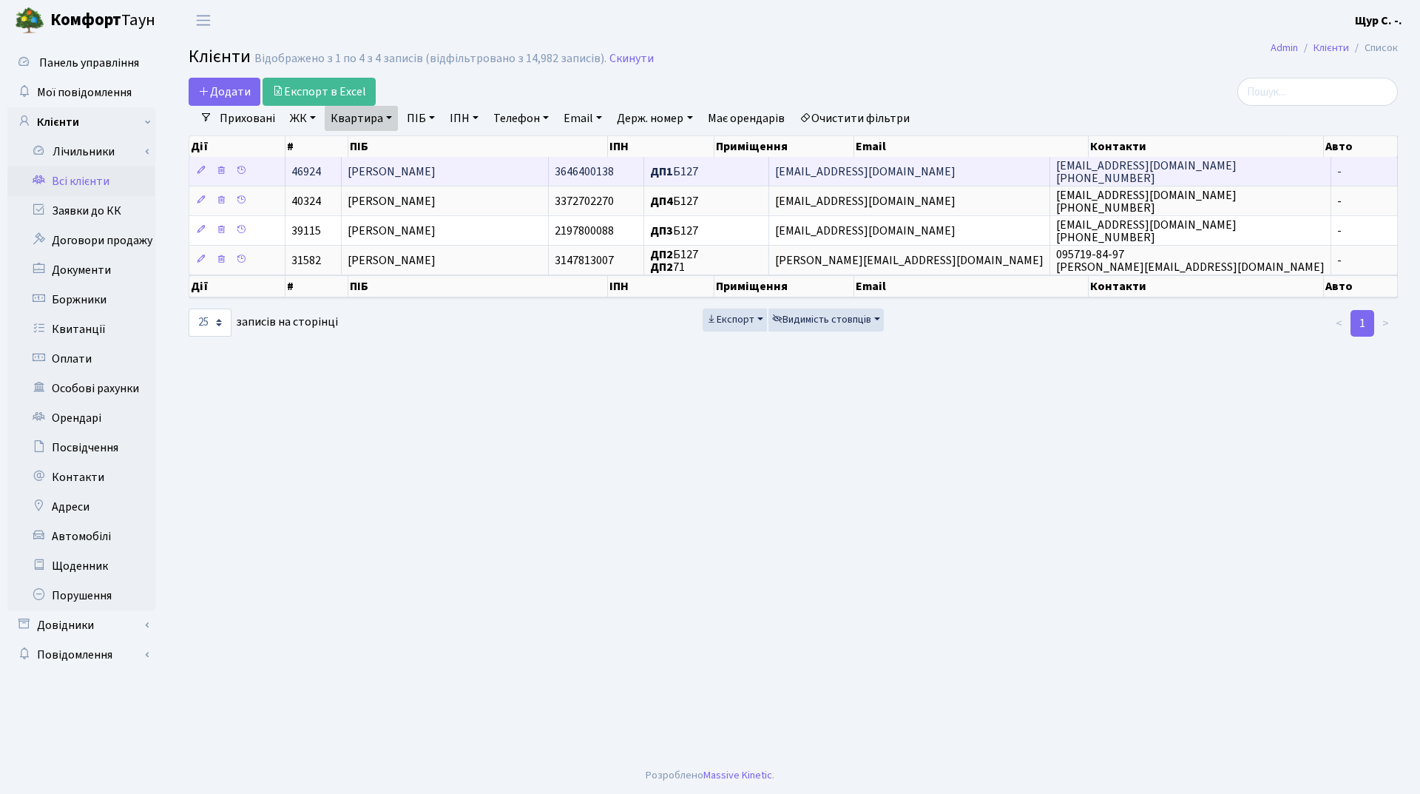
click at [434, 169] on span "[PERSON_NAME]" at bounding box center [392, 171] width 88 height 16
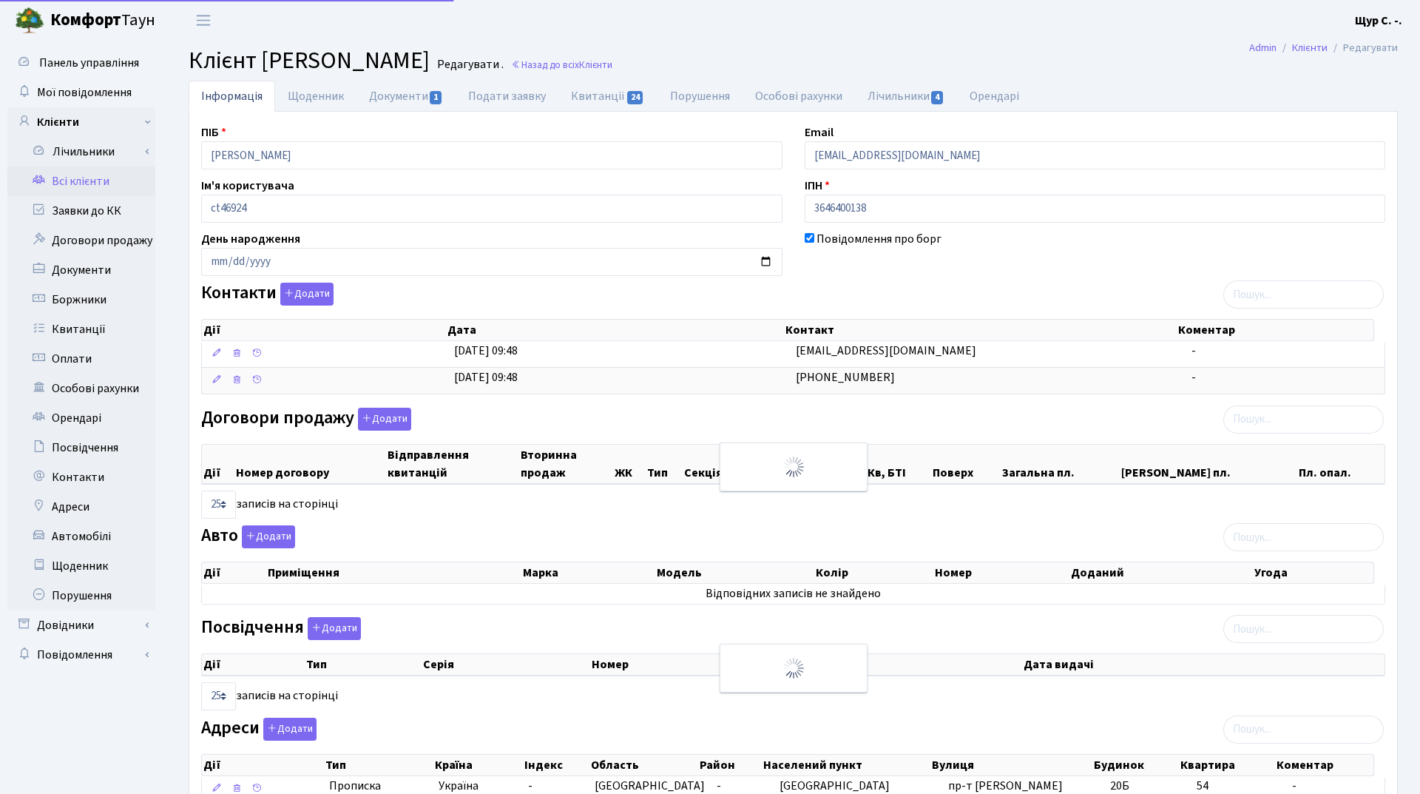
select select "25"
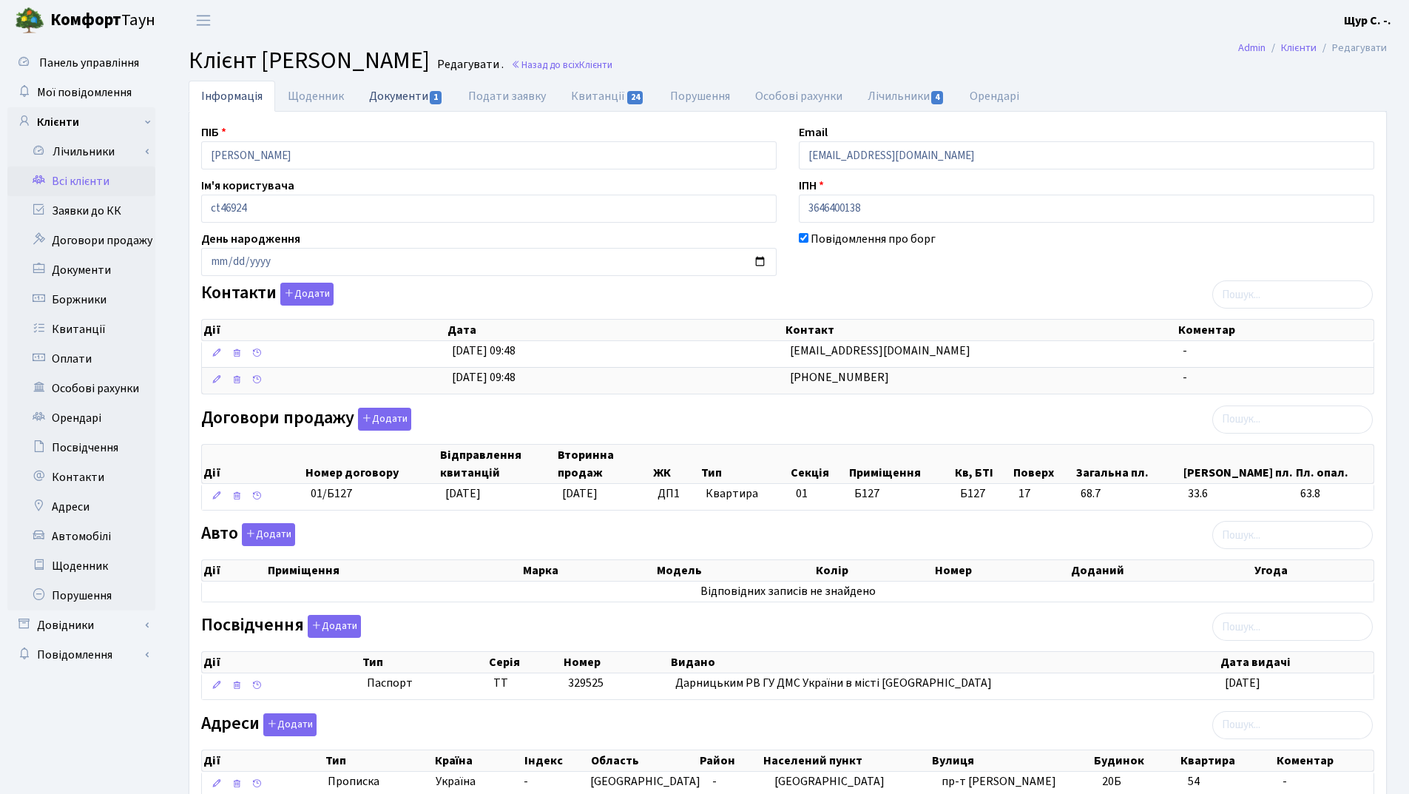
click at [396, 105] on link "Документи 1" at bounding box center [406, 96] width 99 height 30
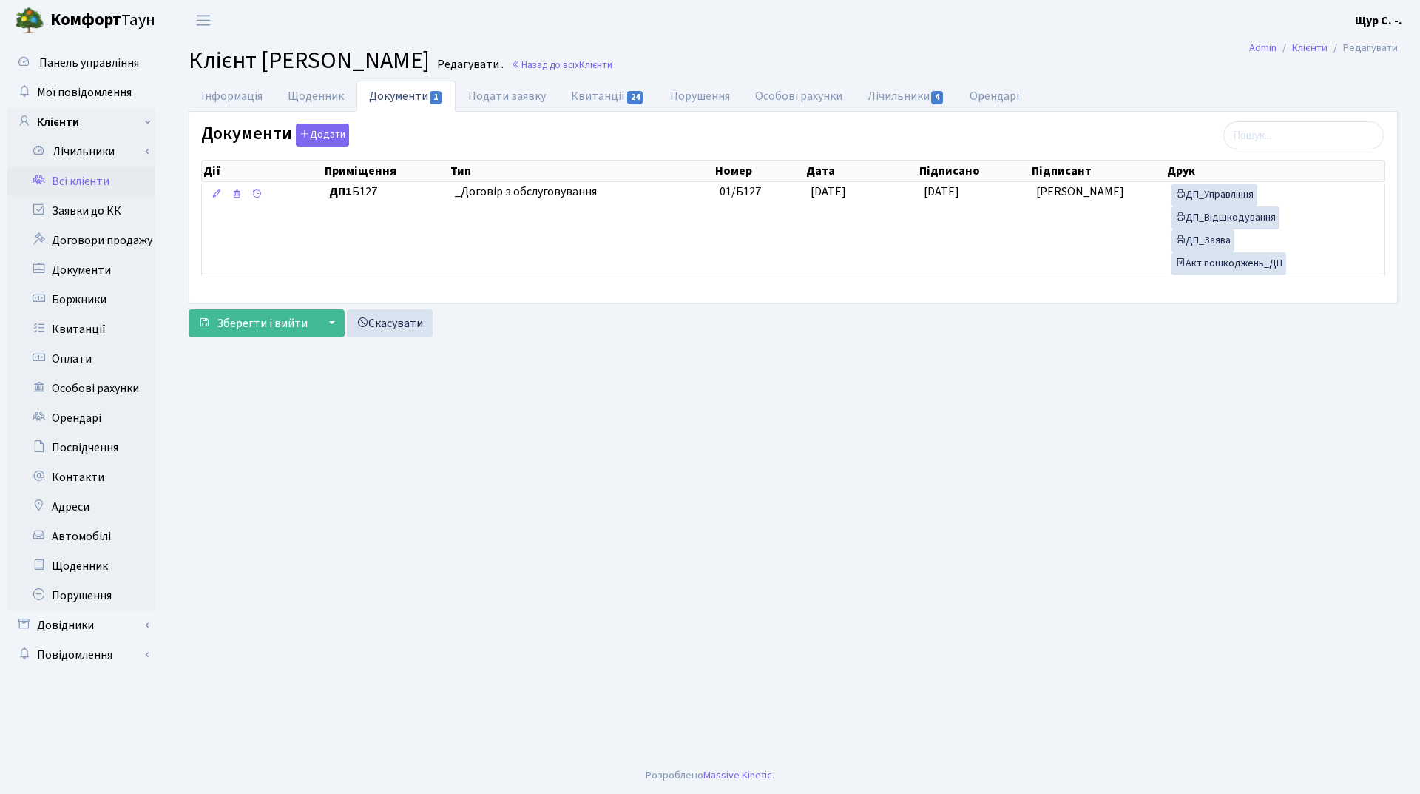
click at [90, 175] on link "Всі клієнти" at bounding box center [81, 181] width 148 height 30
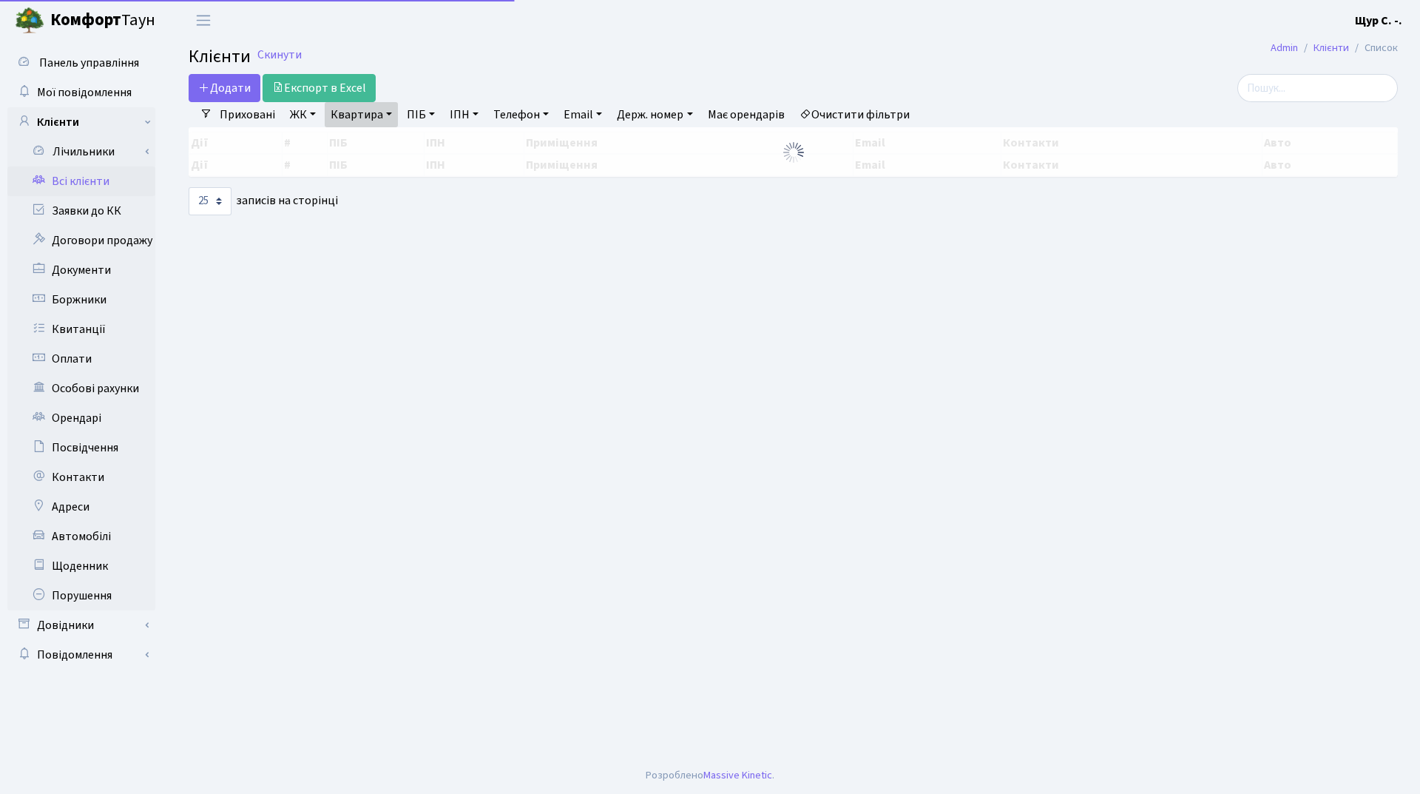
select select "25"
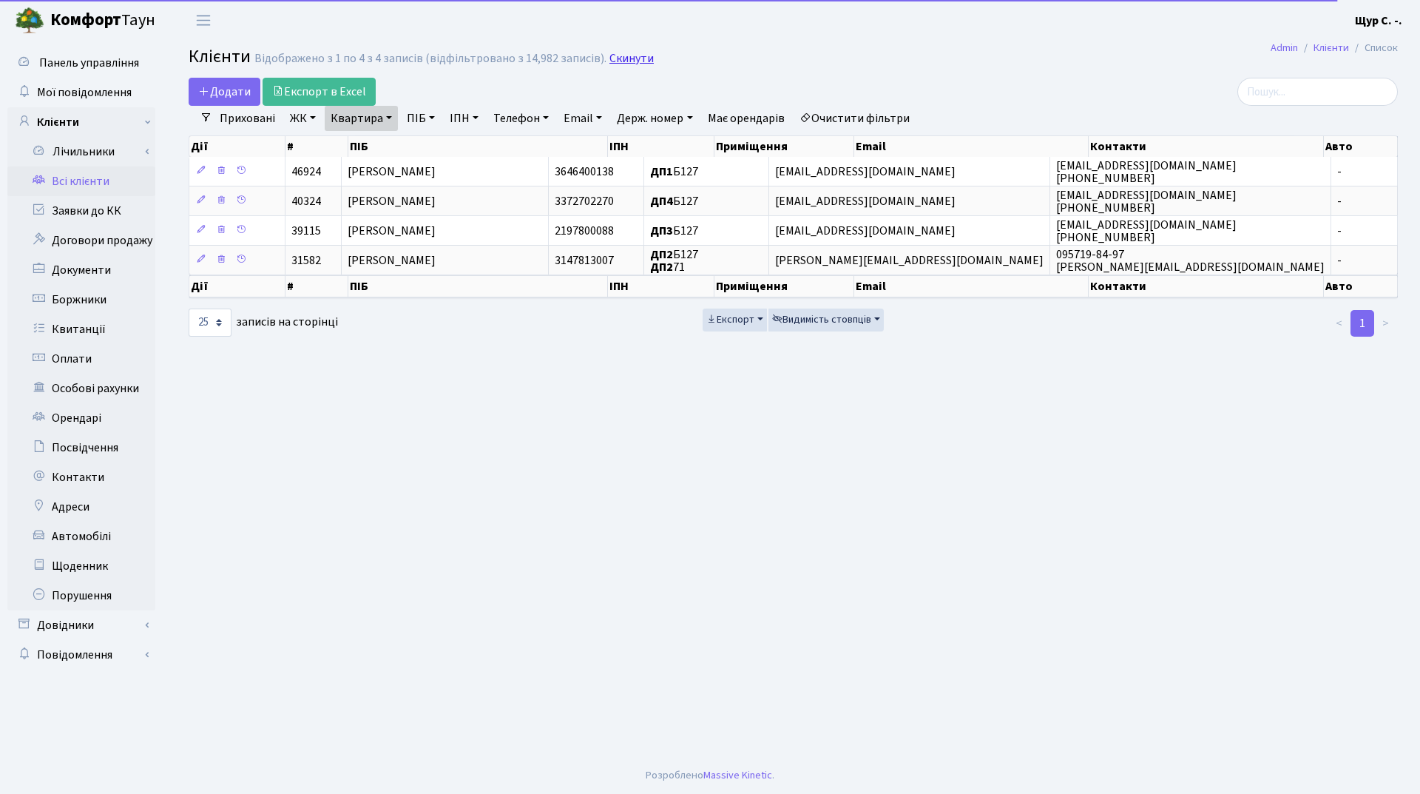
click at [621, 61] on link "Скинути" at bounding box center [631, 59] width 44 height 14
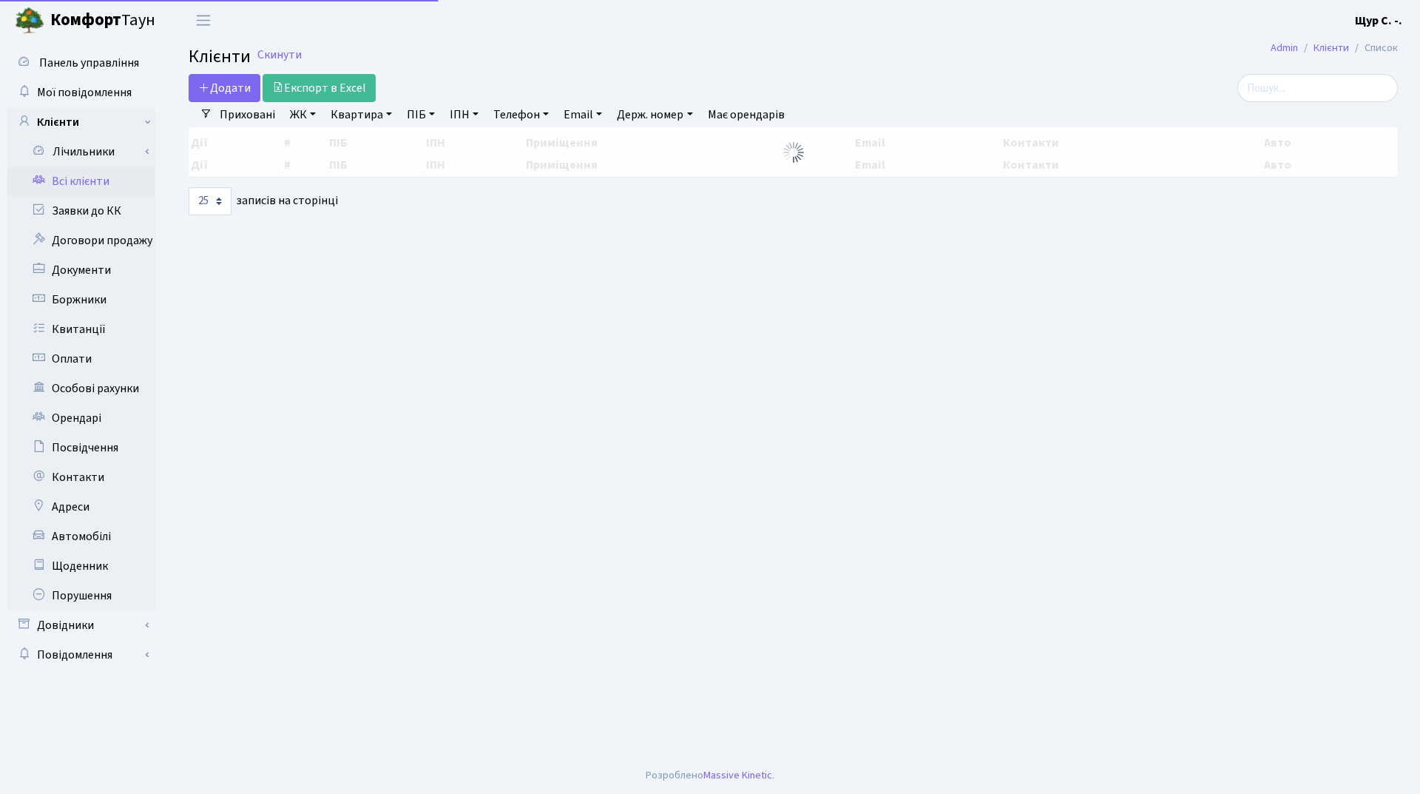
select select "25"
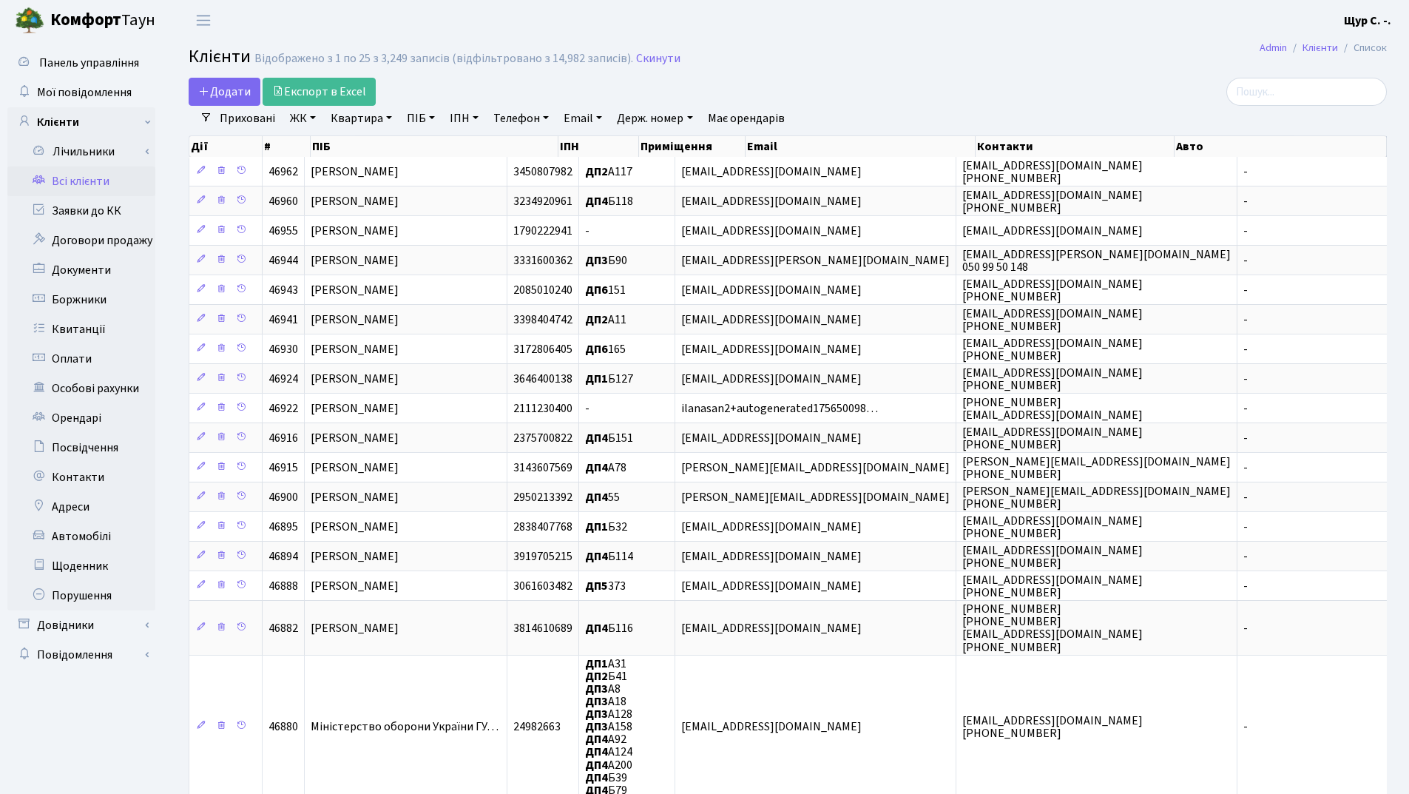
click at [354, 112] on link "Квартира" at bounding box center [361, 118] width 73 height 25
type input "б127"
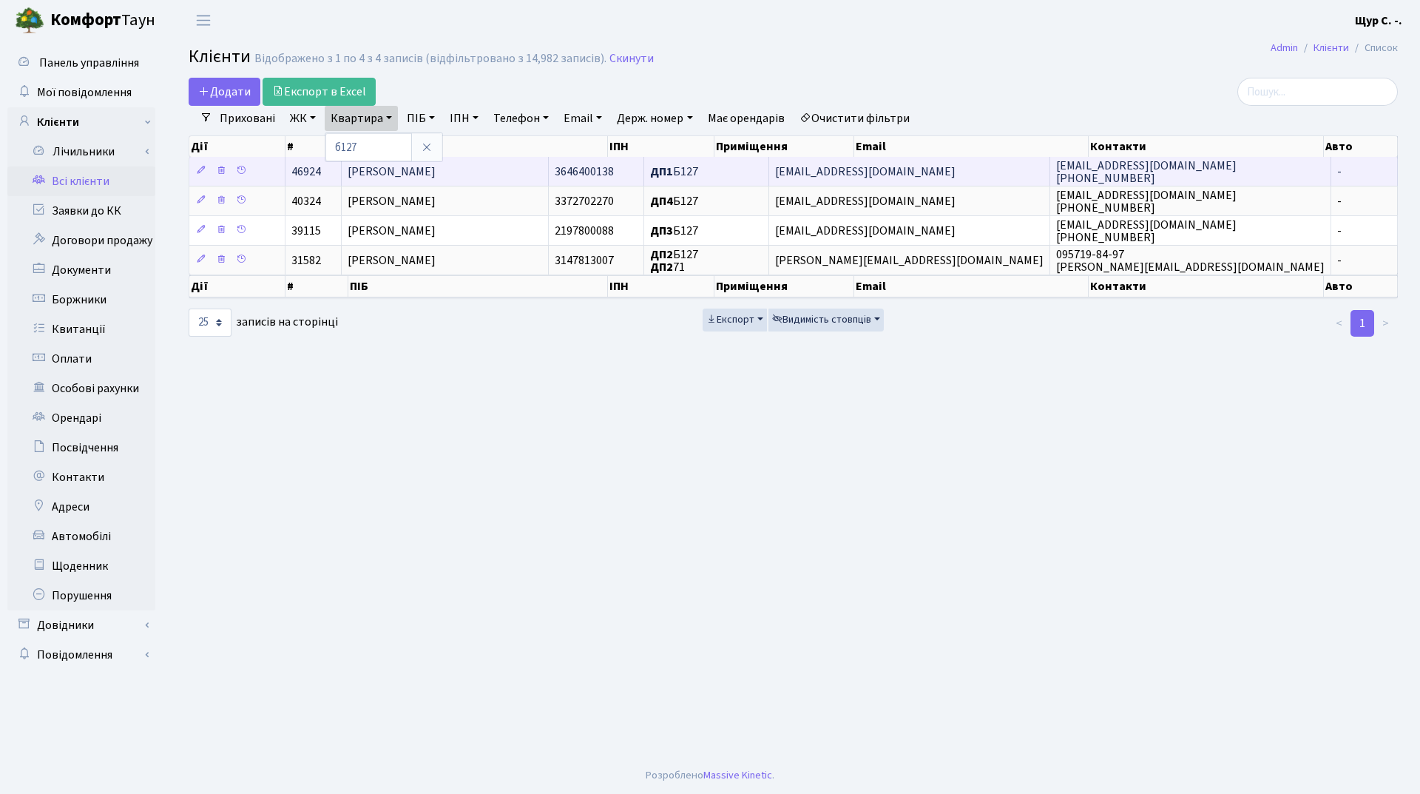
click at [411, 181] on td "[PERSON_NAME]" at bounding box center [445, 171] width 207 height 29
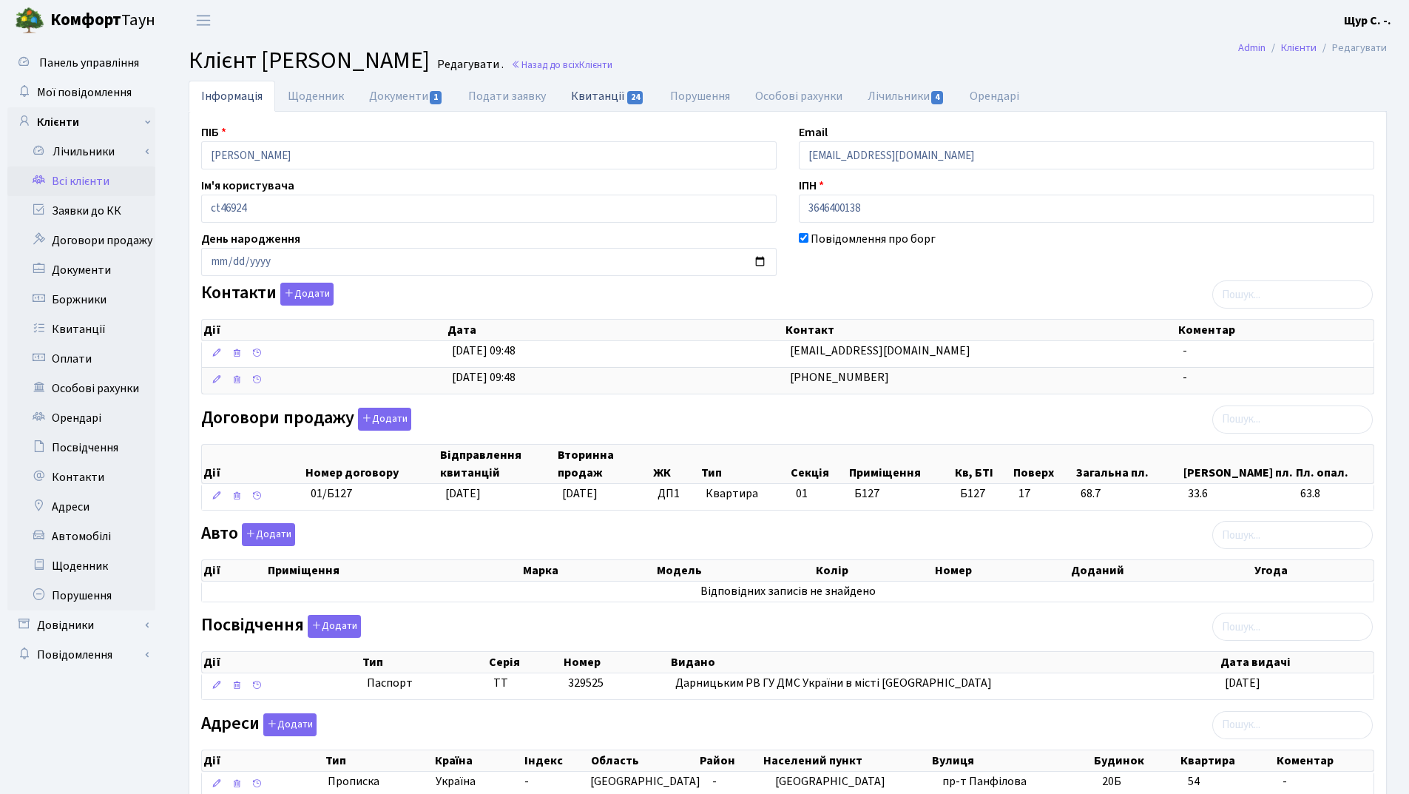
click at [600, 97] on link "Квитанції 24" at bounding box center [607, 96] width 98 height 30
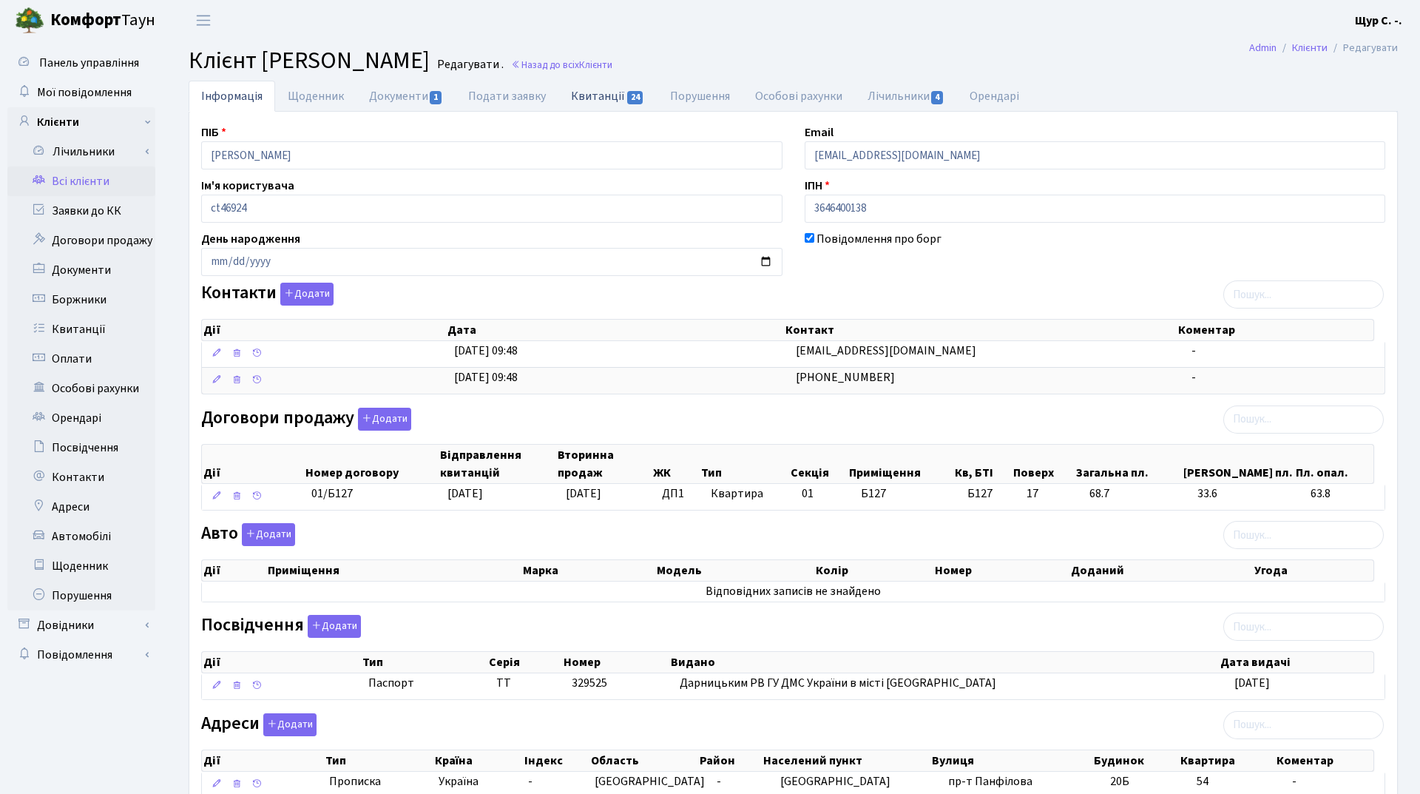
select select "25"
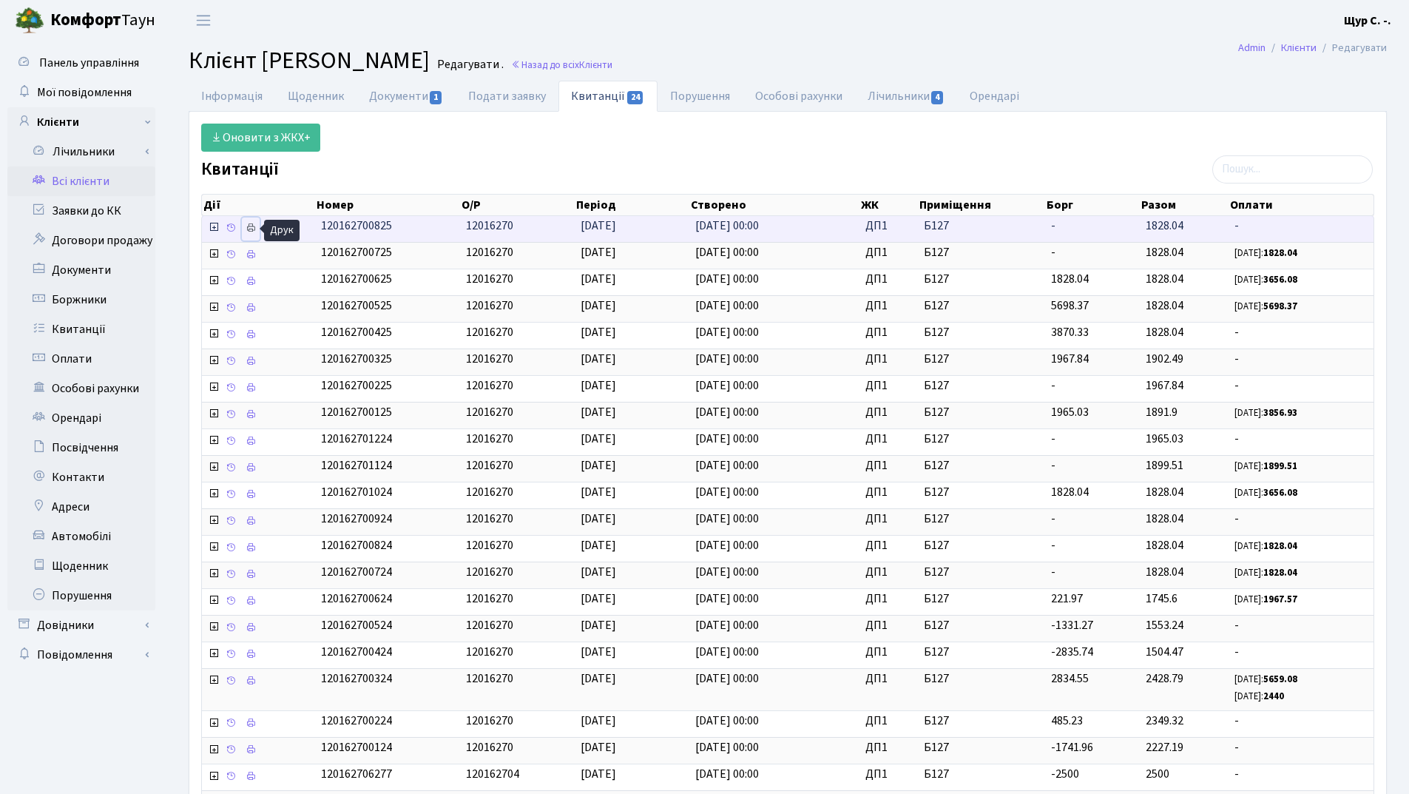
click at [254, 229] on icon at bounding box center [251, 228] width 10 height 10
click at [88, 178] on link "Всі клієнти" at bounding box center [81, 181] width 148 height 30
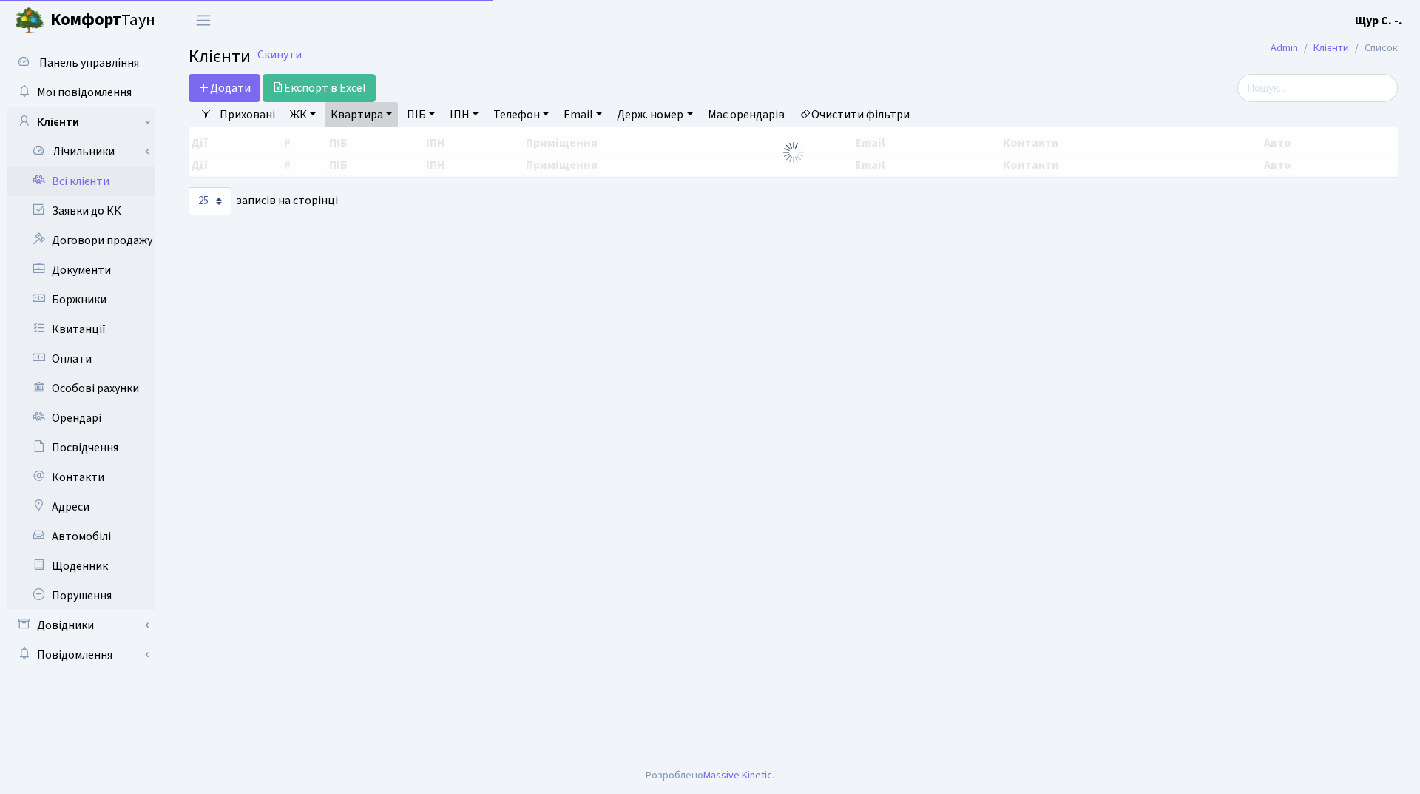
select select "25"
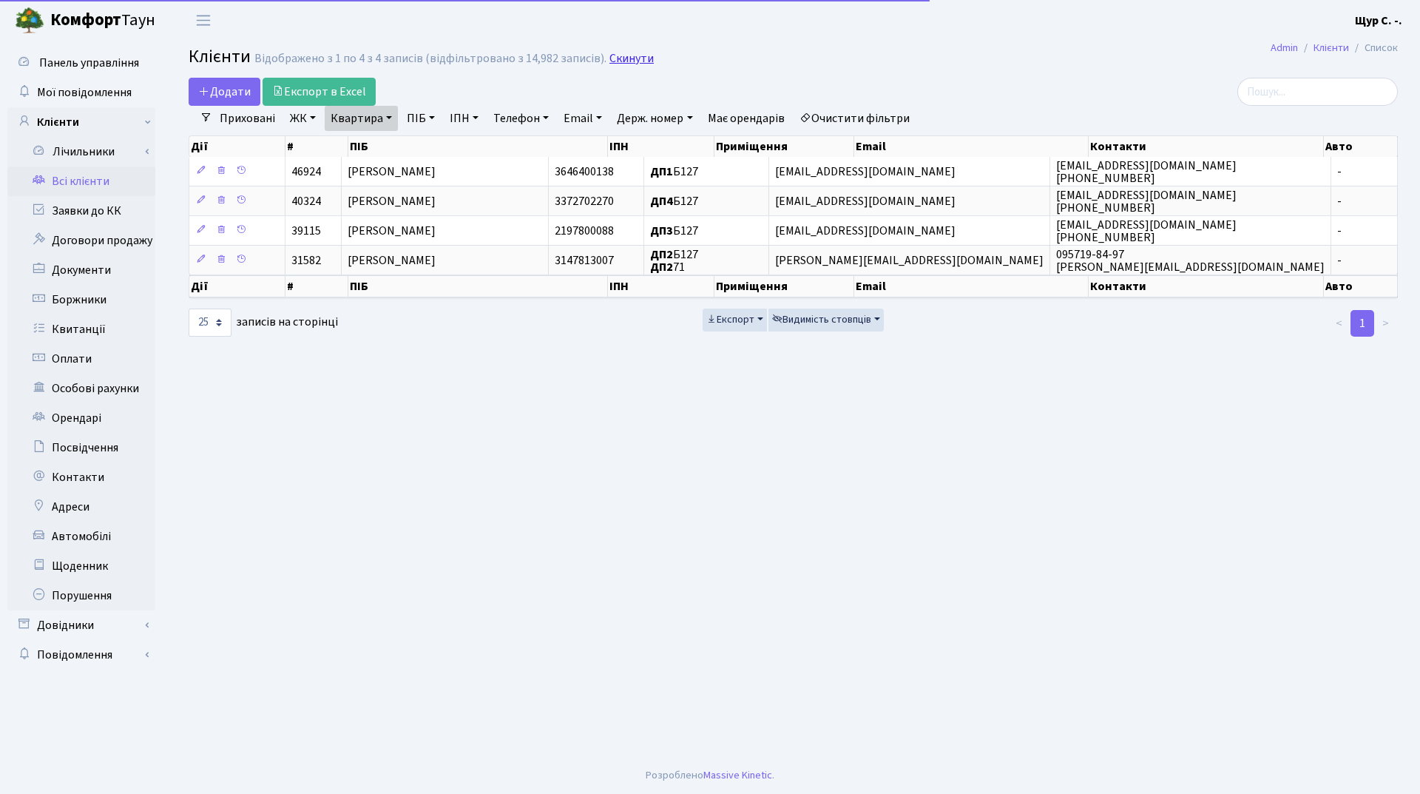
click at [616, 59] on link "Скинути" at bounding box center [631, 59] width 44 height 14
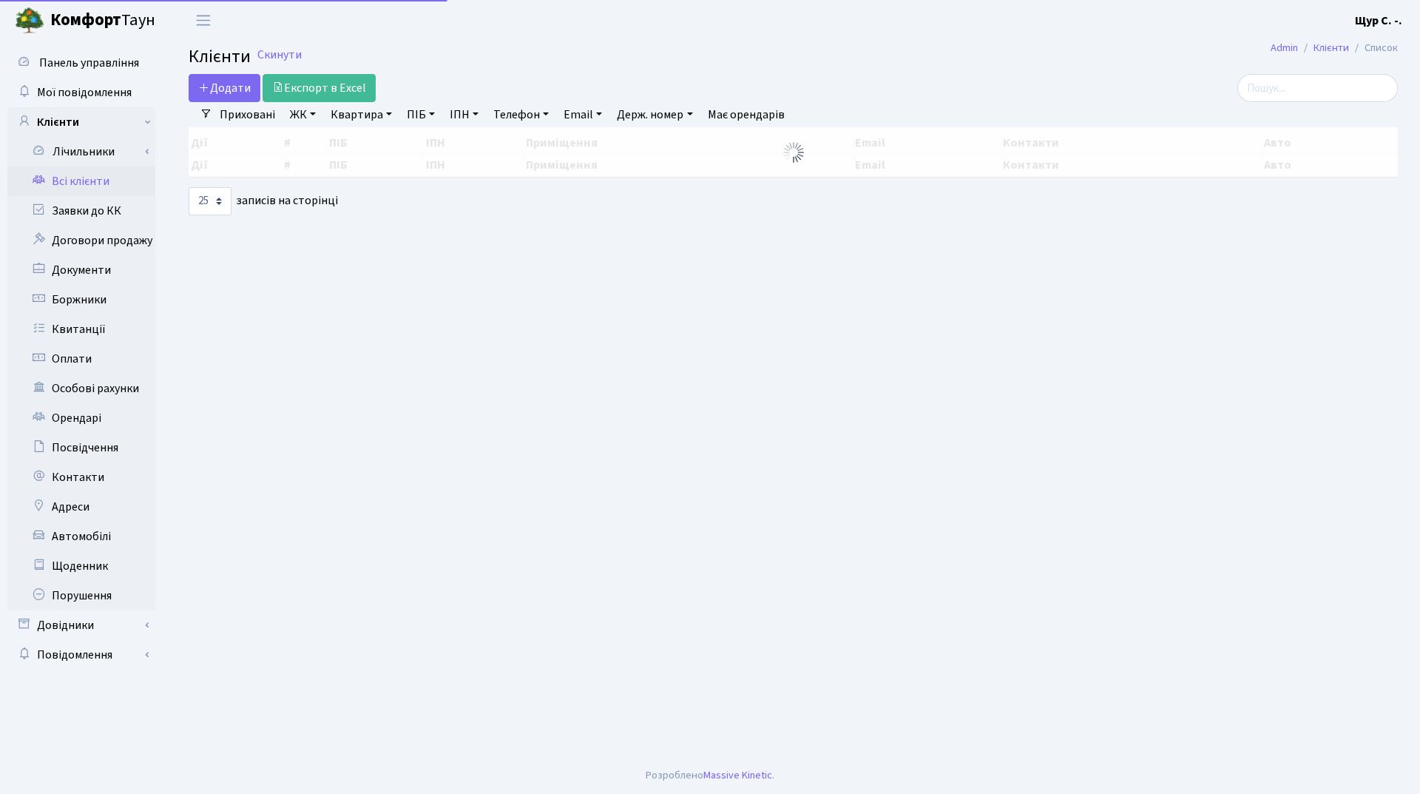
select select "25"
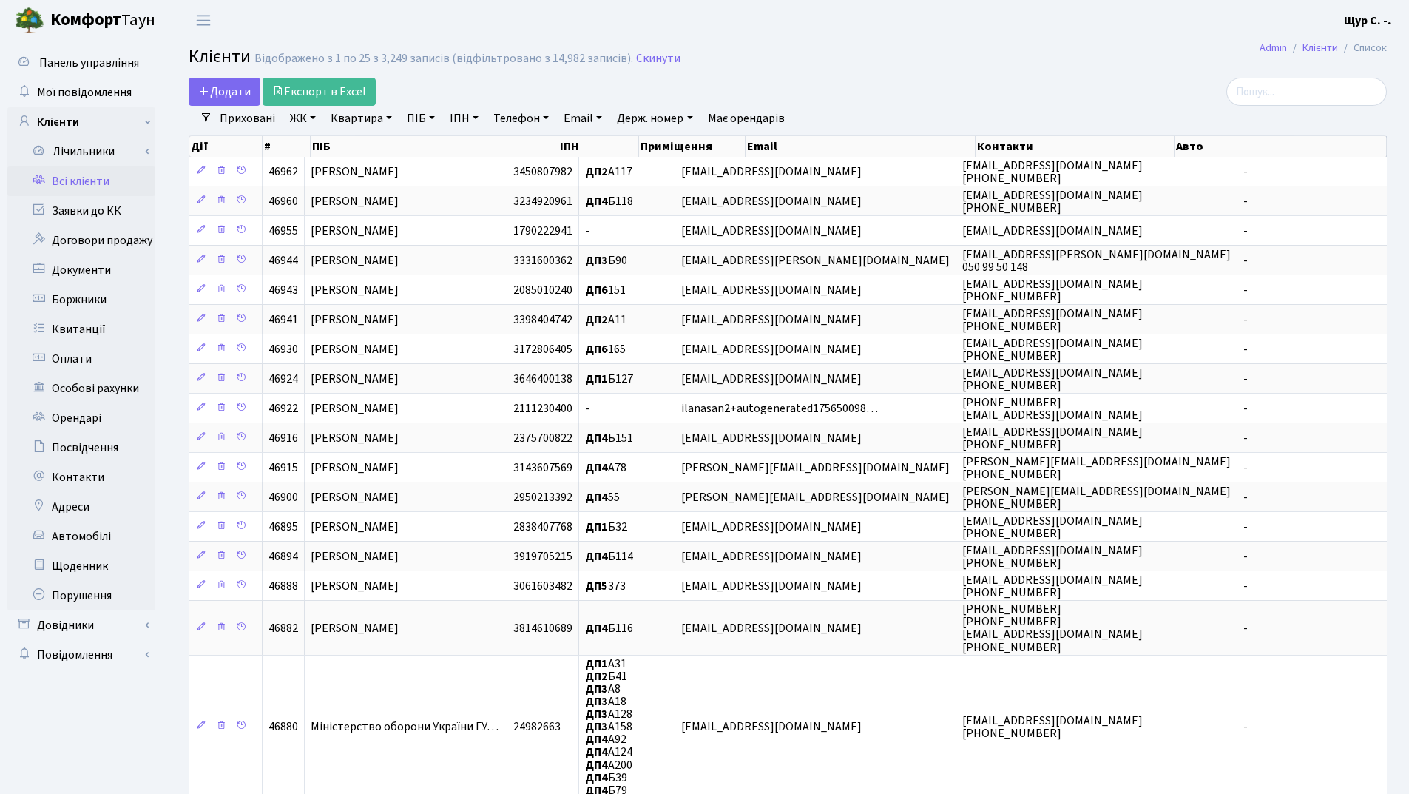
click at [508, 121] on link "Телефон" at bounding box center [520, 118] width 67 height 25
type input "0734027905"
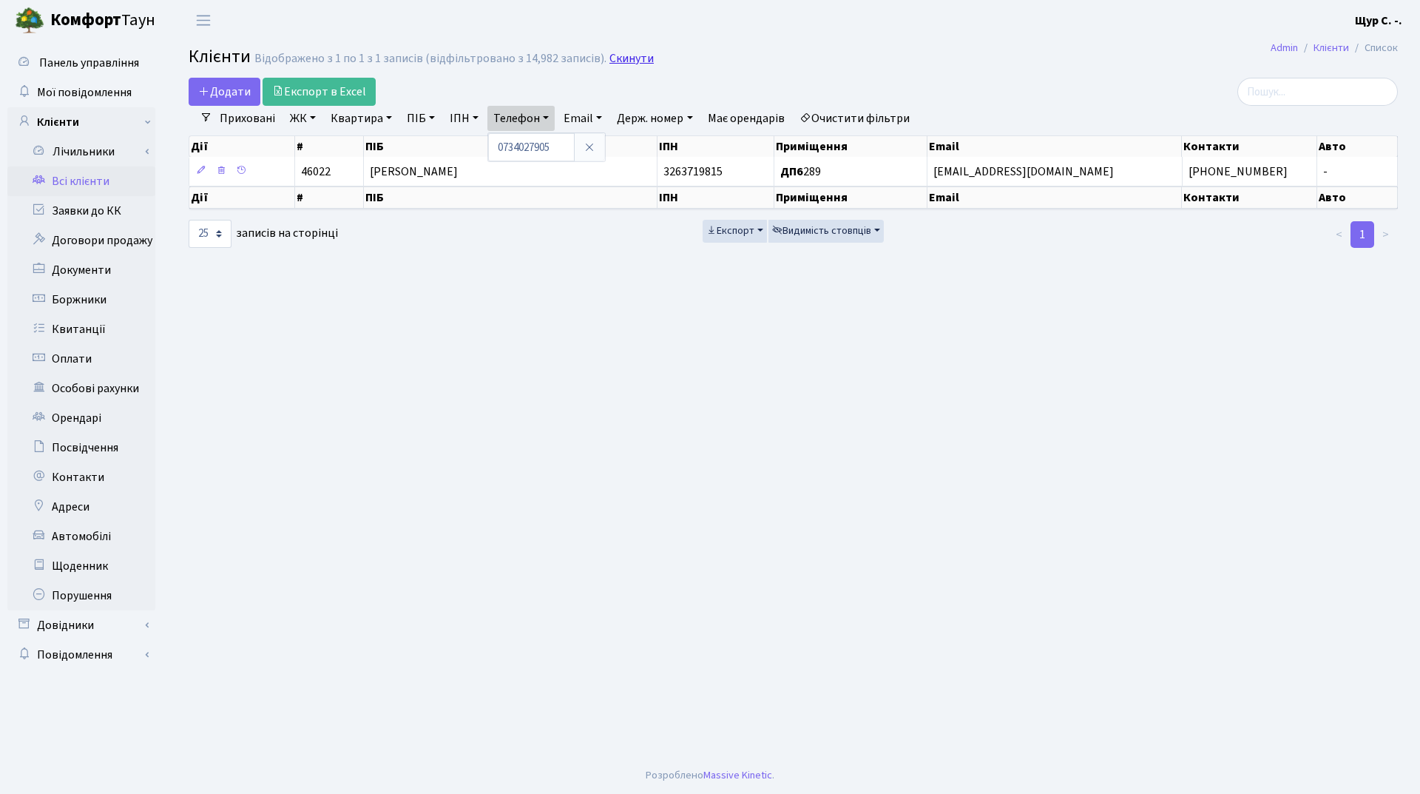
click at [636, 55] on link "Скинути" at bounding box center [631, 59] width 44 height 14
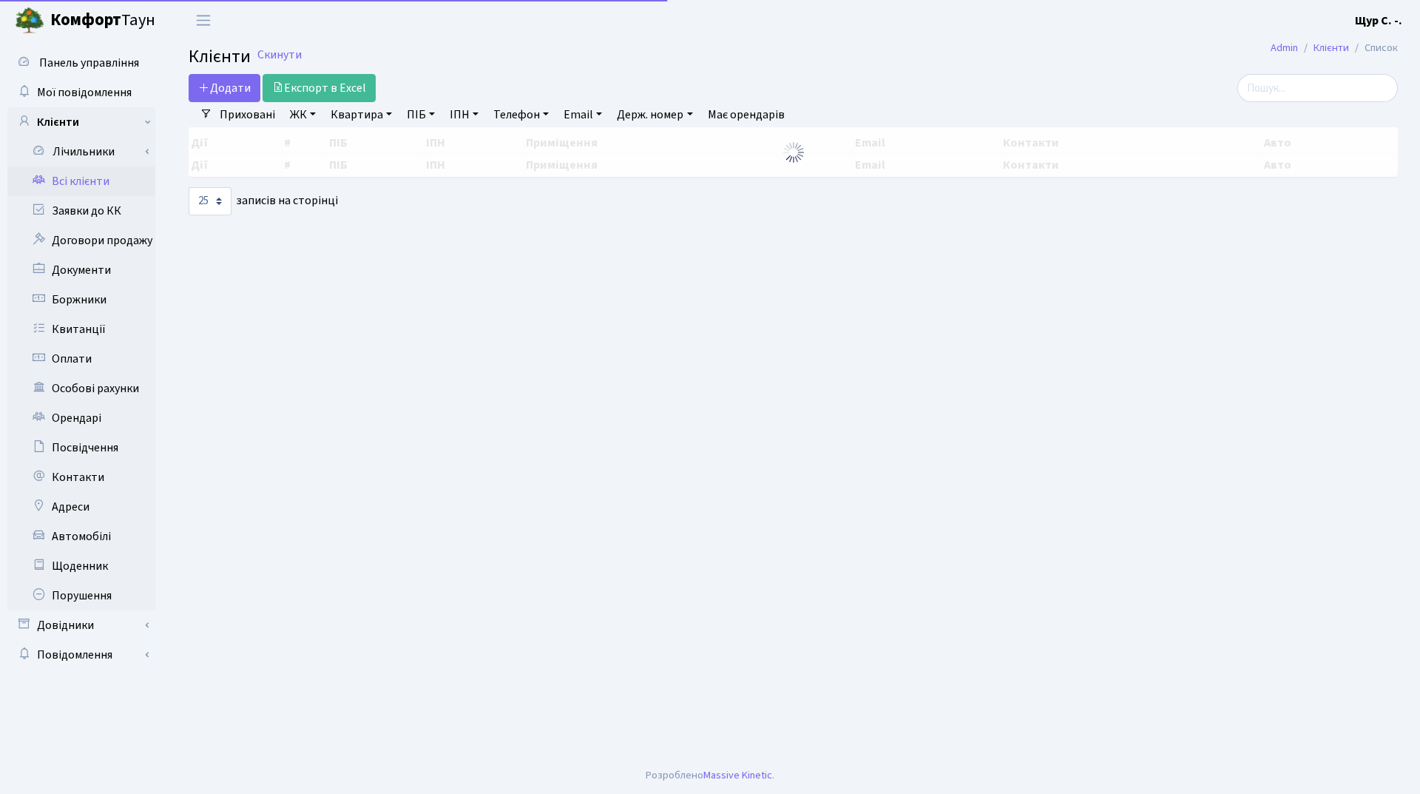
select select "25"
